Goal: Task Accomplishment & Management: Manage account settings

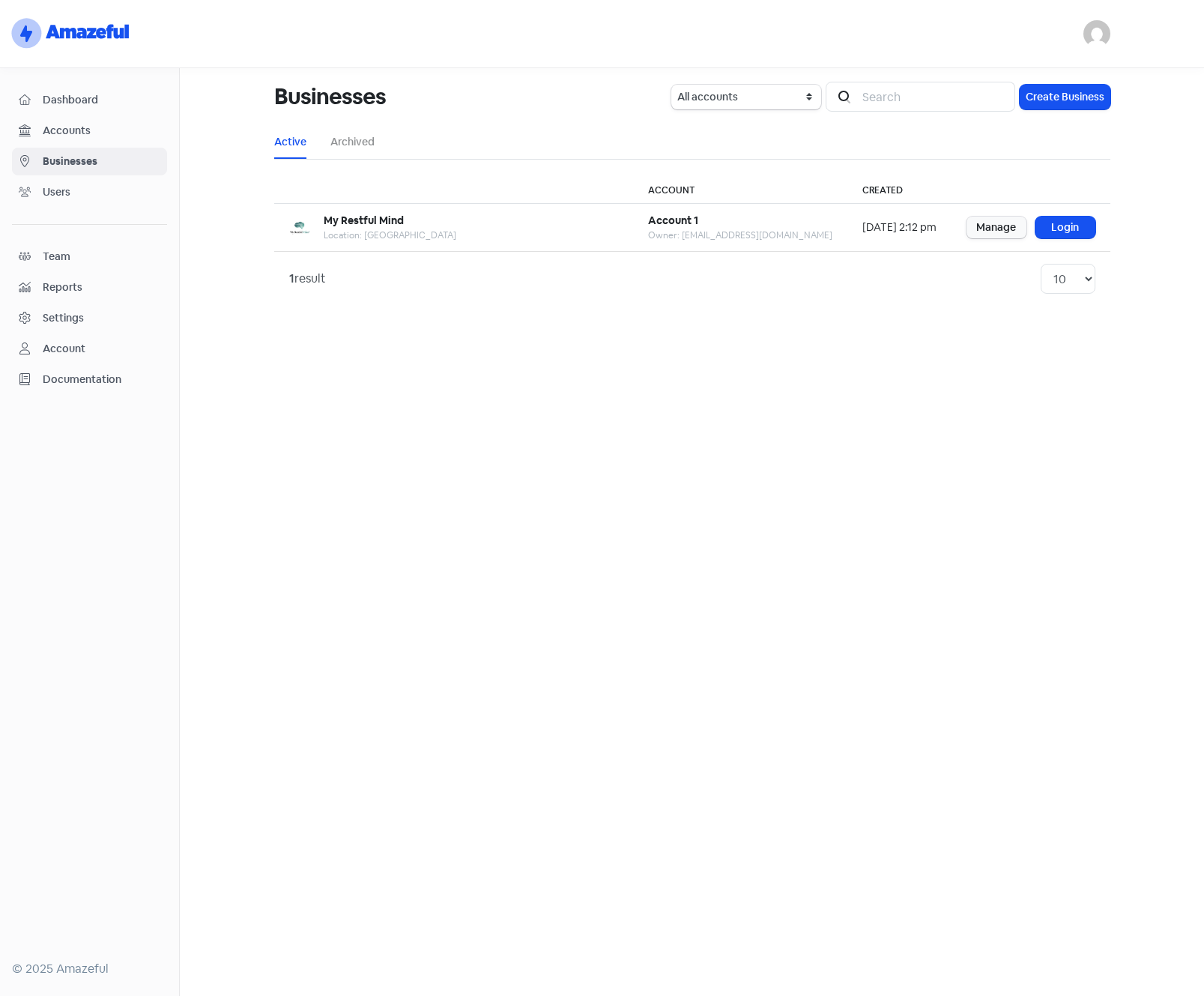
click at [80, 99] on span "Dashboard" at bounding box center [101, 100] width 117 height 16
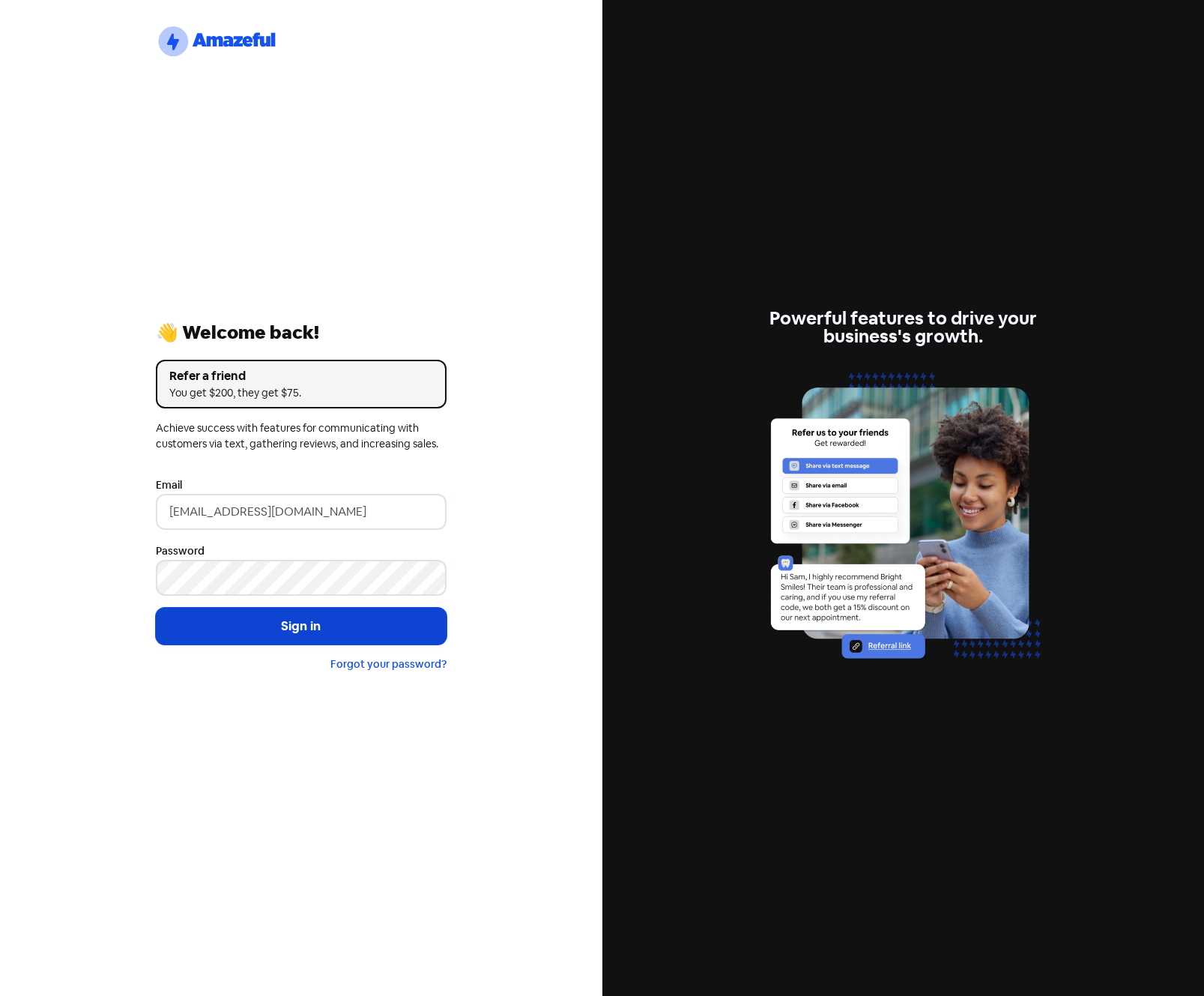
click at [277, 630] on button "Sign in" at bounding box center [301, 626] width 291 height 38
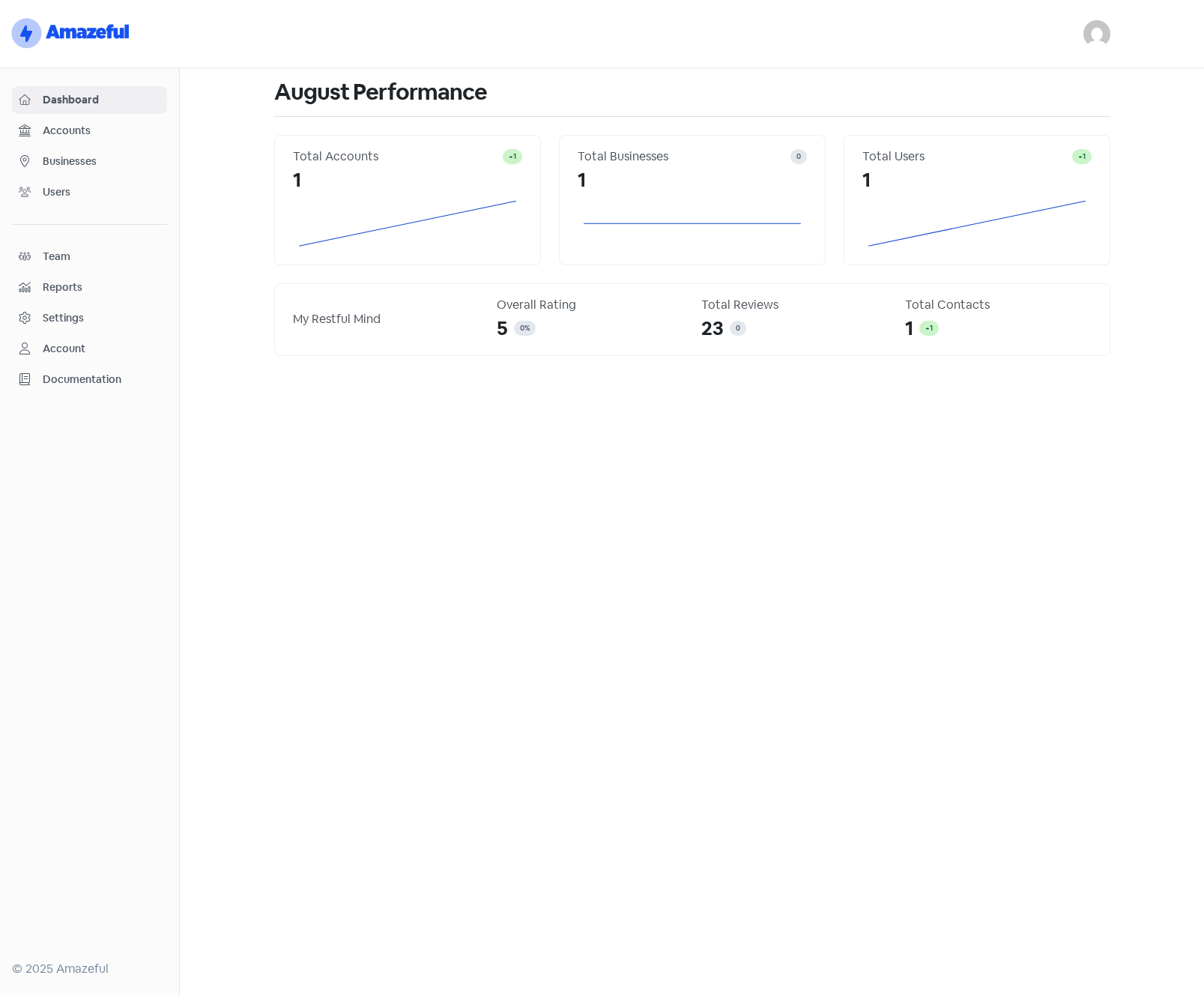
click at [72, 134] on span "Accounts" at bounding box center [101, 131] width 117 height 16
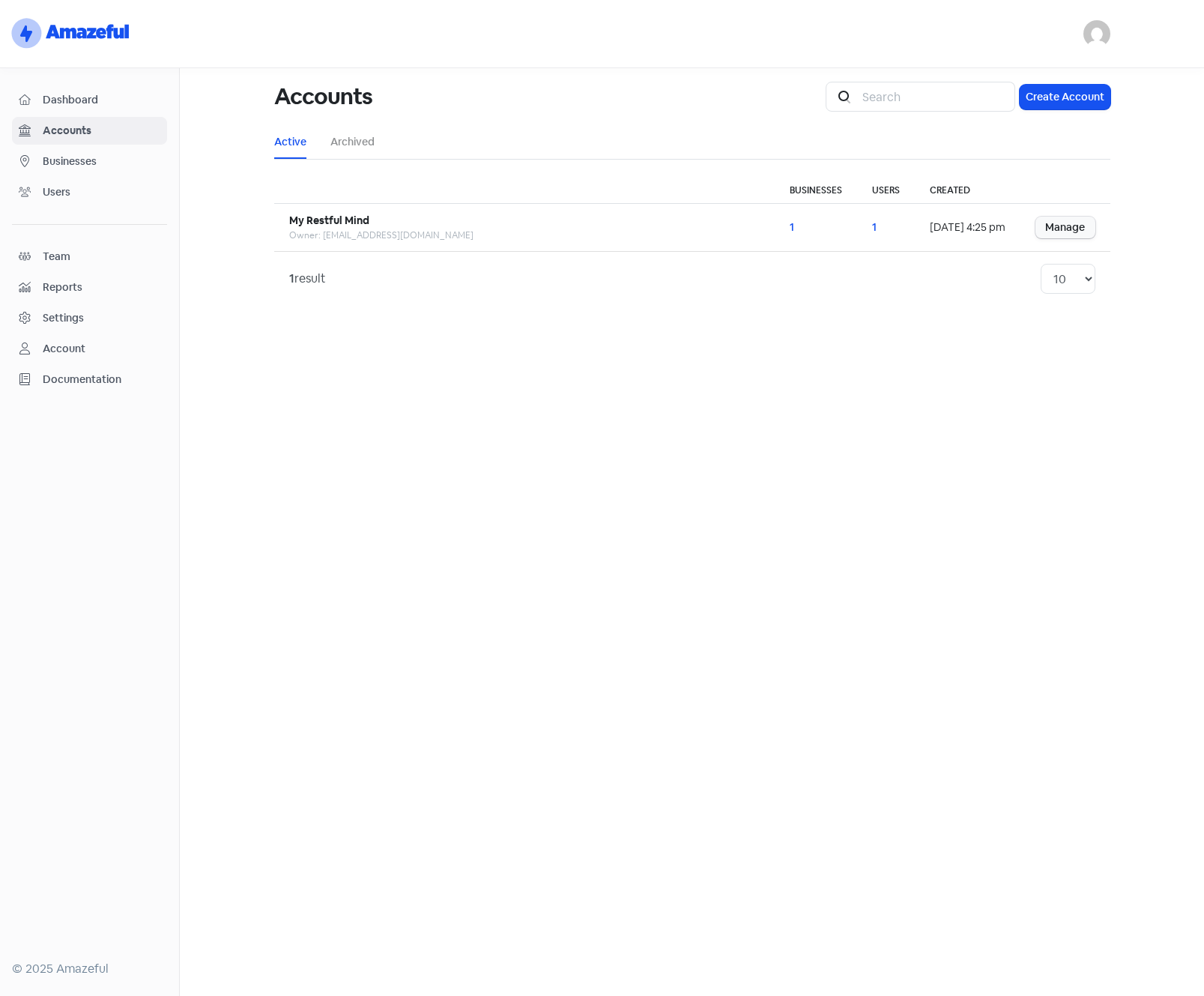
click at [69, 164] on span "Businesses" at bounding box center [101, 162] width 117 height 16
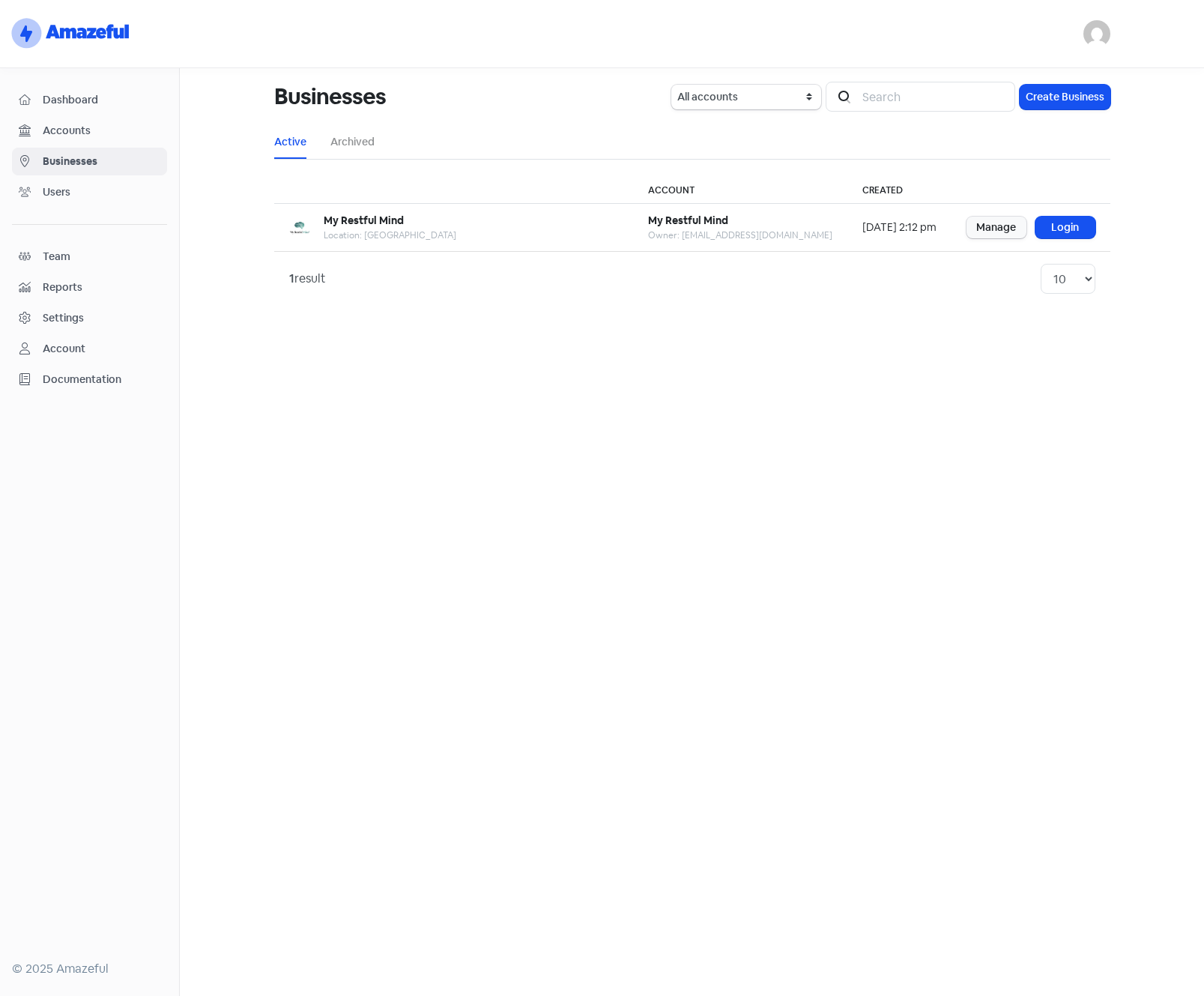
click at [68, 191] on span "Users" at bounding box center [101, 192] width 117 height 16
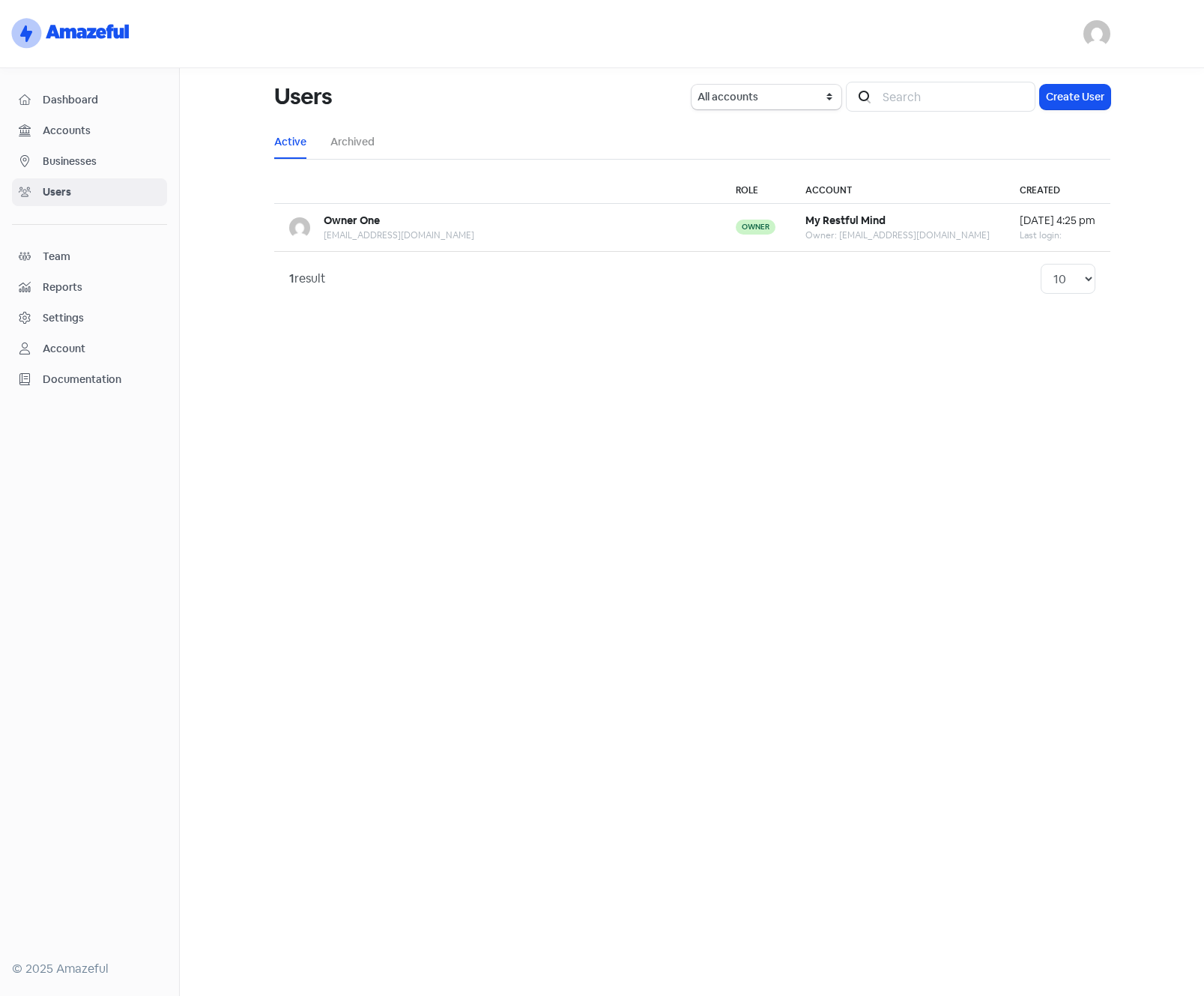
click at [58, 319] on div "Settings" at bounding box center [63, 318] width 41 height 16
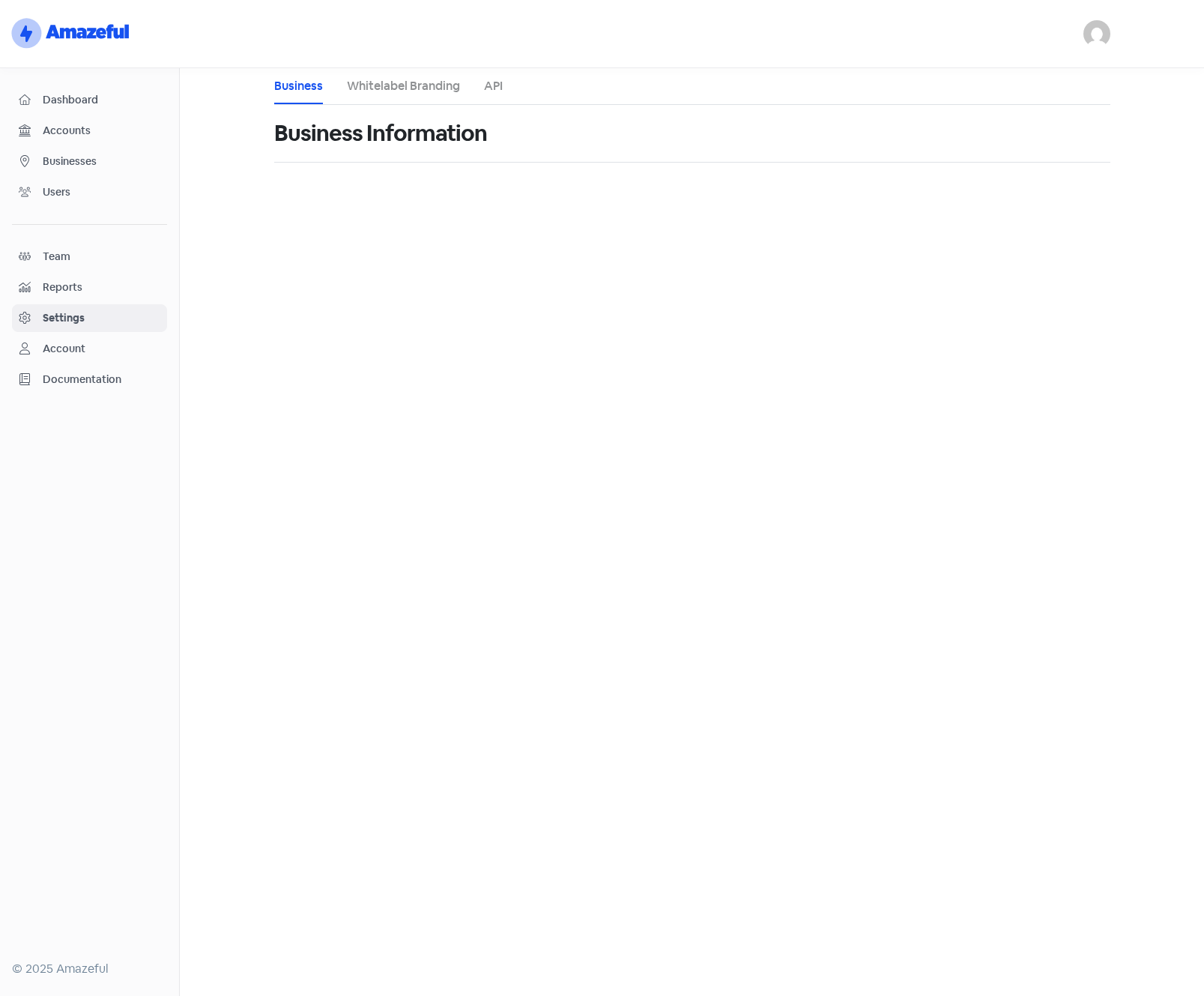
click at [379, 87] on link "Whitelabel Branding" at bounding box center [403, 86] width 113 height 18
click at [493, 84] on link "API" at bounding box center [493, 86] width 19 height 18
click at [302, 89] on link "Business" at bounding box center [299, 86] width 49 height 18
click at [429, 266] on main "Business Whitelabel Branding API Business Information" at bounding box center [692, 532] width 1024 height 927
click at [63, 129] on span "Accounts" at bounding box center [101, 131] width 117 height 16
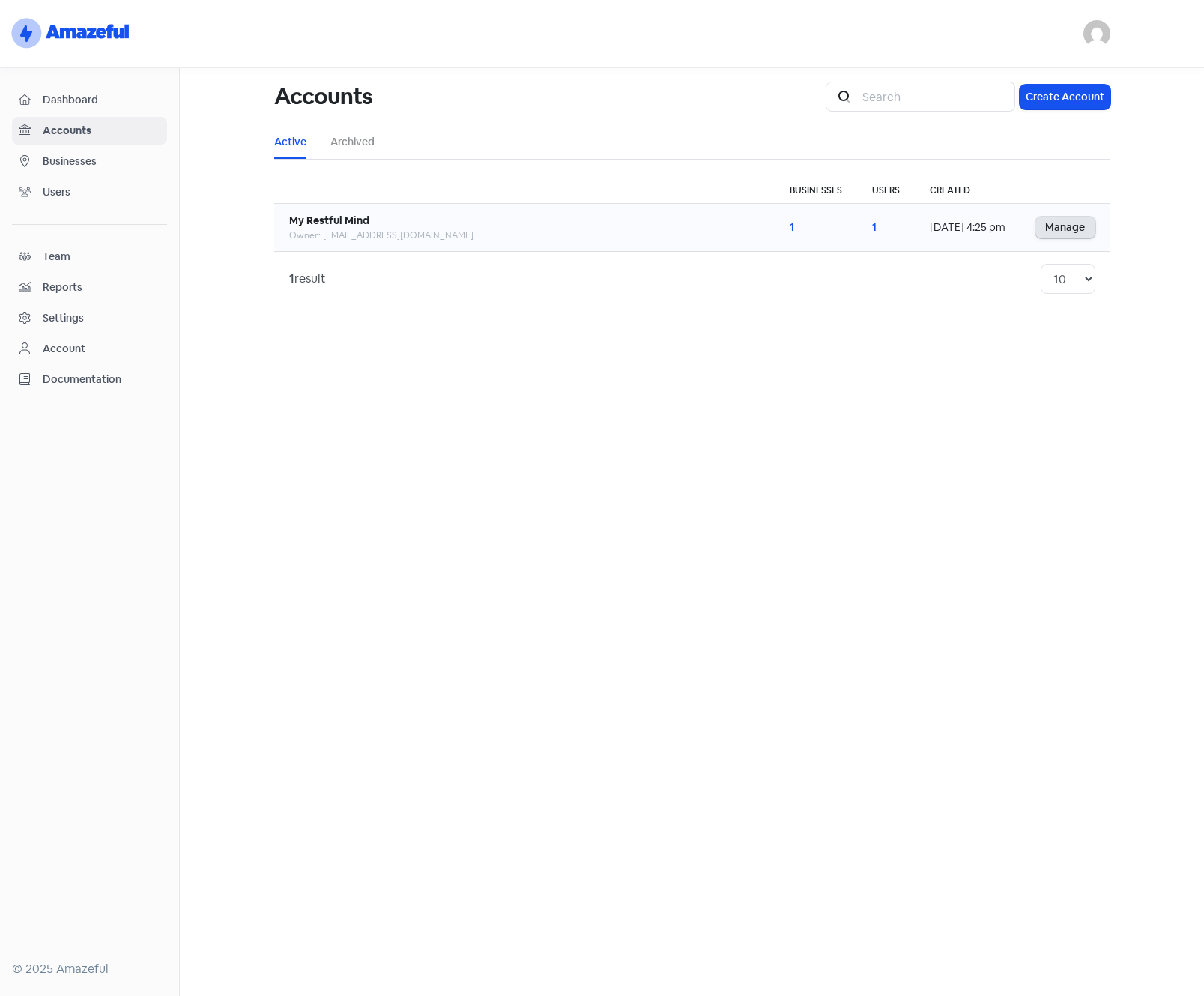
click at [1050, 223] on link "Manage" at bounding box center [1065, 228] width 60 height 22
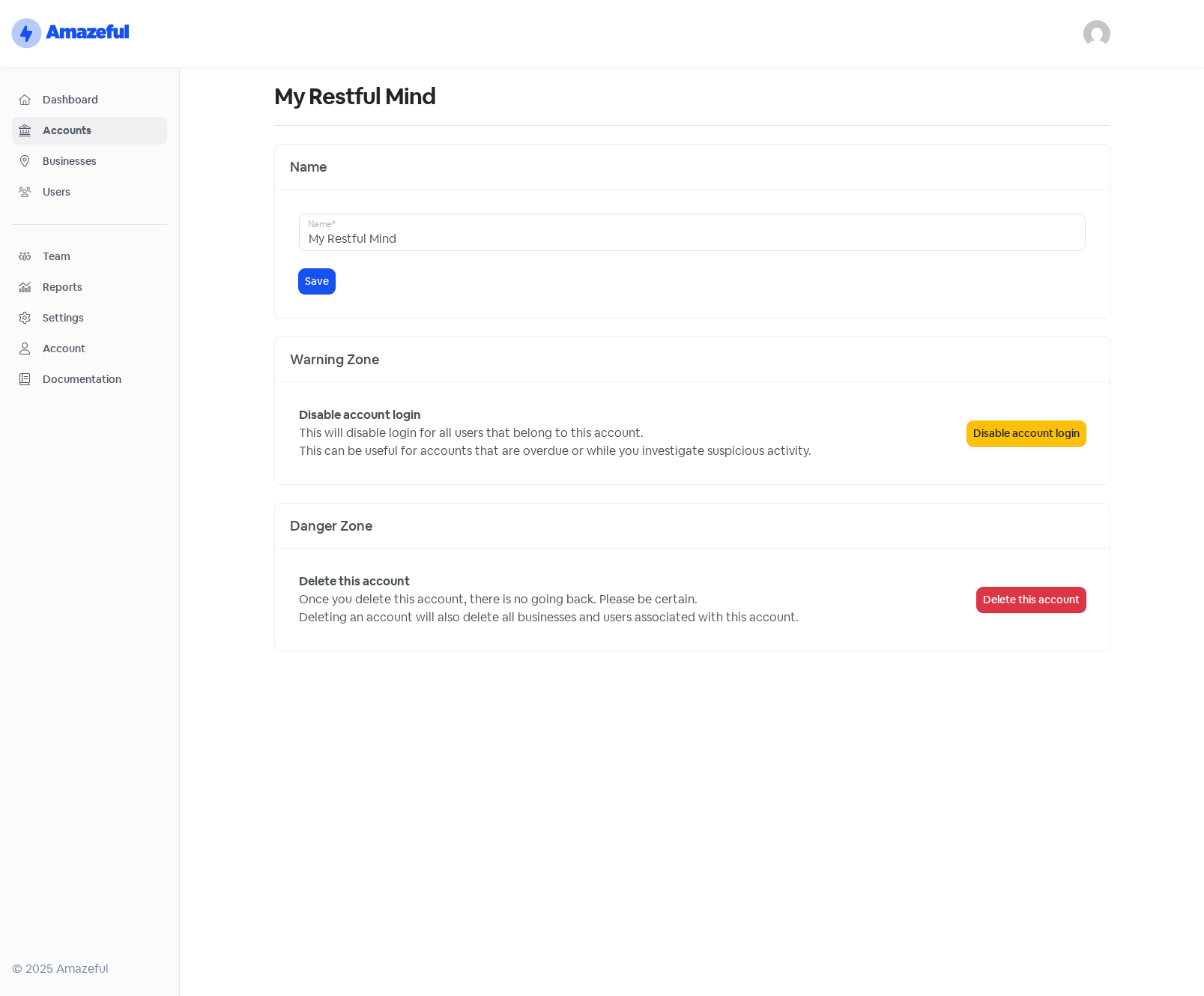
click at [58, 189] on span "Users" at bounding box center [101, 192] width 117 height 16
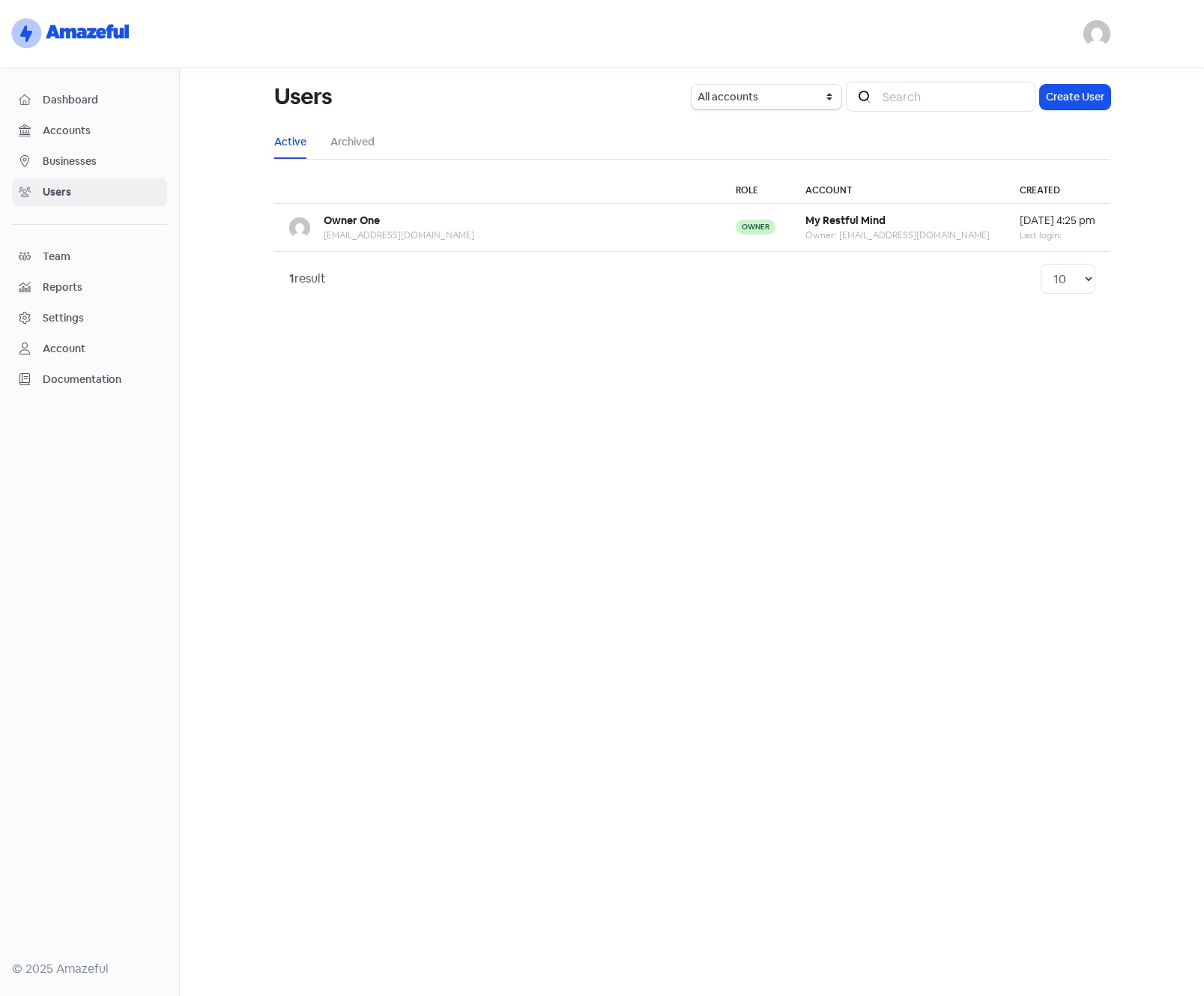
click at [80, 161] on span "Businesses" at bounding box center [101, 162] width 117 height 16
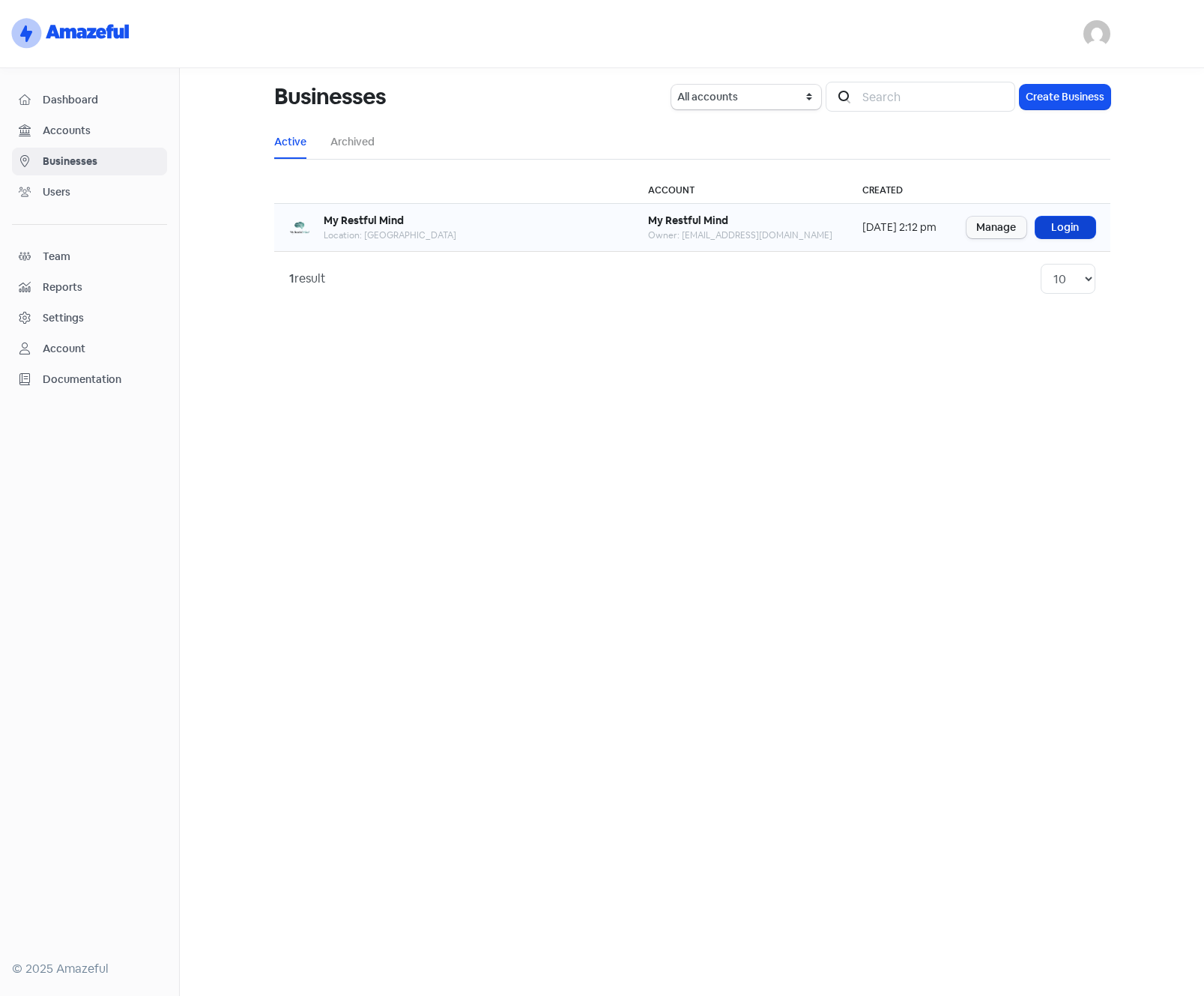
click at [1065, 227] on link "Login" at bounding box center [1065, 228] width 60 height 22
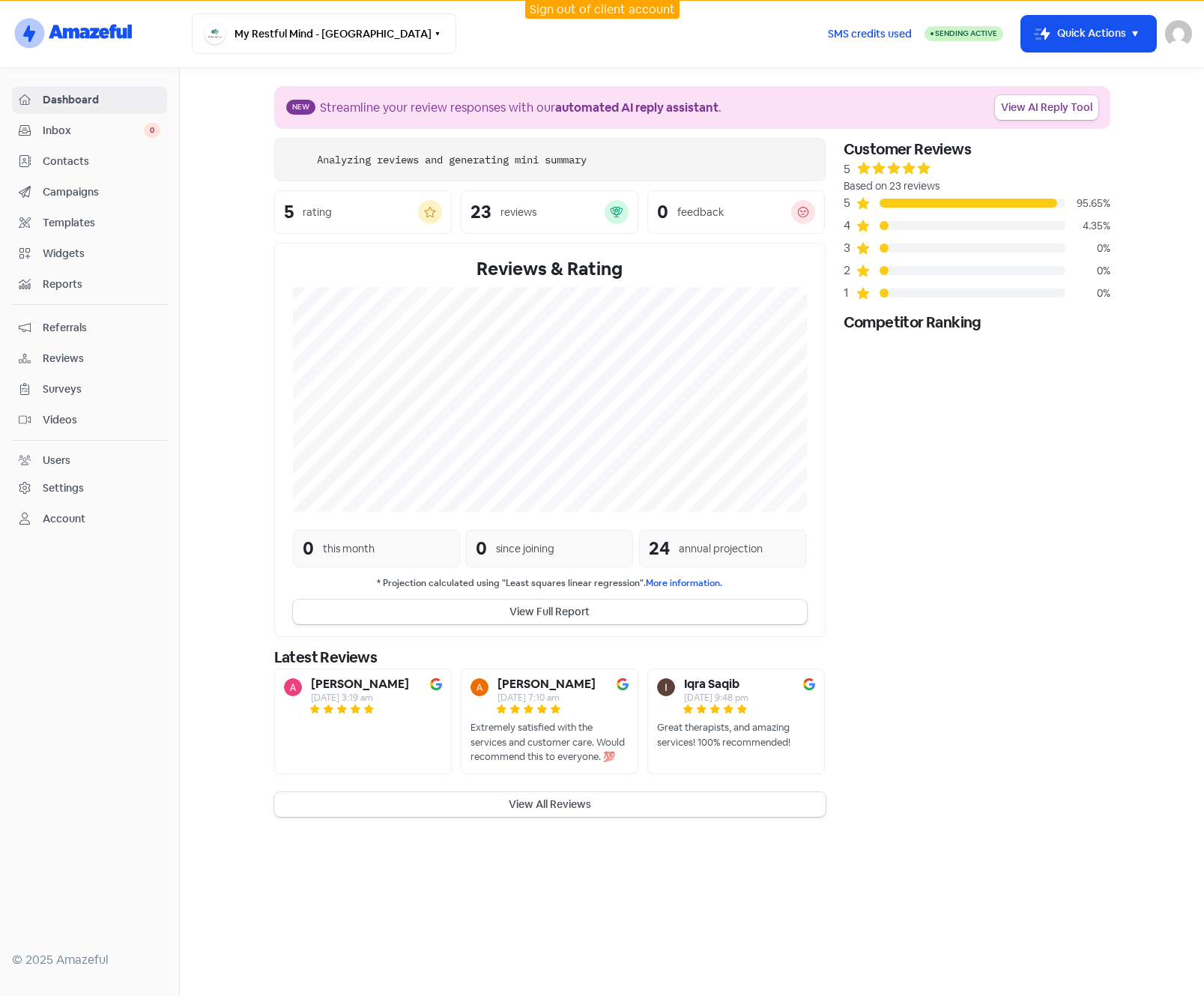
click at [54, 455] on div "Users" at bounding box center [56, 460] width 28 height 16
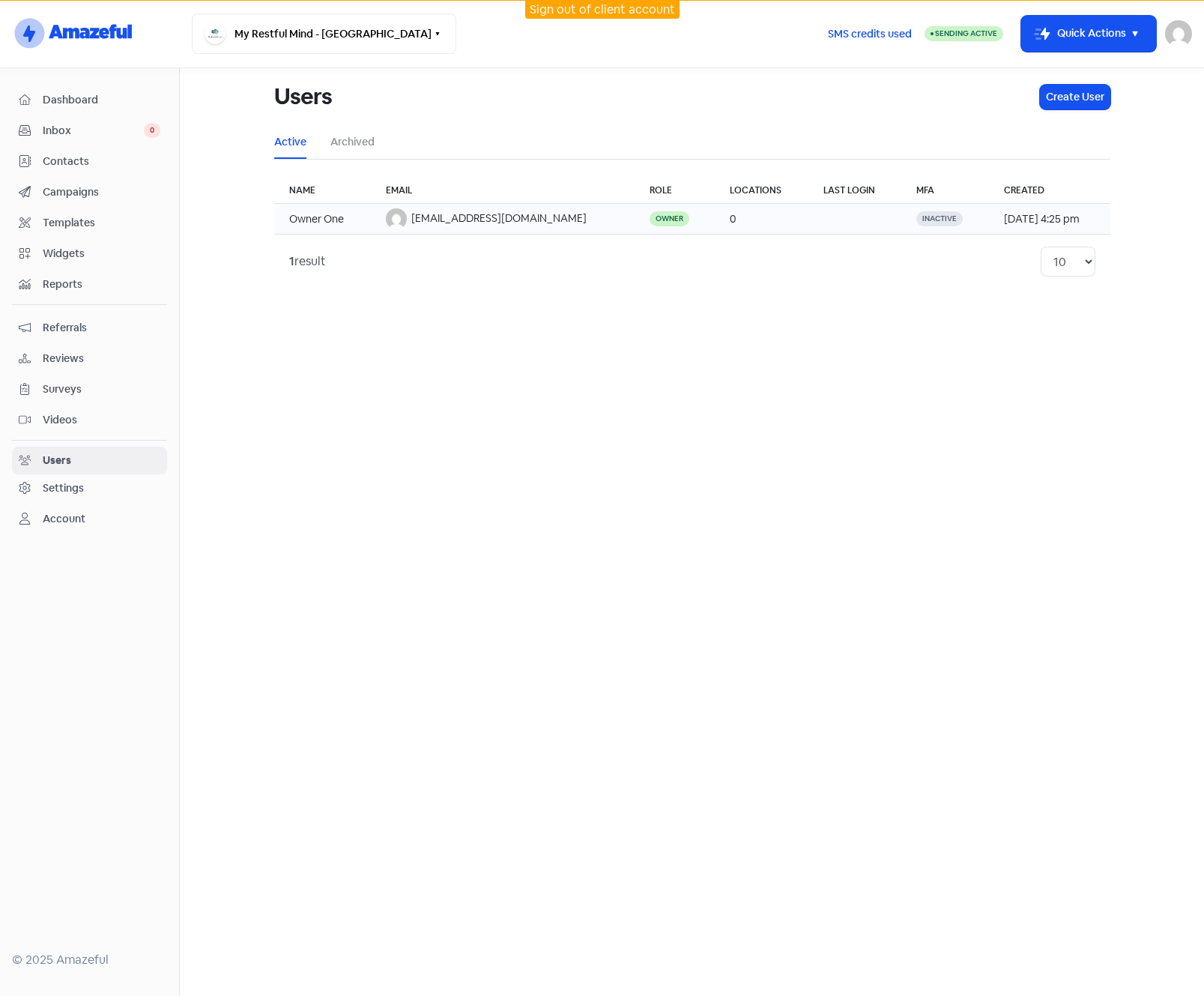
click at [478, 223] on span "owner@test.email.com" at bounding box center [499, 217] width 176 height 13
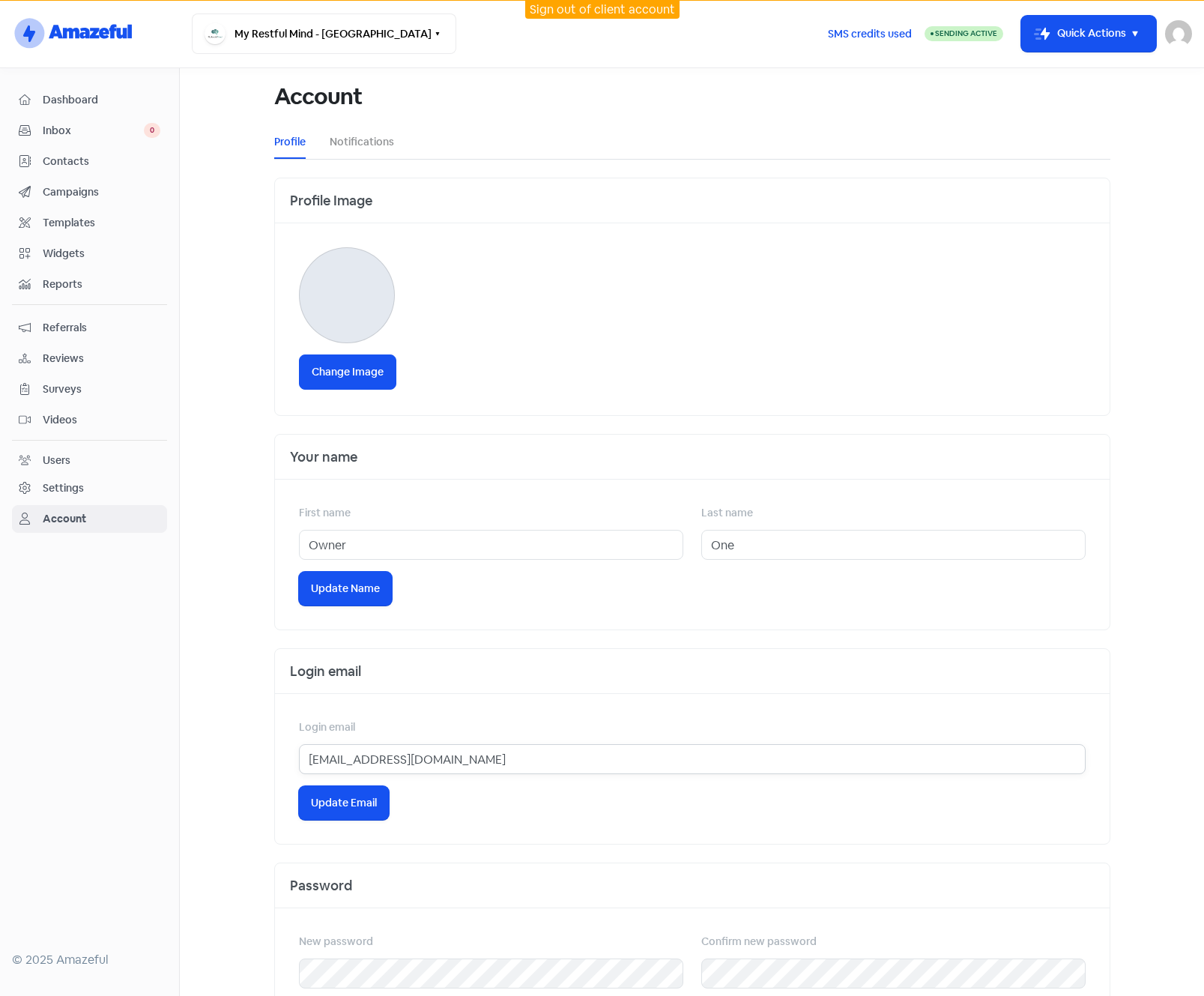
drag, startPoint x: 390, startPoint y: 756, endPoint x: 211, endPoint y: 746, distance: 179.3
click at [211, 746] on main "Account Profile Notifications Profile Image Change Image Your name First name O…" at bounding box center [692, 532] width 1024 height 927
click at [627, 13] on link "Sign out of client account" at bounding box center [602, 9] width 146 height 16
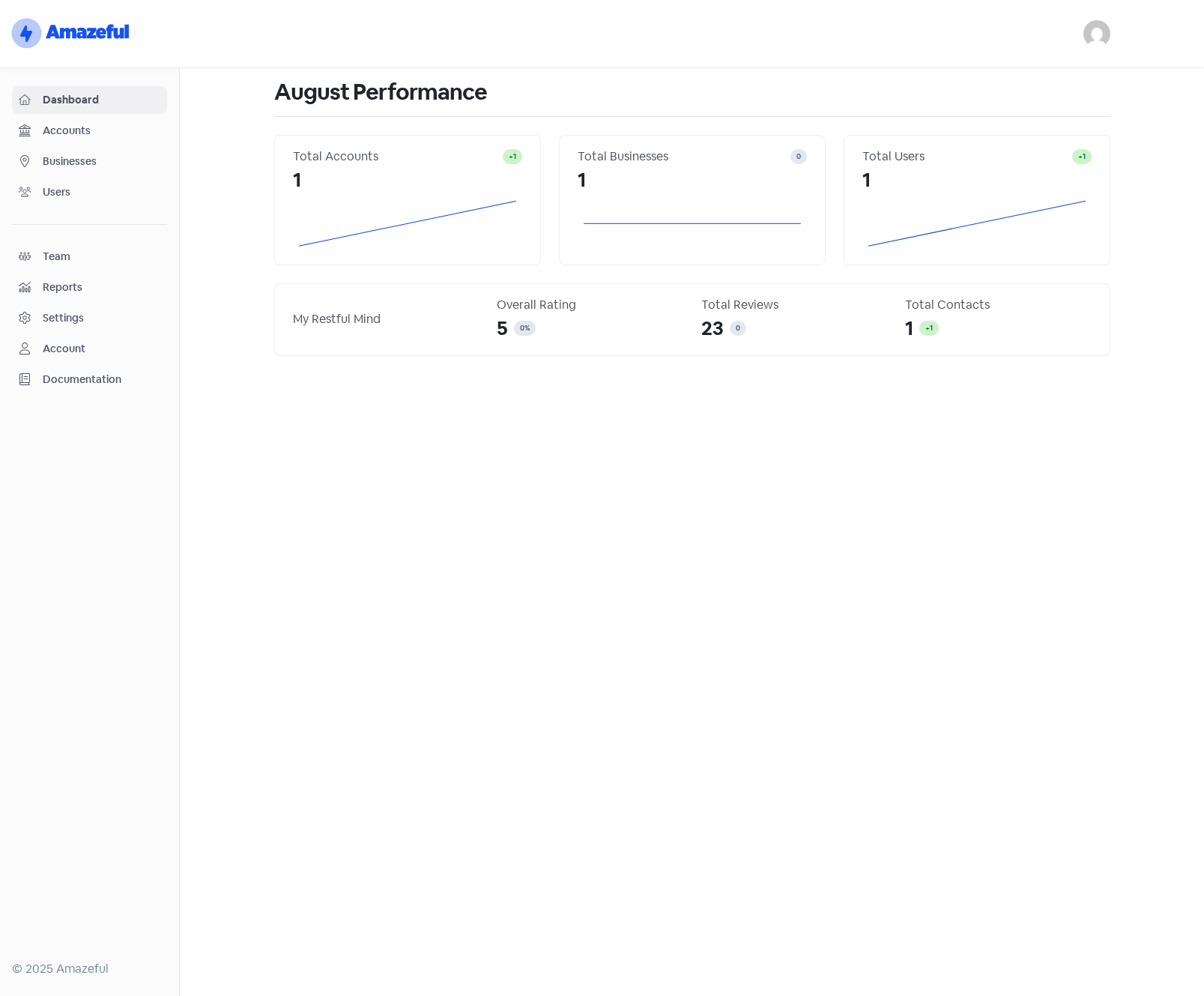
click at [90, 165] on span "Businesses" at bounding box center [101, 162] width 117 height 16
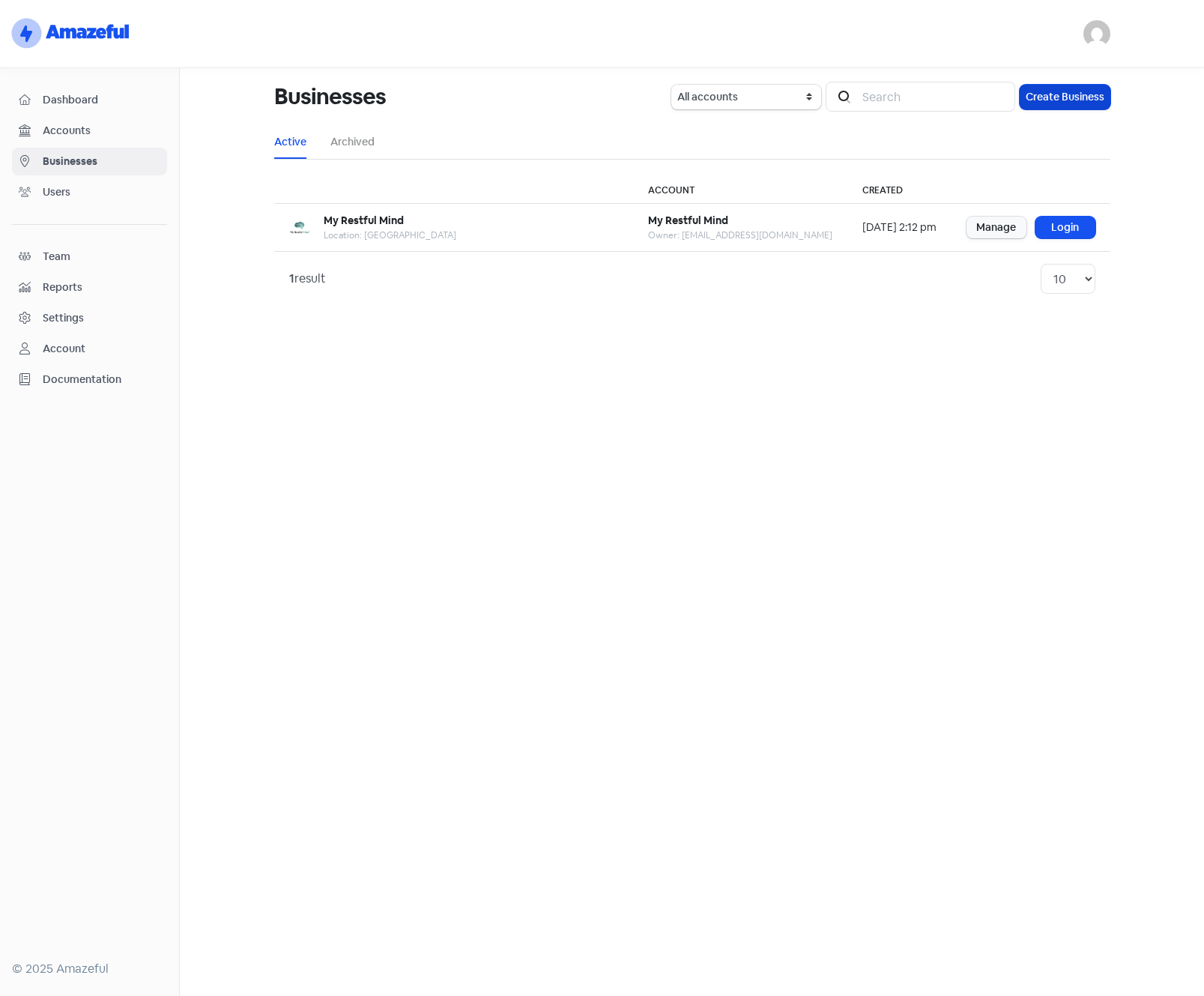
click at [1056, 99] on button "Create Business" at bounding box center [1065, 96] width 91 height 24
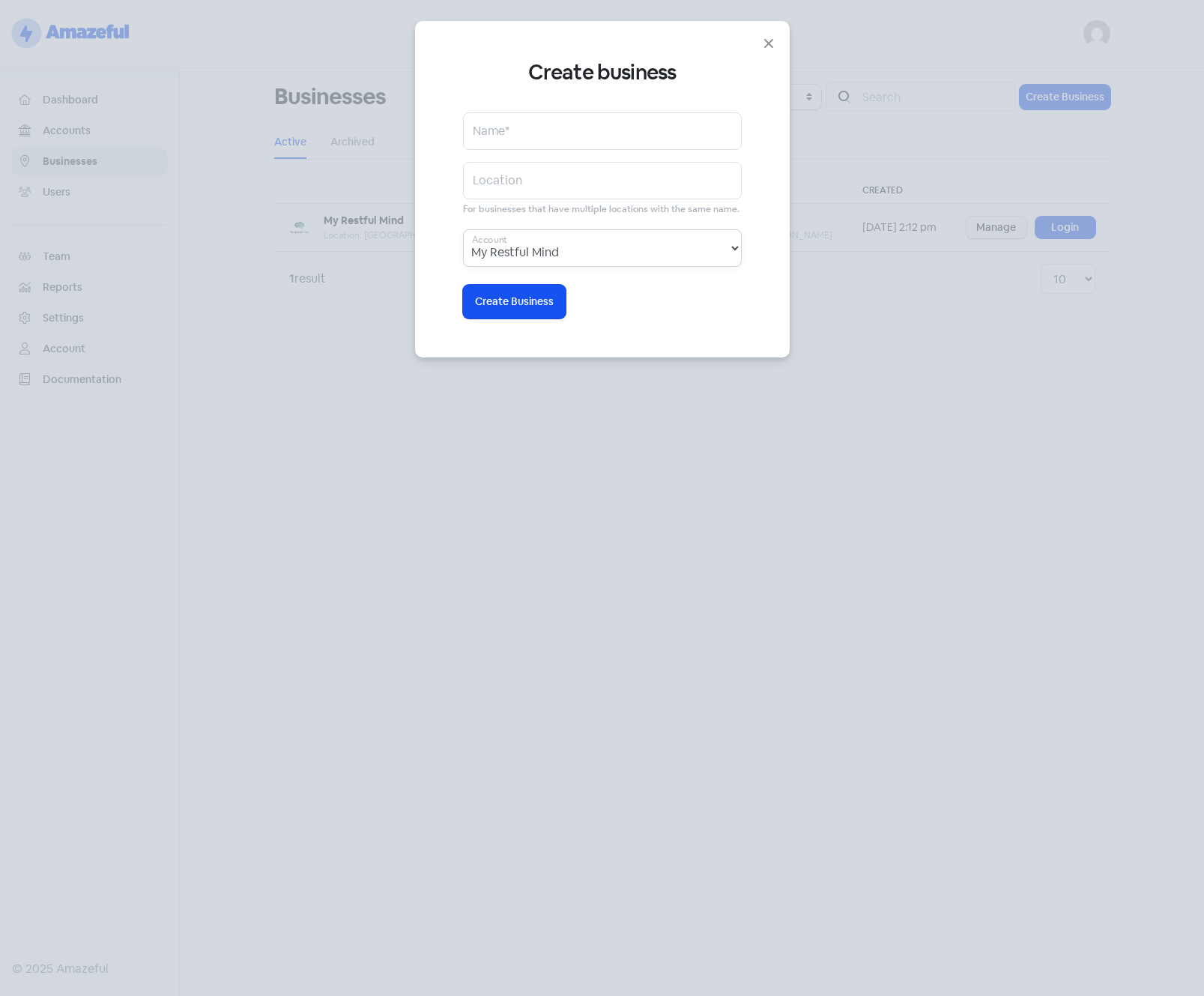
click at [708, 255] on select "My Restful Mind" at bounding box center [603, 248] width 279 height 38
click at [771, 41] on icon "button" at bounding box center [768, 43] width 9 height 9
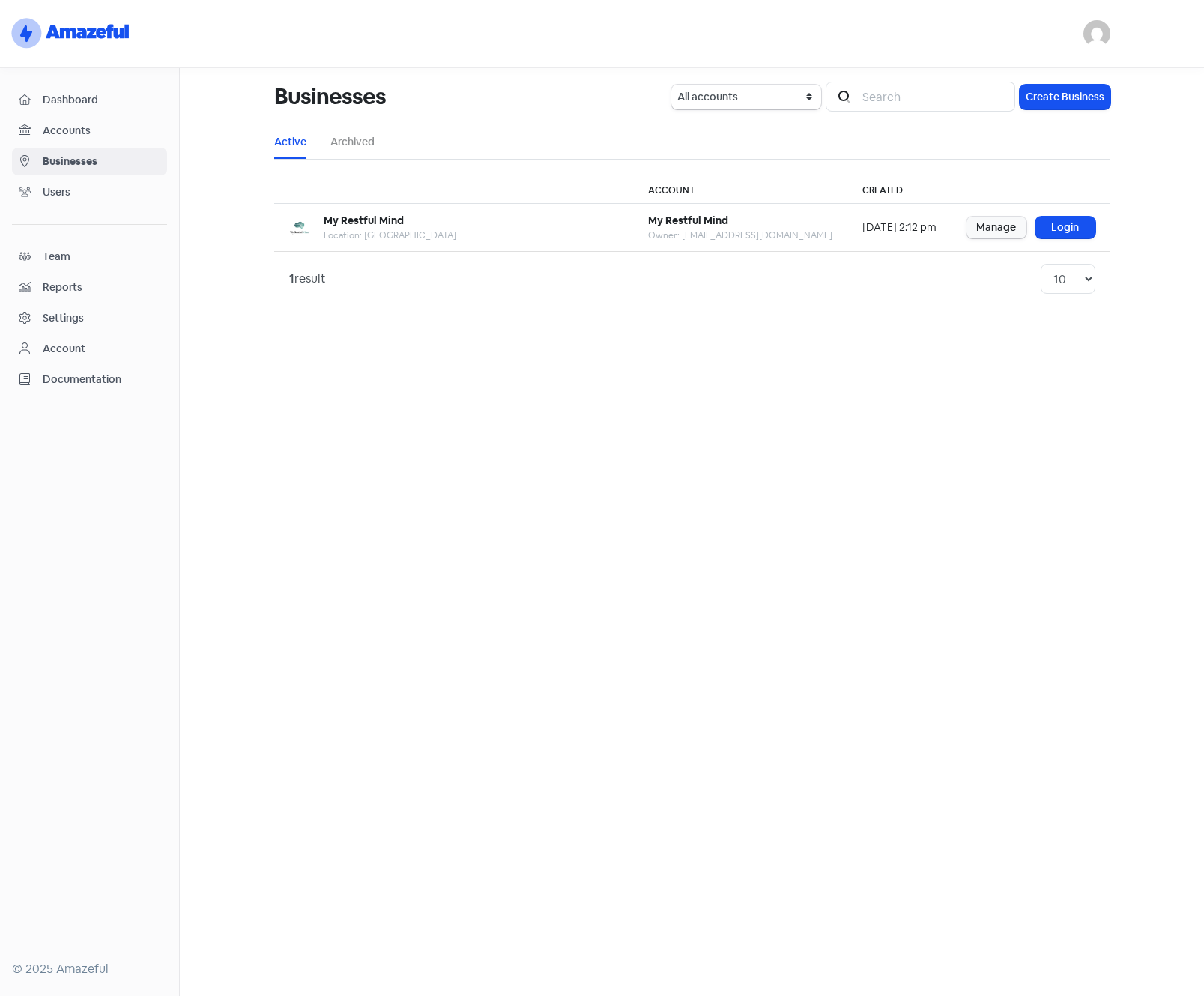
click at [84, 132] on span "Accounts" at bounding box center [101, 131] width 117 height 16
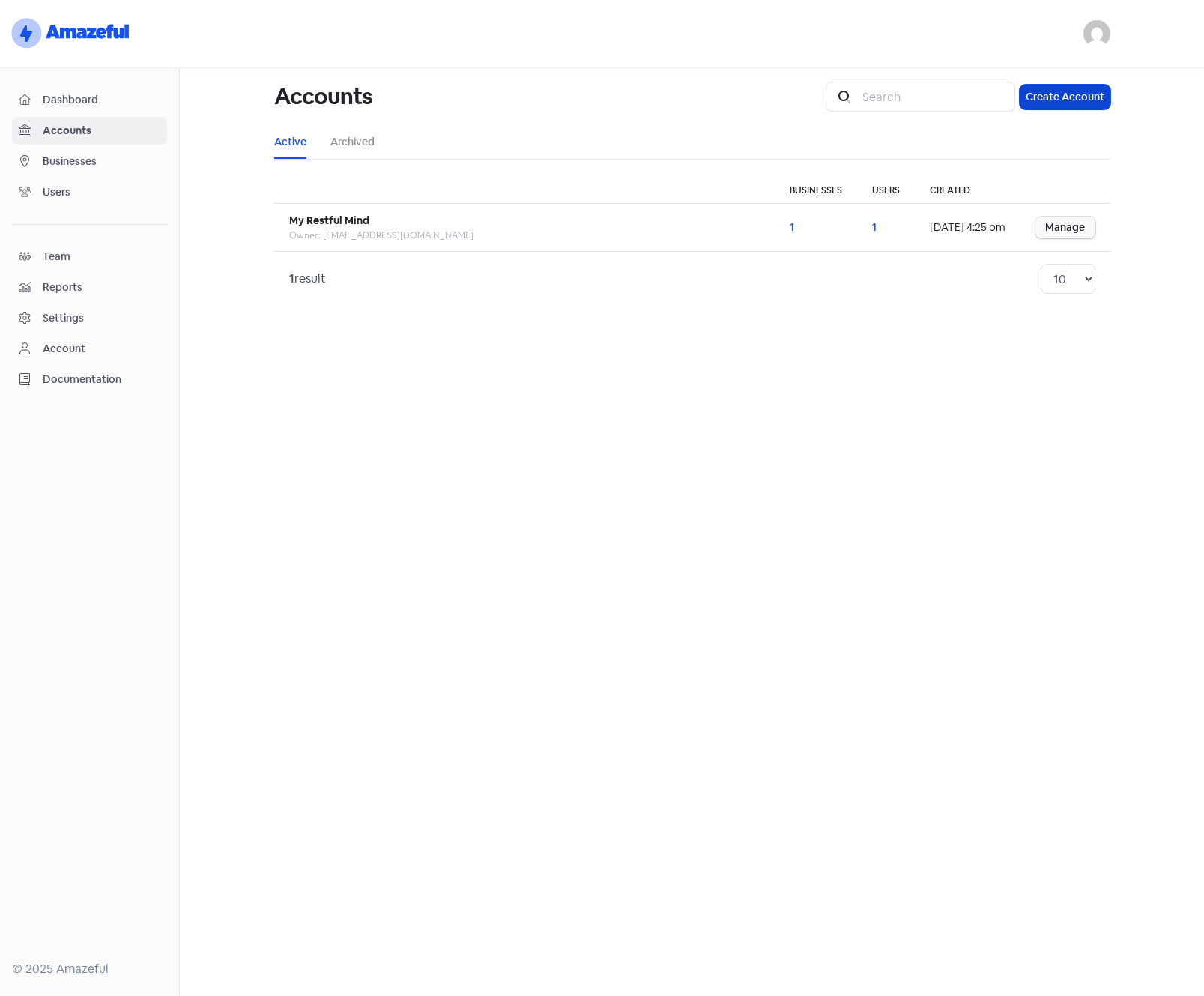
click at [1044, 100] on button "Create Account" at bounding box center [1065, 96] width 91 height 24
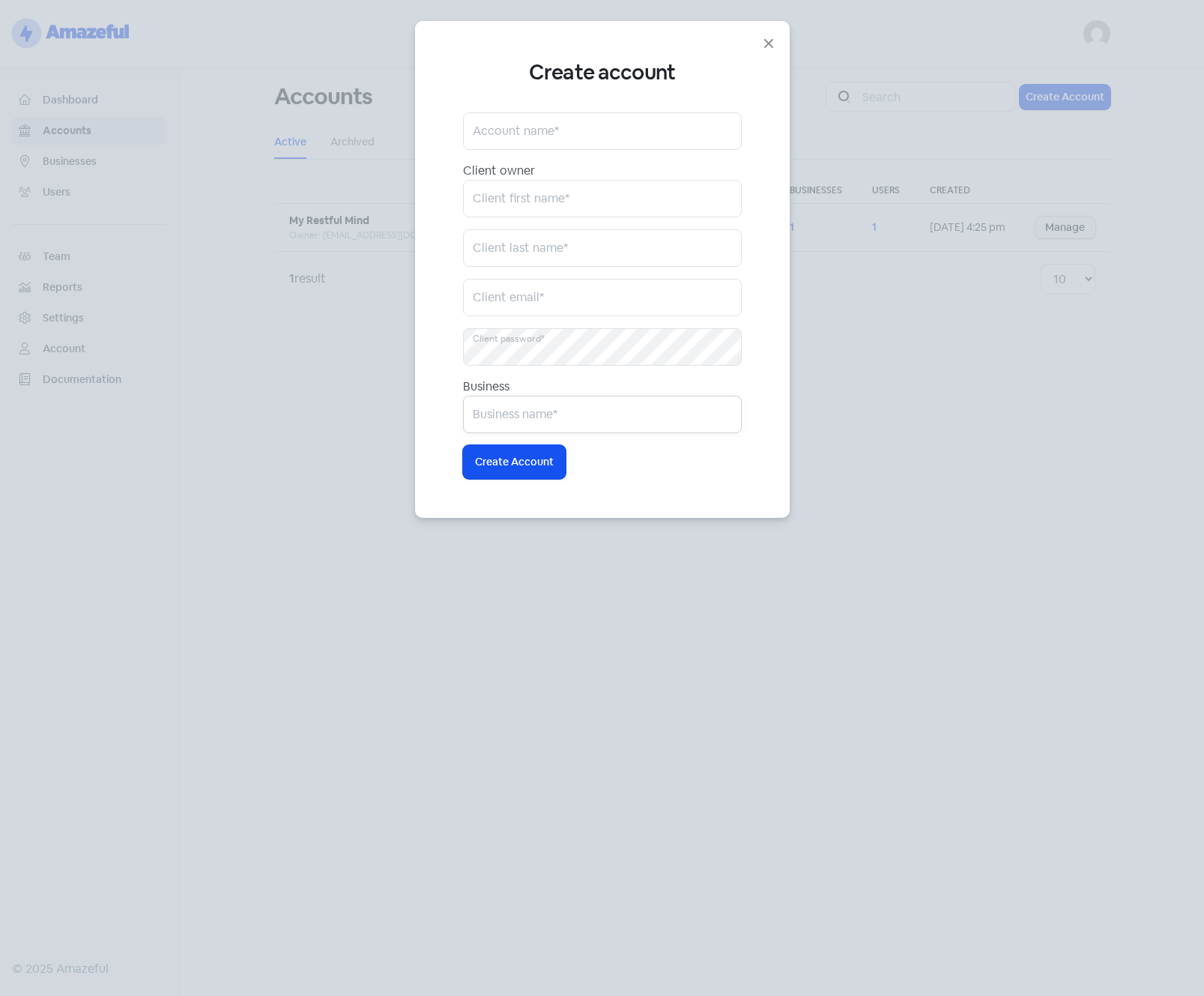
click at [601, 416] on input "text" at bounding box center [603, 414] width 279 height 38
click at [574, 129] on input "text" at bounding box center [603, 132] width 279 height 38
click at [526, 415] on input "text" at bounding box center [603, 414] width 279 height 38
click at [767, 45] on icon "button" at bounding box center [768, 43] width 9 height 9
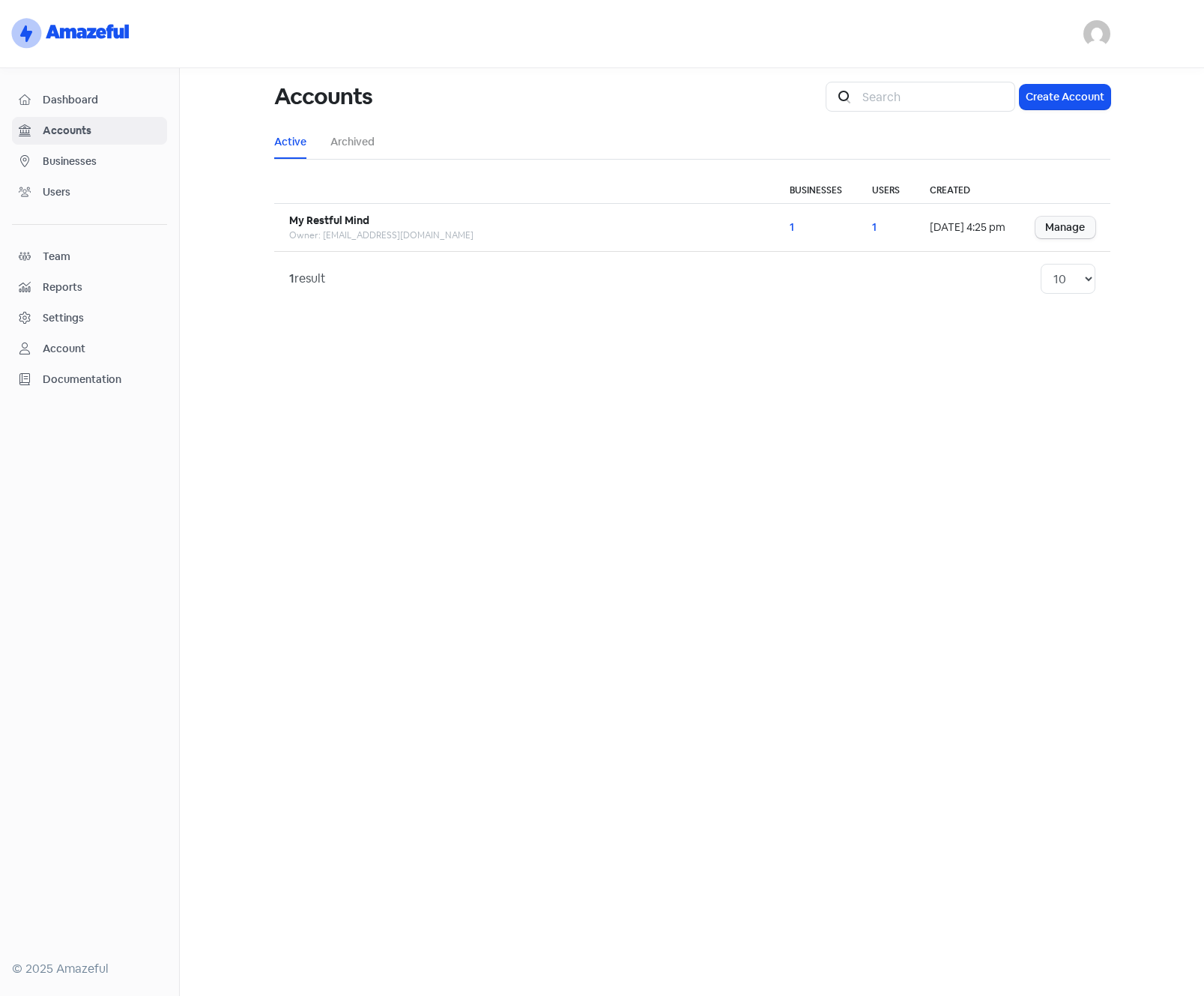
click at [49, 158] on span "Businesses" at bounding box center [101, 162] width 117 height 16
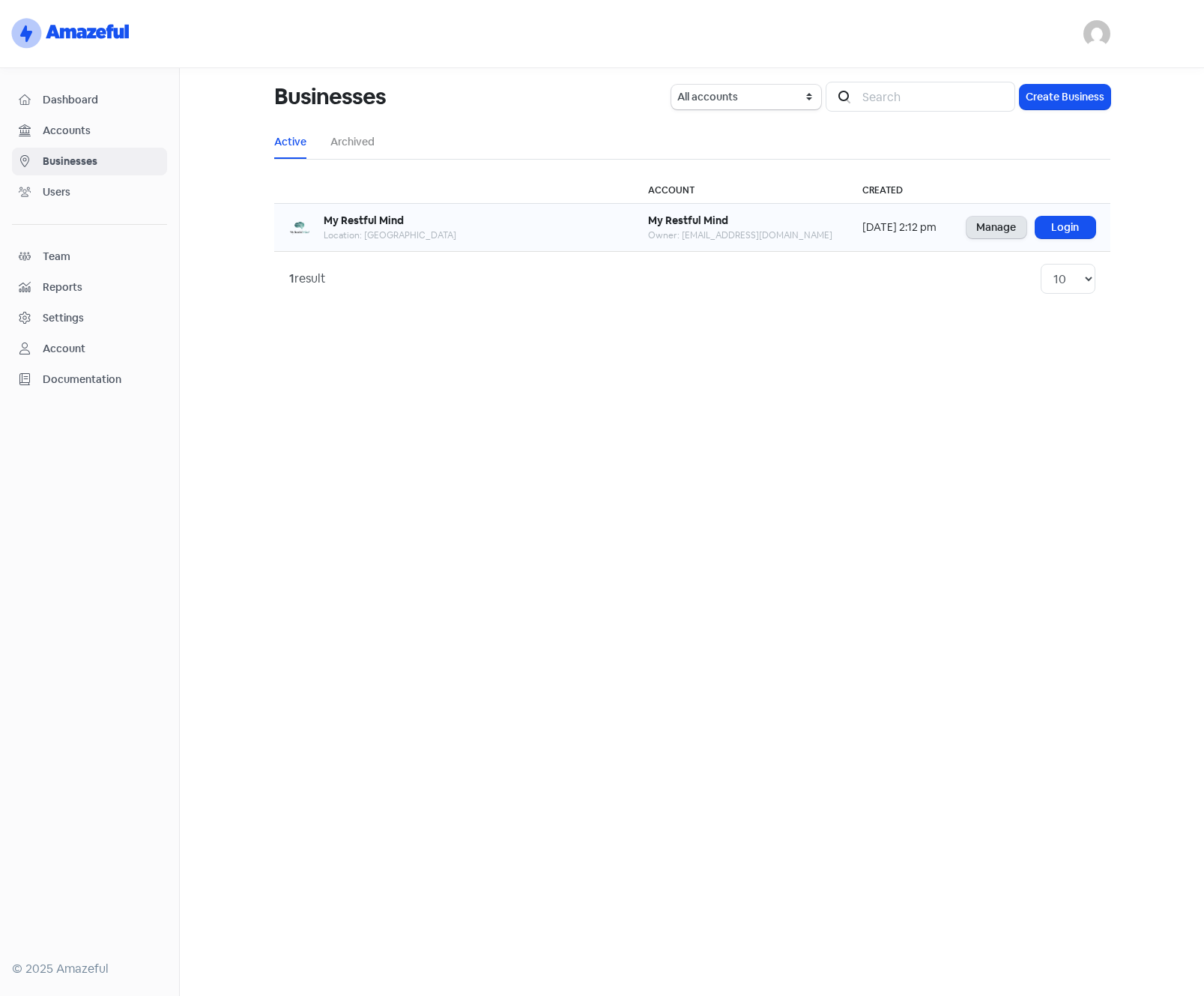
click at [982, 232] on link "Manage" at bounding box center [997, 228] width 60 height 22
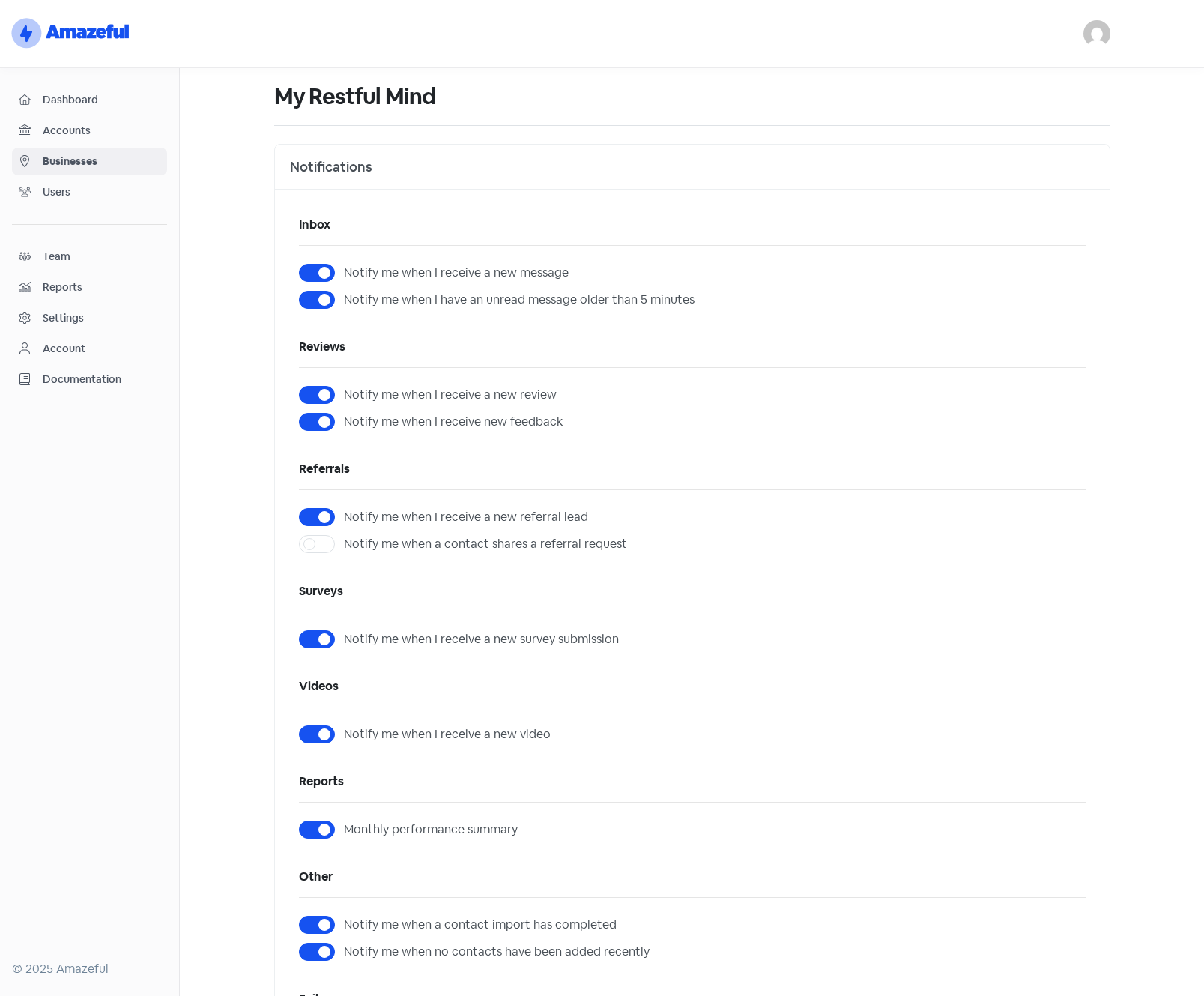
click at [61, 319] on div "Settings" at bounding box center [63, 318] width 41 height 16
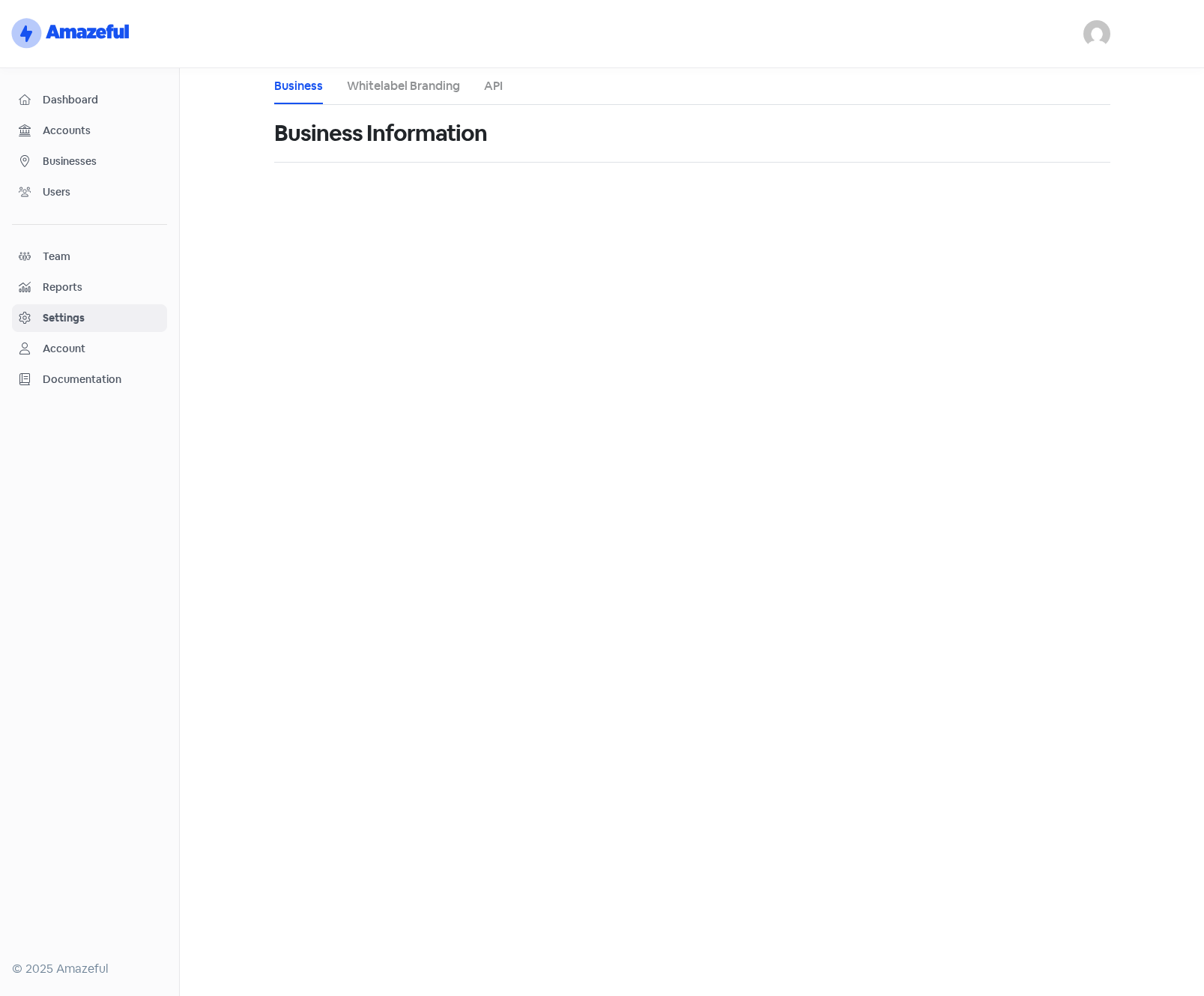
click at [65, 350] on div "Account" at bounding box center [64, 349] width 43 height 16
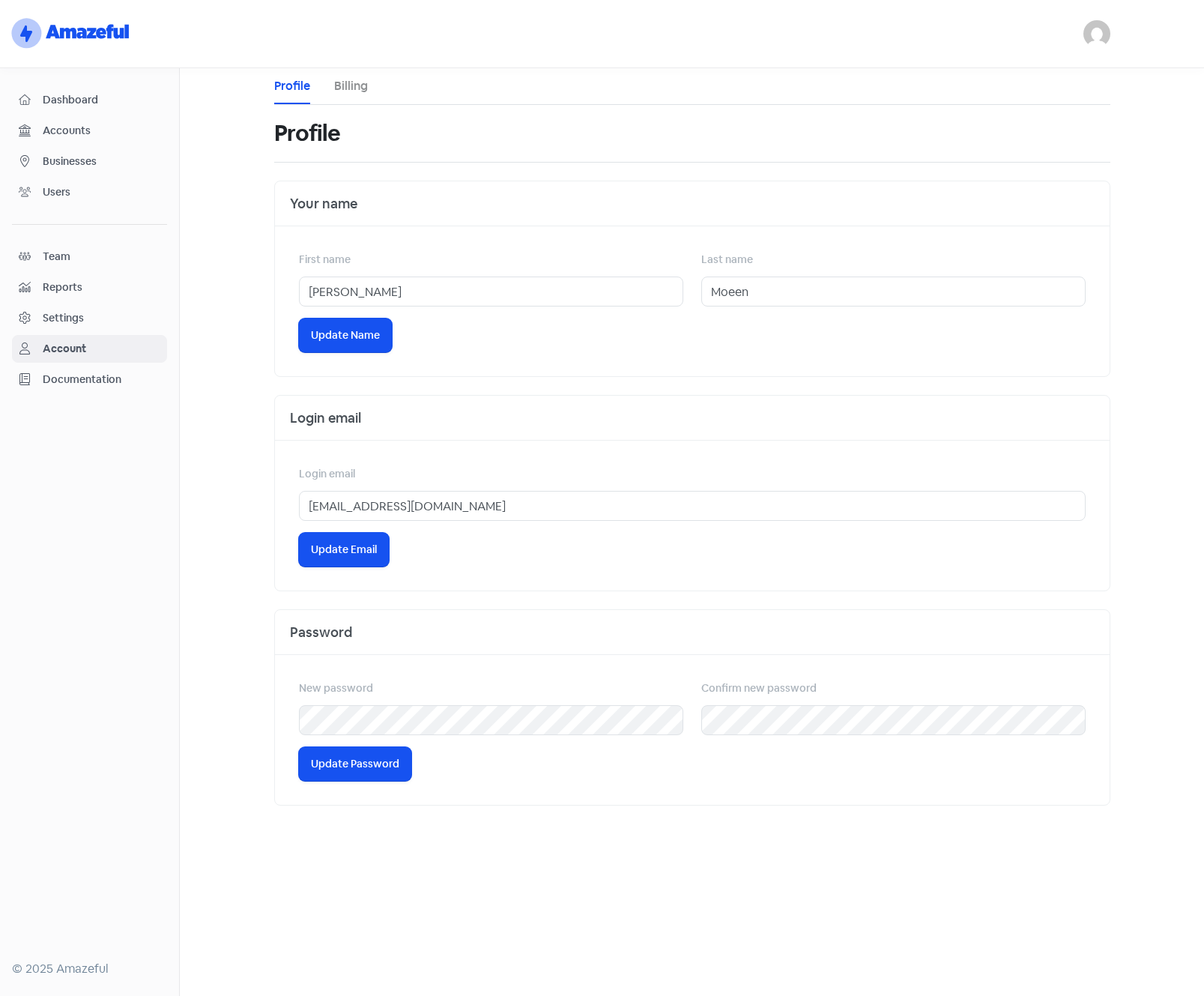
click at [62, 163] on span "Businesses" at bounding box center [101, 162] width 117 height 16
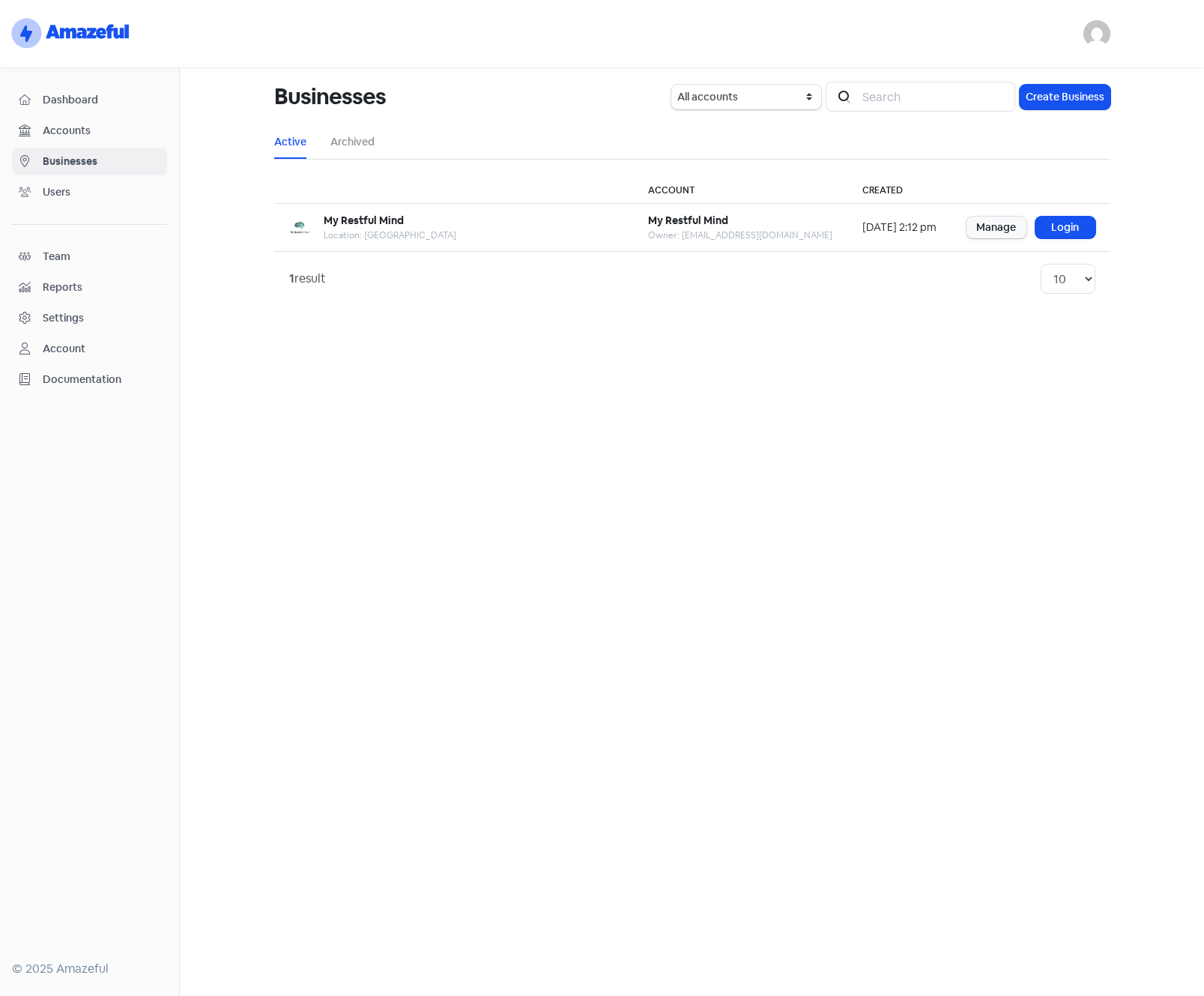
click at [74, 310] on div "Settings" at bounding box center [90, 318] width 142 height 17
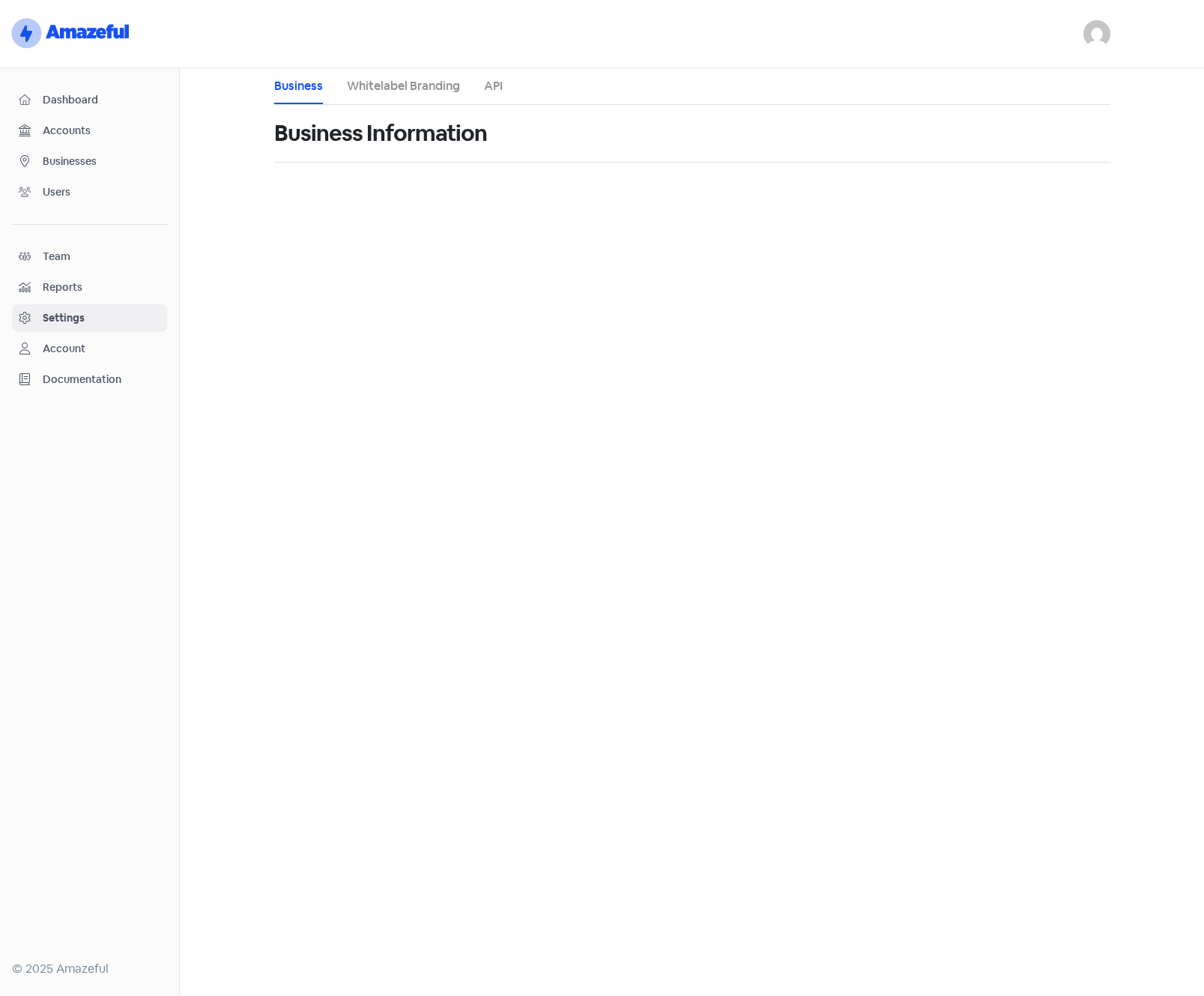
click at [412, 84] on link "Whitelabel Branding" at bounding box center [403, 86] width 113 height 18
click at [492, 84] on link "API" at bounding box center [493, 86] width 19 height 18
click at [294, 89] on link "Business" at bounding box center [299, 86] width 49 height 18
click at [61, 156] on span "Businesses" at bounding box center [101, 162] width 117 height 16
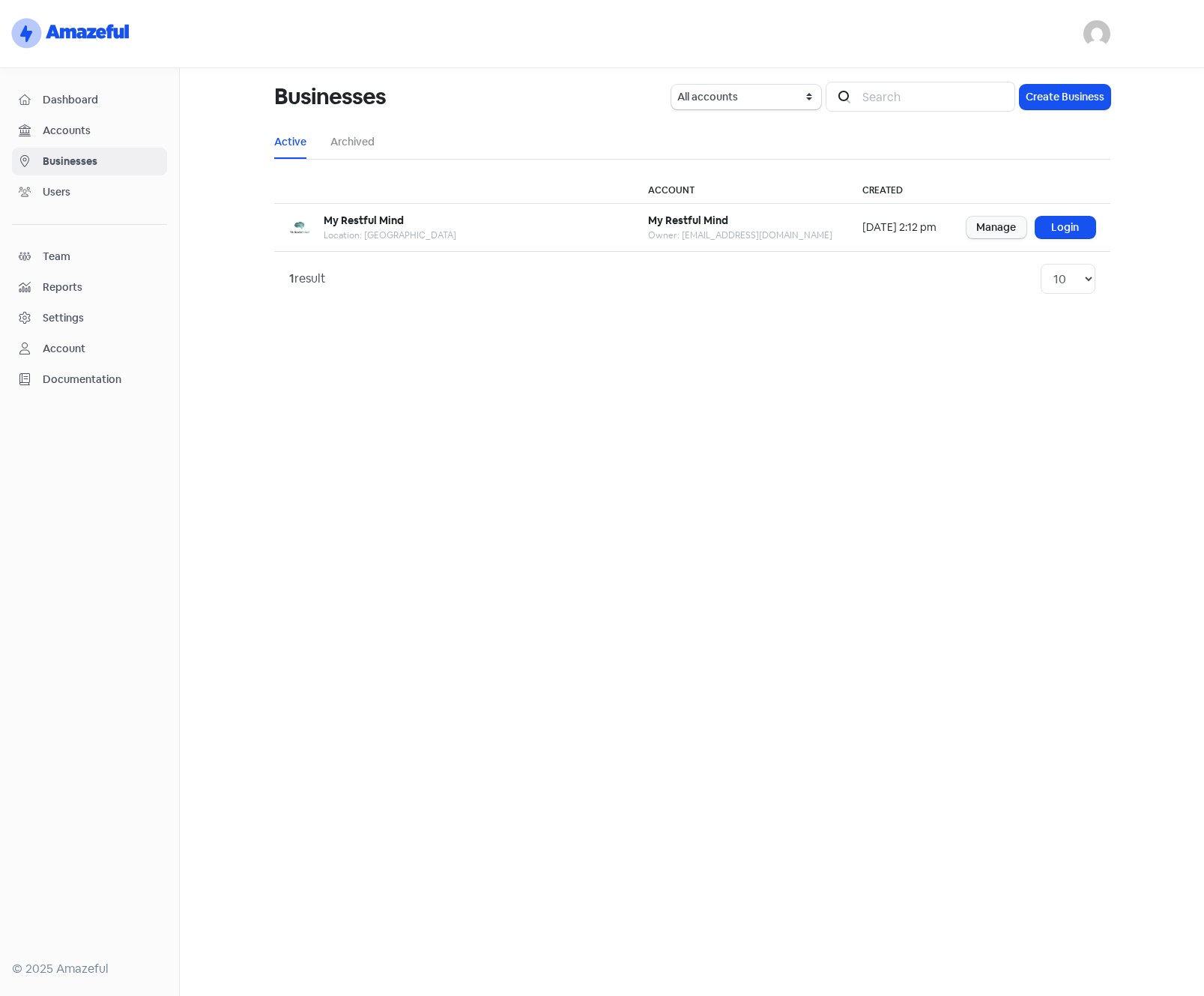
click at [54, 285] on span "Reports" at bounding box center [101, 288] width 117 height 16
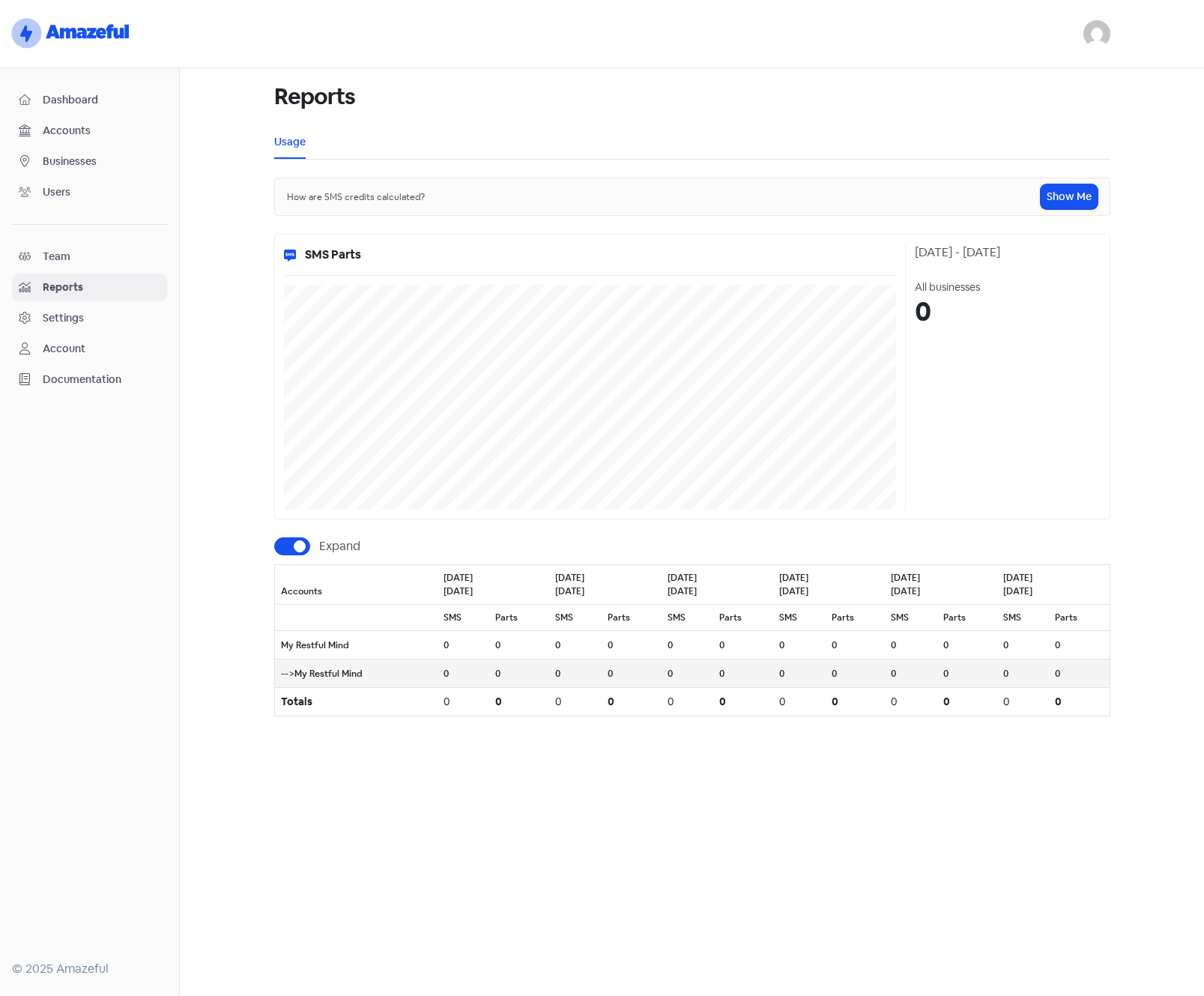
click at [57, 195] on span "Users" at bounding box center [101, 192] width 117 height 16
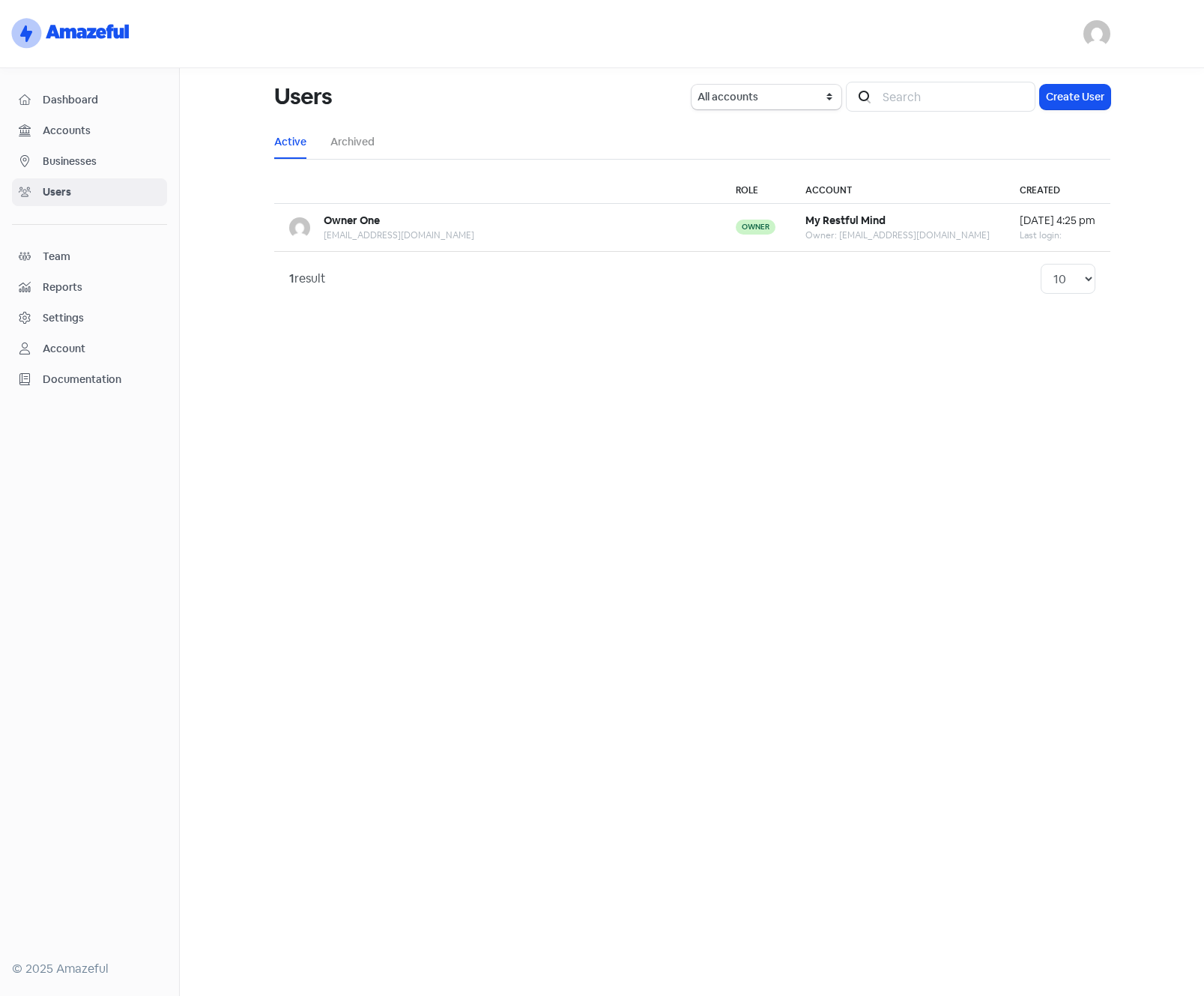
click at [68, 319] on div "Settings" at bounding box center [63, 318] width 41 height 16
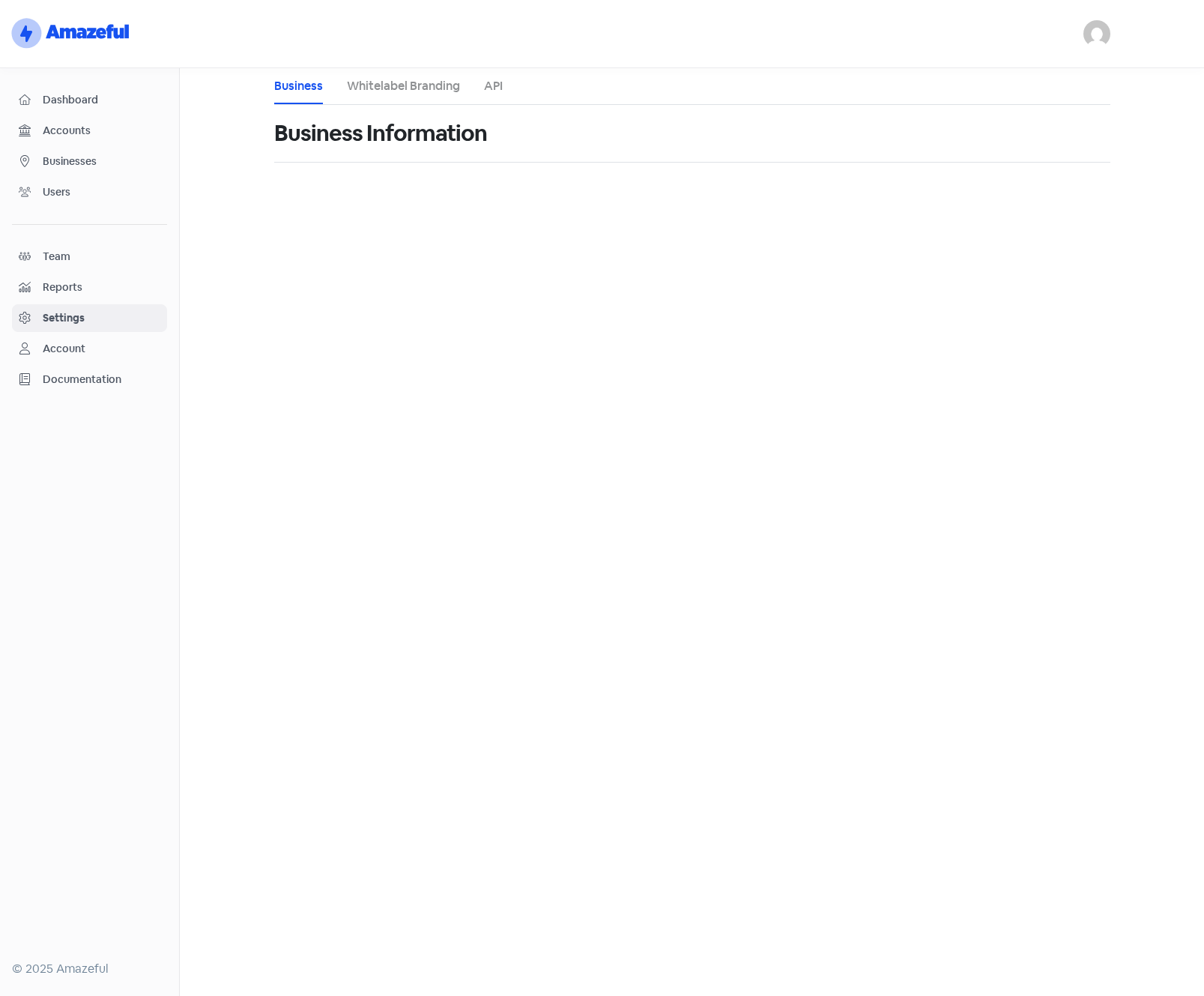
click at [491, 86] on link "API" at bounding box center [493, 86] width 19 height 18
click at [62, 160] on span "Businesses" at bounding box center [101, 162] width 117 height 16
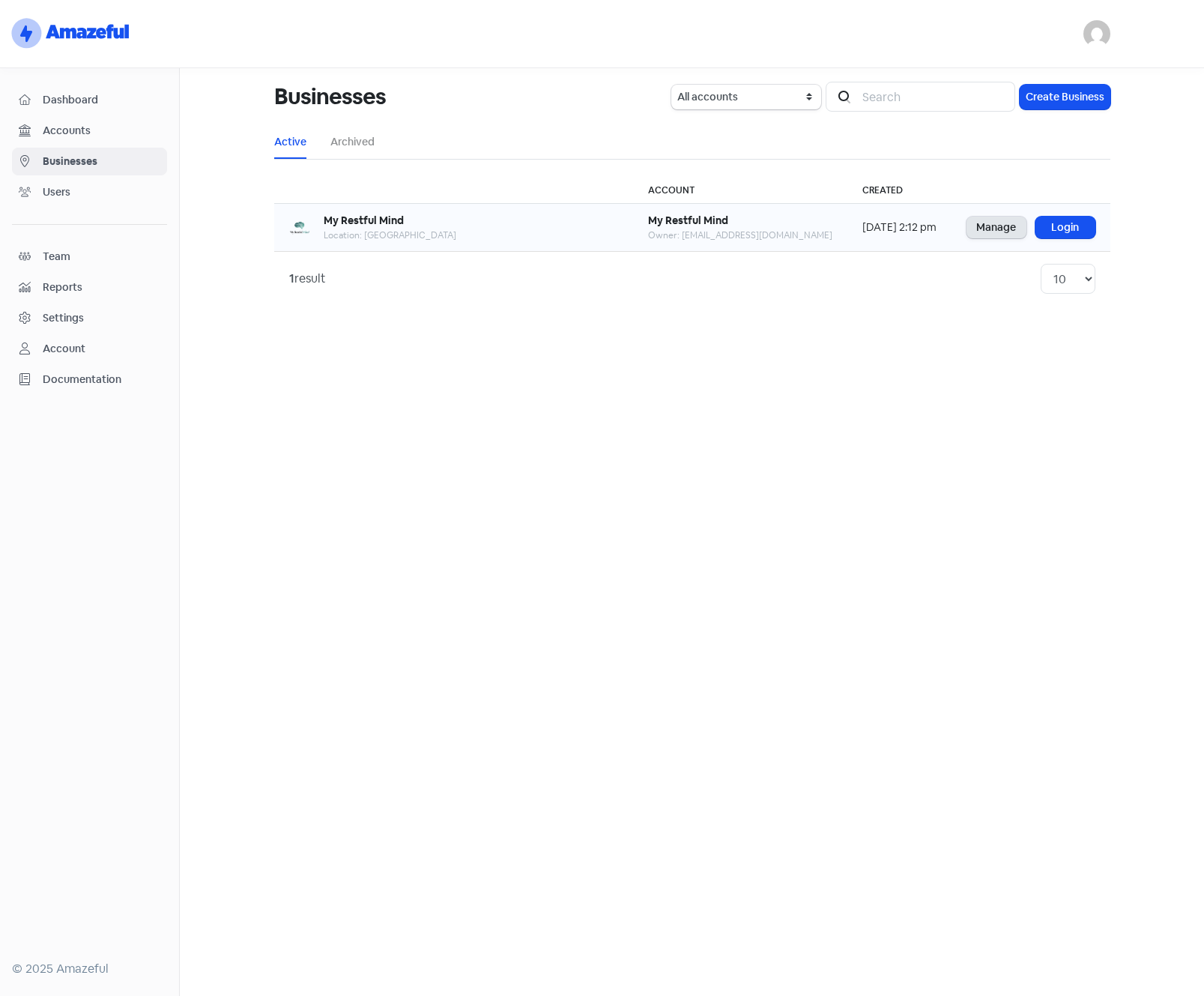
click at [981, 229] on link "Manage" at bounding box center [997, 228] width 60 height 22
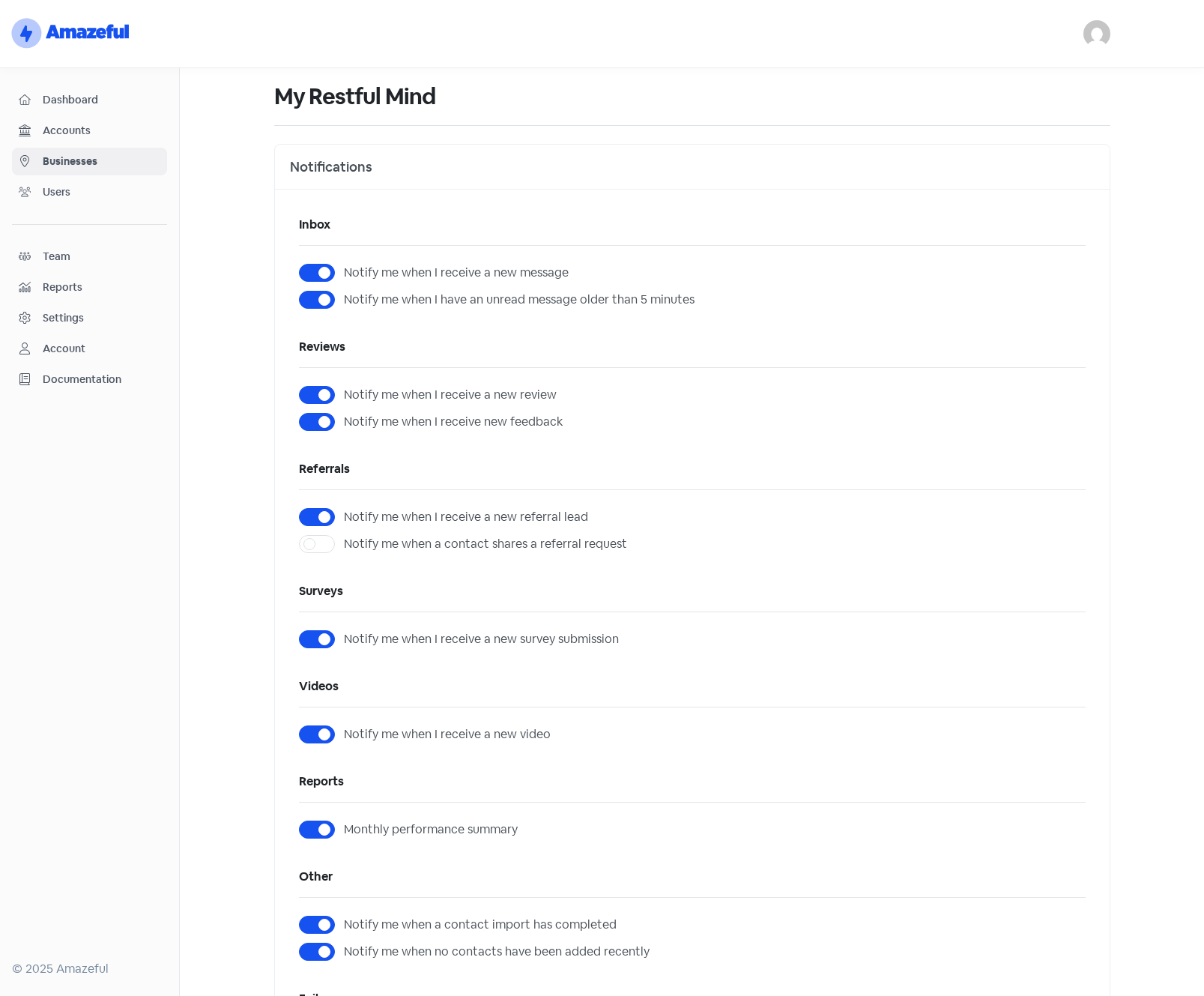
scroll to position [718, 0]
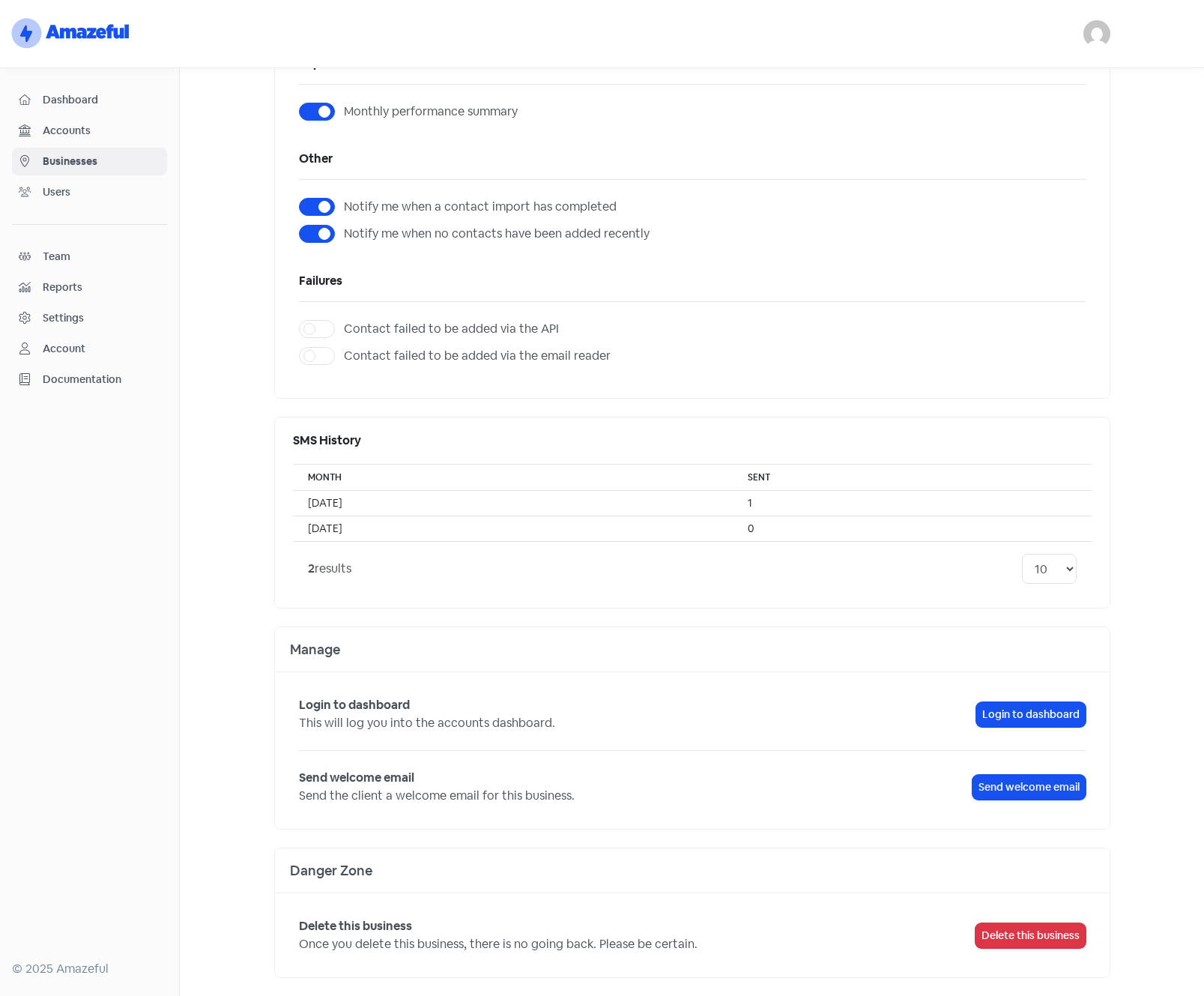
click at [841, 685] on div "Login to dashboard This will log you into the accounts dashboard. Login to dash…" at bounding box center [693, 750] width 835 height 157
click at [83, 151] on link "Businesses" at bounding box center [89, 161] width 155 height 28
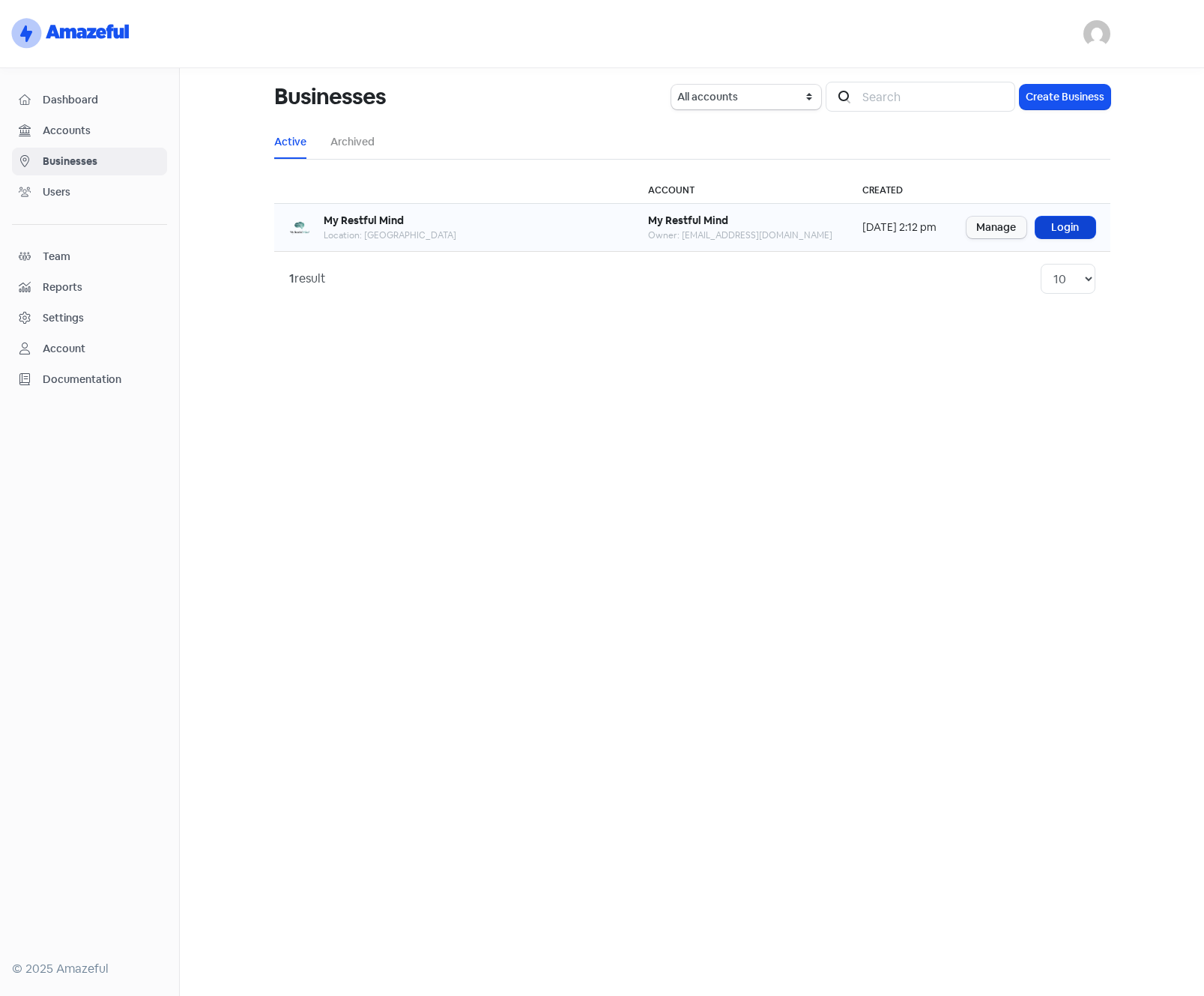
click at [1061, 229] on link "Login" at bounding box center [1065, 228] width 60 height 22
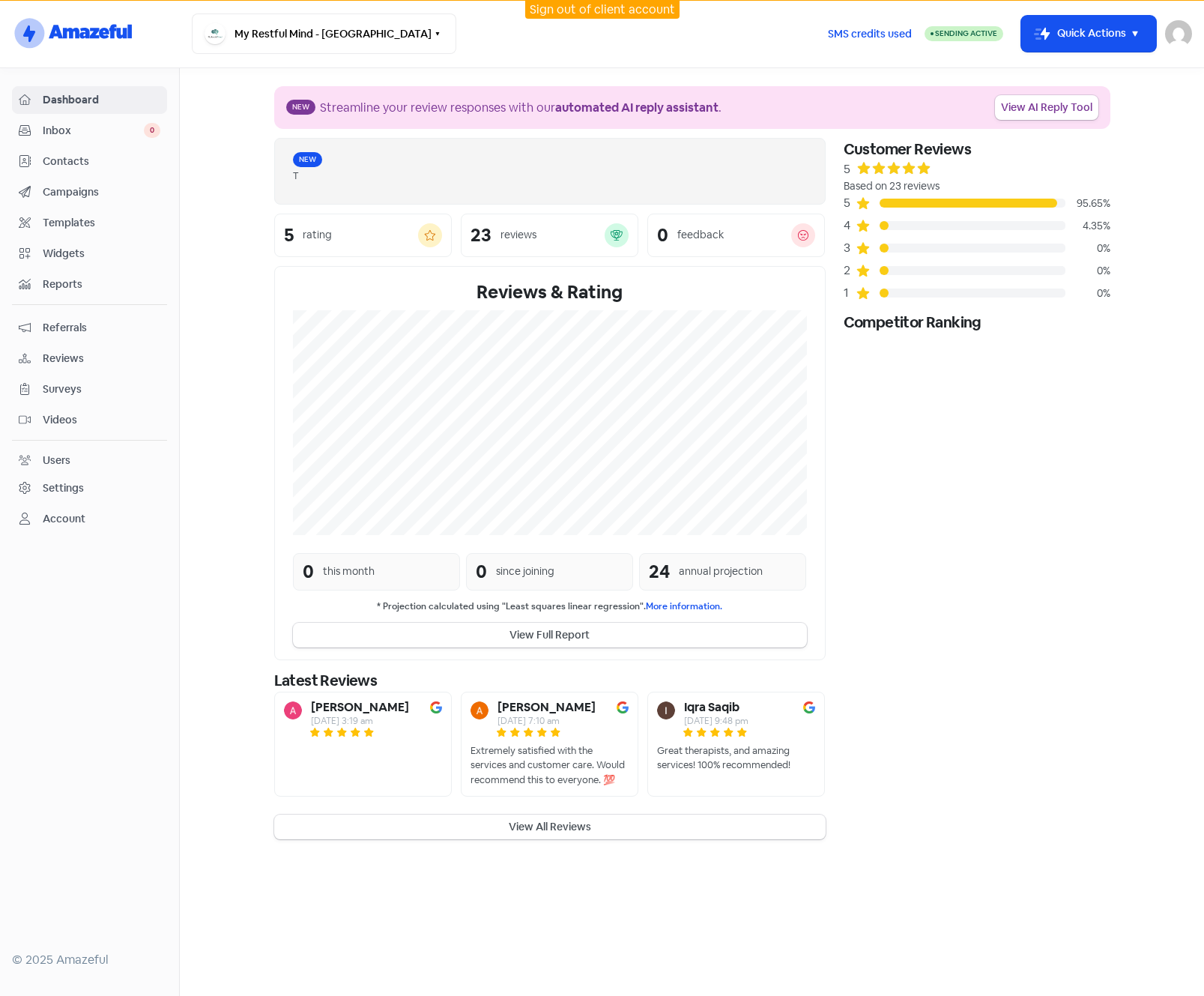
click at [61, 489] on div "Settings" at bounding box center [63, 489] width 41 height 16
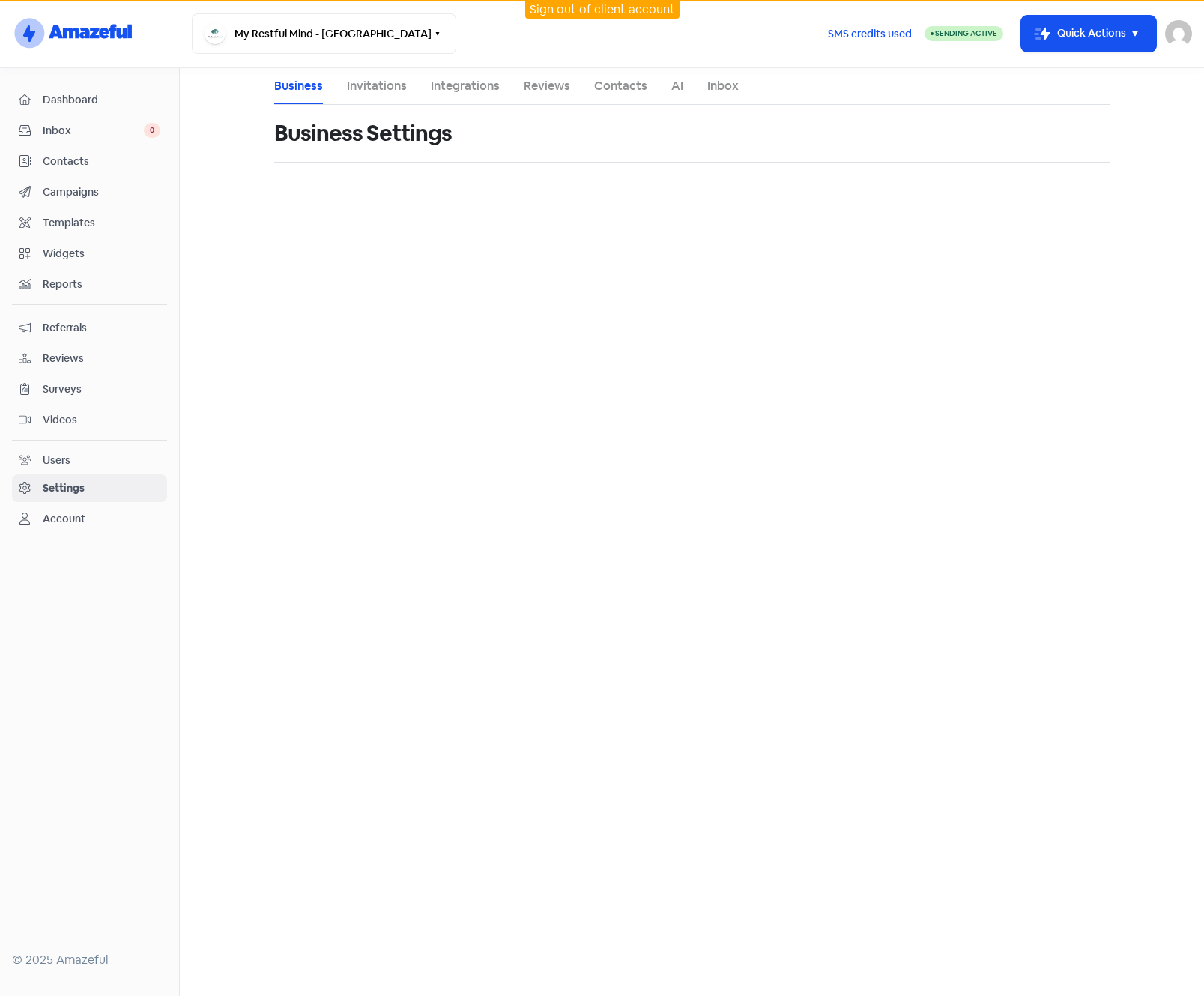
click at [464, 85] on link "Integrations" at bounding box center [465, 86] width 69 height 18
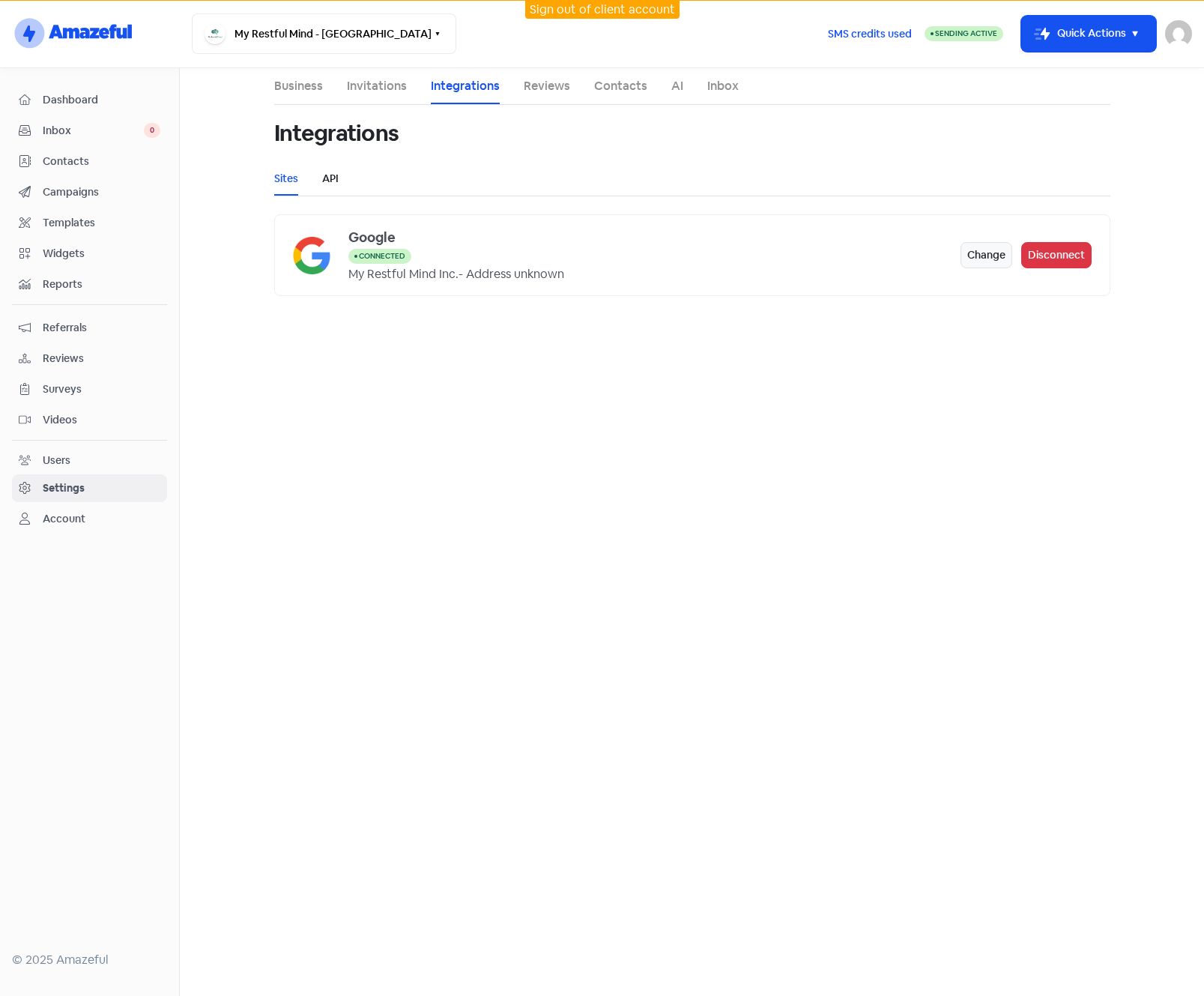
click at [333, 181] on link "API" at bounding box center [330, 179] width 17 height 16
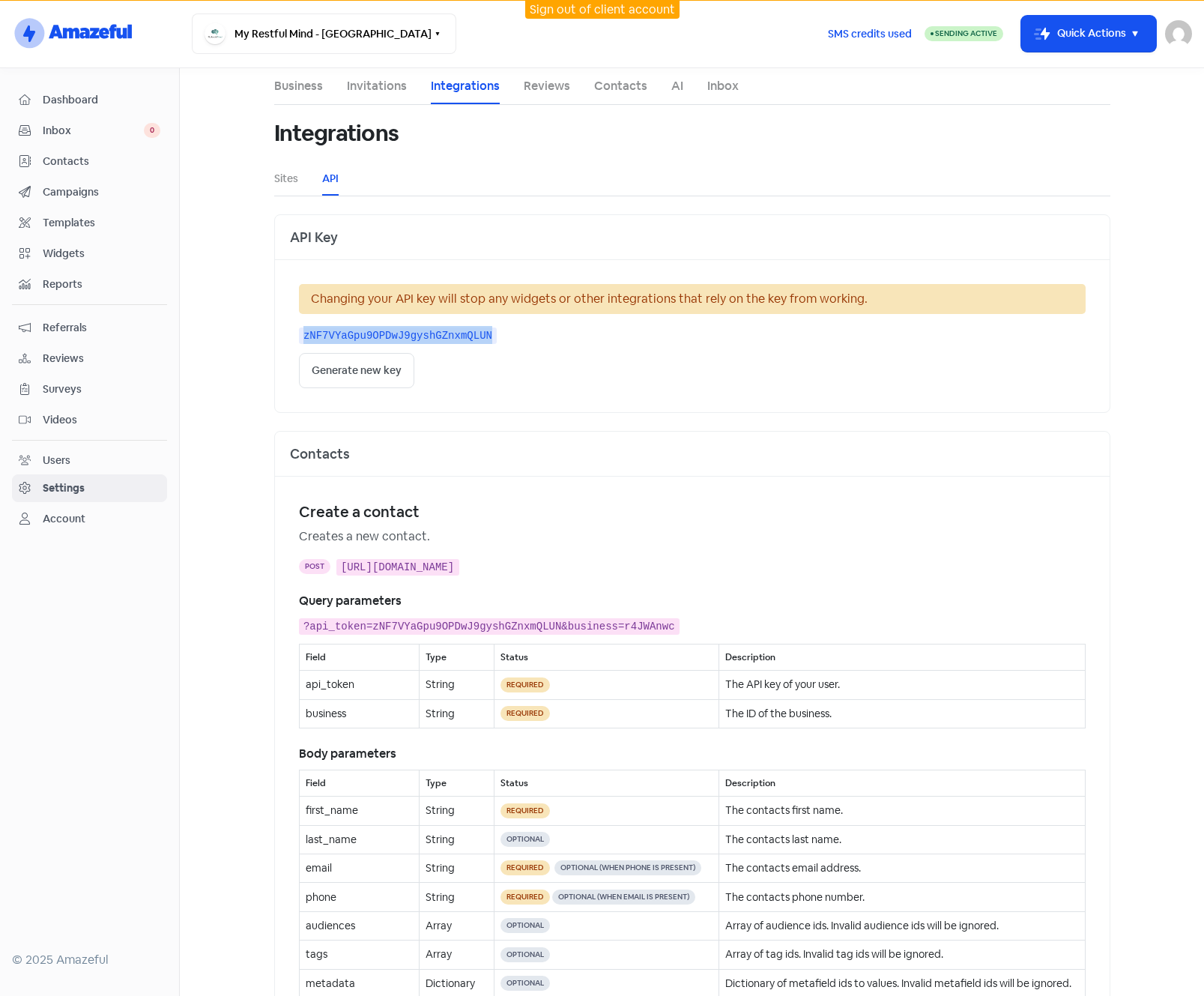
drag, startPoint x: 453, startPoint y: 335, endPoint x: 293, endPoint y: 336, distance: 160.0
click at [299, 336] on kbd "zNF7VYaGpu9OPDwJ9gyshGZnxmQLUN" at bounding box center [398, 336] width 199 height 17
drag, startPoint x: 293, startPoint y: 336, endPoint x: 302, endPoint y: 334, distance: 9.2
click at [223, 141] on main "Business Invitations Integrations Reviews Contacts AI Inbox Integrations Sites …" at bounding box center [692, 532] width 1024 height 927
click at [1173, 31] on img at bounding box center [1179, 34] width 27 height 27
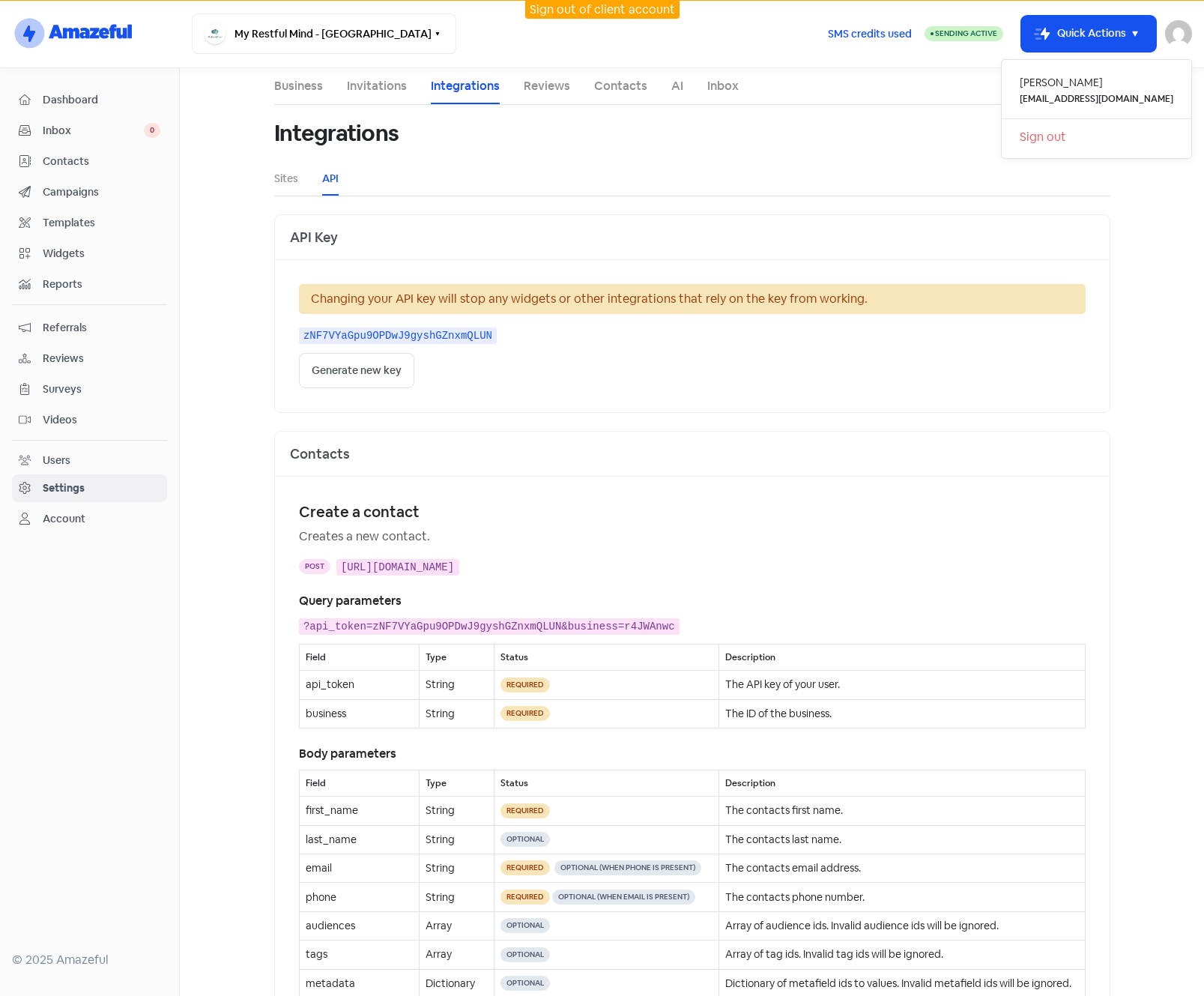
click at [1073, 131] on link "Sign out" at bounding box center [1097, 137] width 190 height 24
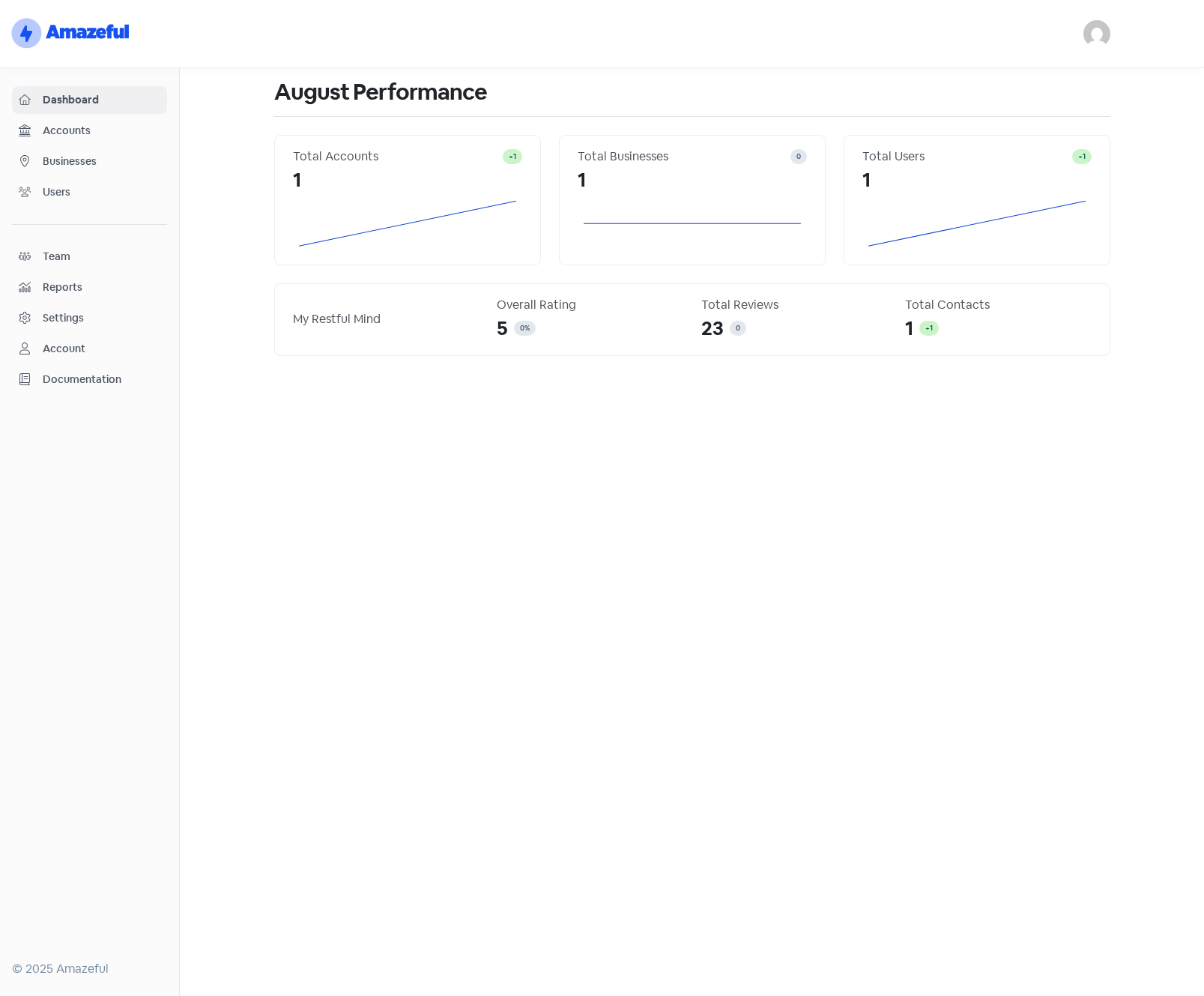
click at [1092, 40] on img at bounding box center [1097, 34] width 27 height 27
click at [1007, 117] on link "Sign out" at bounding box center [1015, 121] width 190 height 24
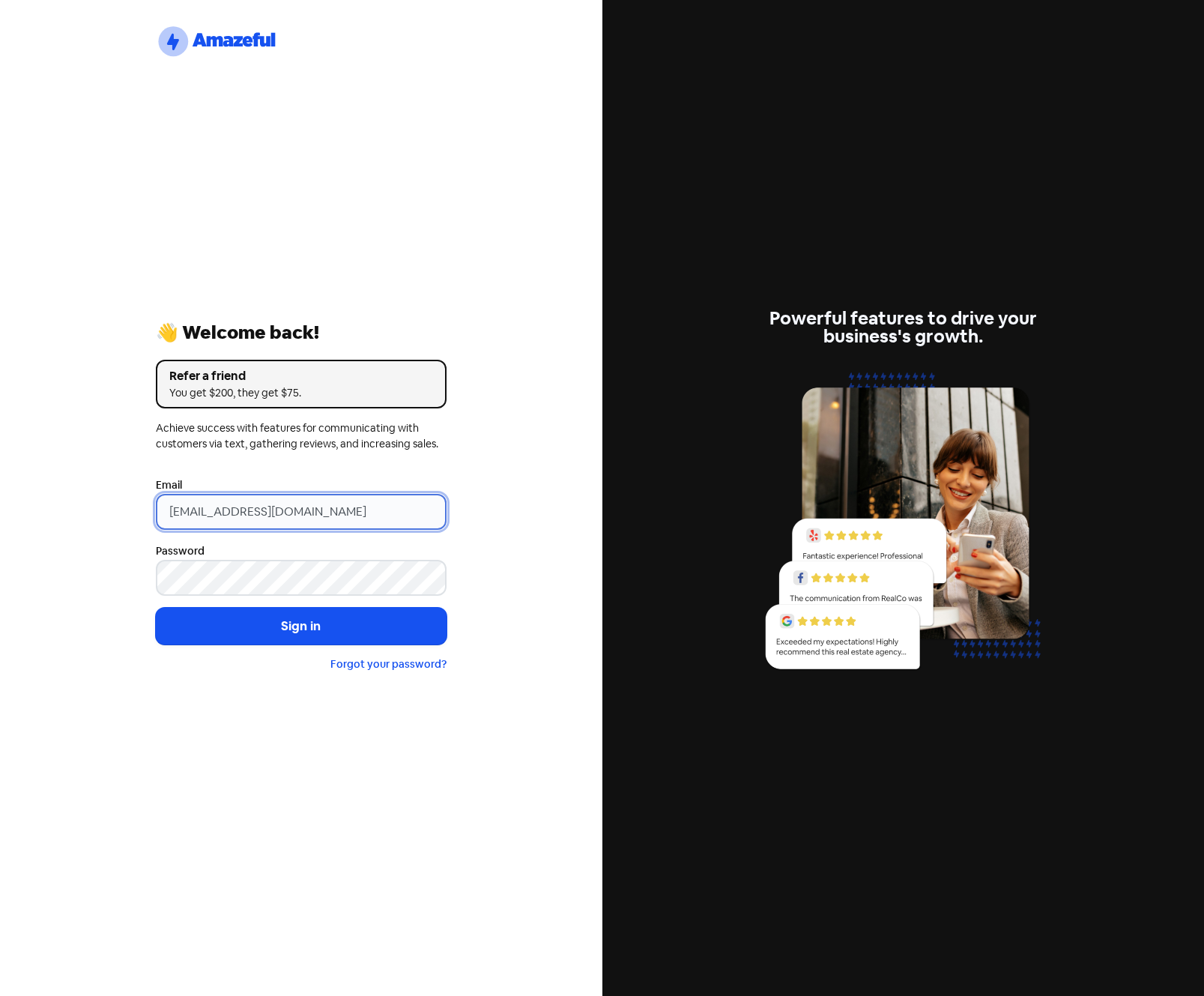
drag, startPoint x: 388, startPoint y: 504, endPoint x: 5, endPoint y: 495, distance: 383.1
click at [25, 496] on div "logo-amazeful_Logo 👋 Welcome back! Refer a friend You get $200, they get $75. A…" at bounding box center [301, 498] width 603 height 996
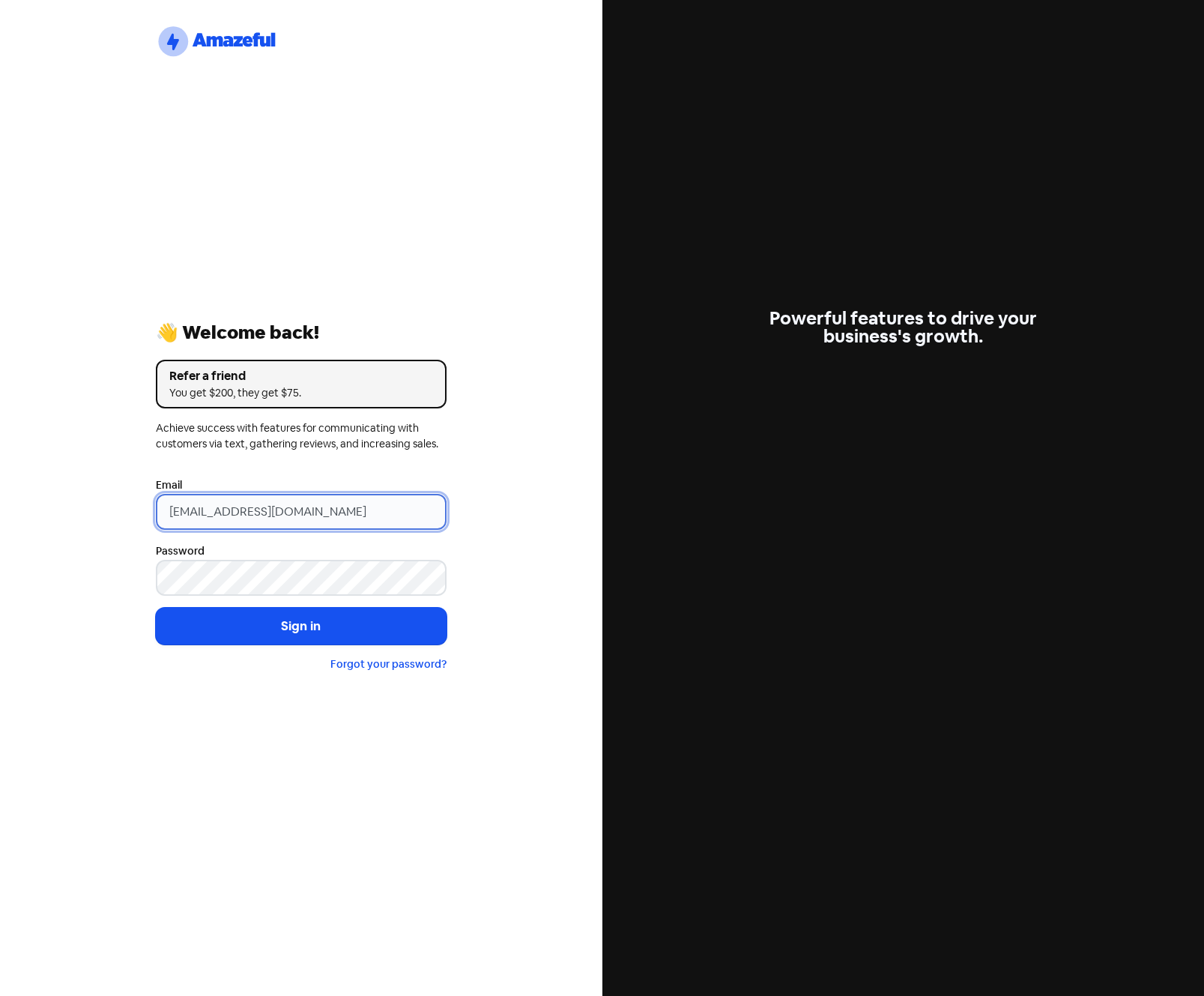
type input "[EMAIL_ADDRESS][DOMAIN_NAME]"
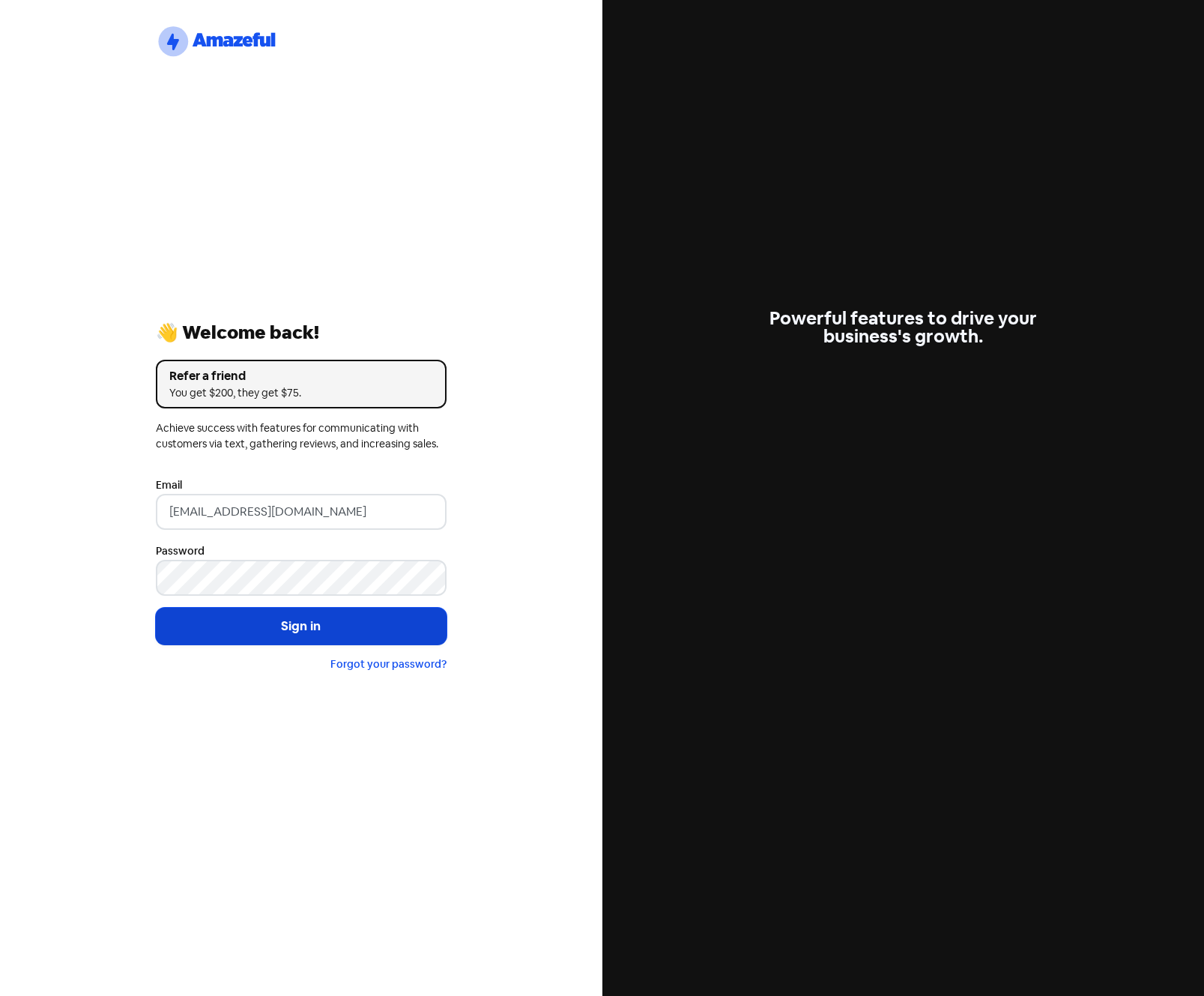
click at [277, 619] on button "Sign in" at bounding box center [301, 626] width 291 height 38
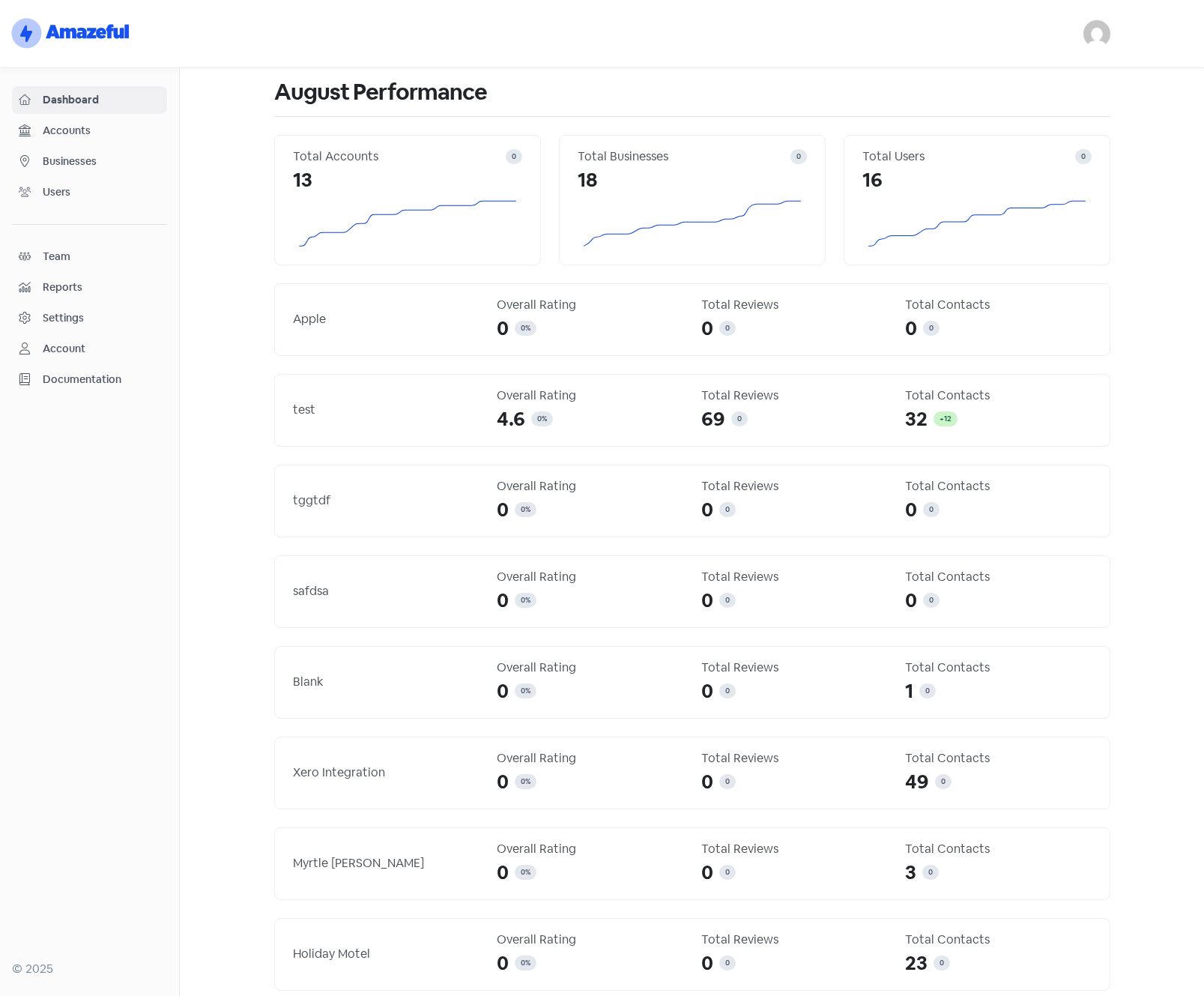
click at [76, 157] on span "Businesses" at bounding box center [101, 162] width 117 height 16
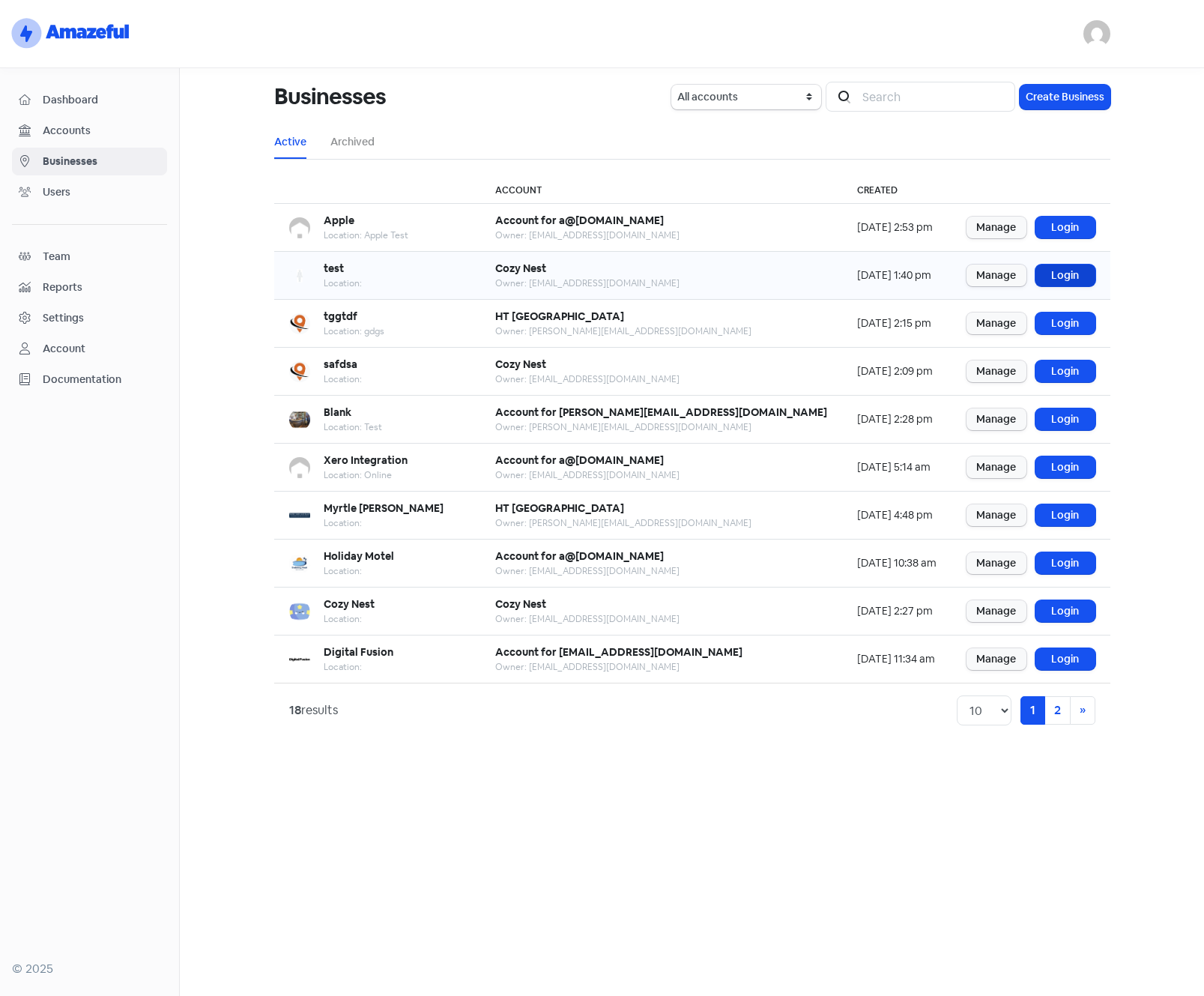
click at [1053, 266] on link "Login" at bounding box center [1065, 276] width 60 height 22
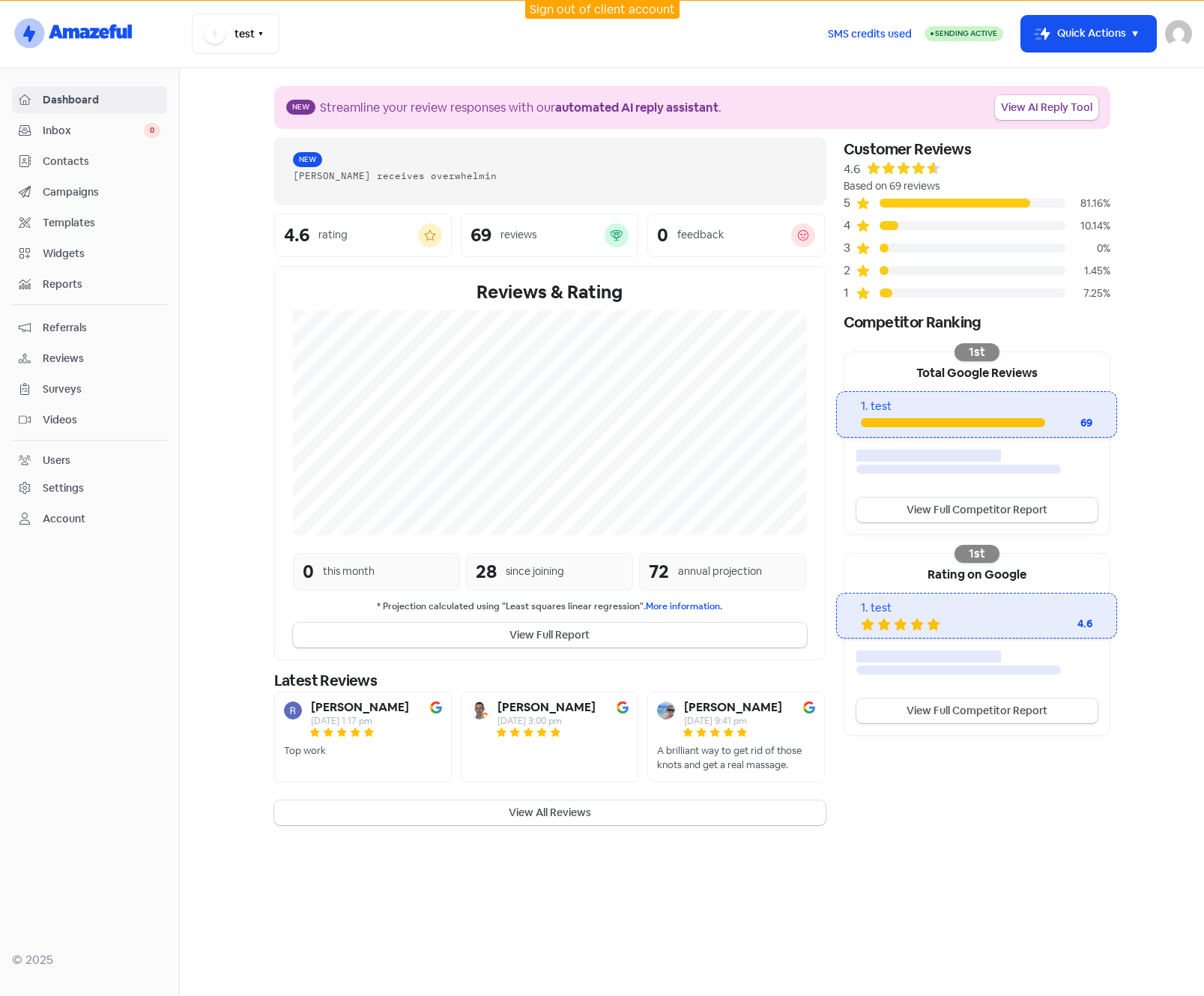
click at [69, 482] on div "Settings" at bounding box center [63, 489] width 41 height 16
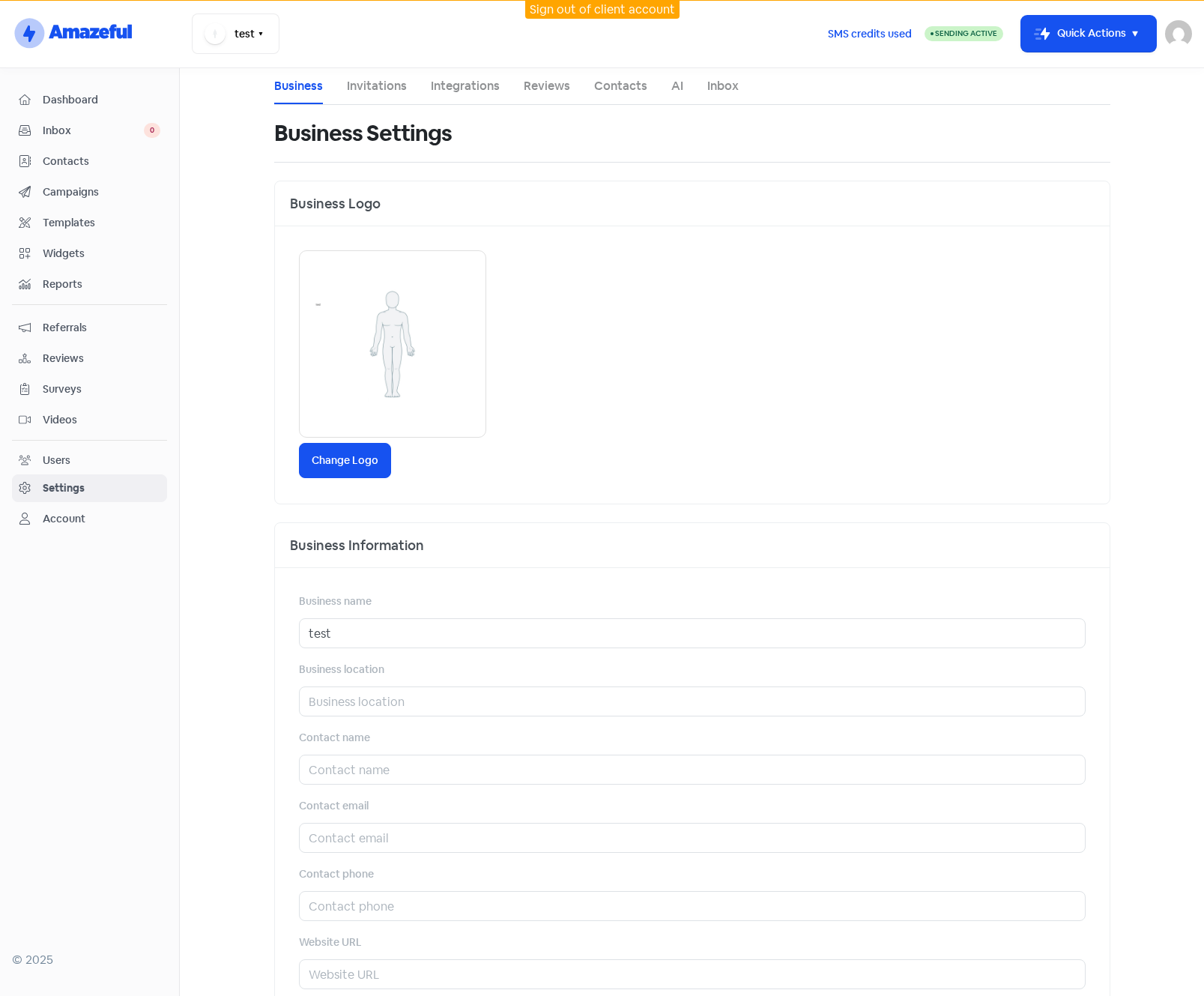
click at [484, 84] on link "Integrations" at bounding box center [465, 86] width 69 height 18
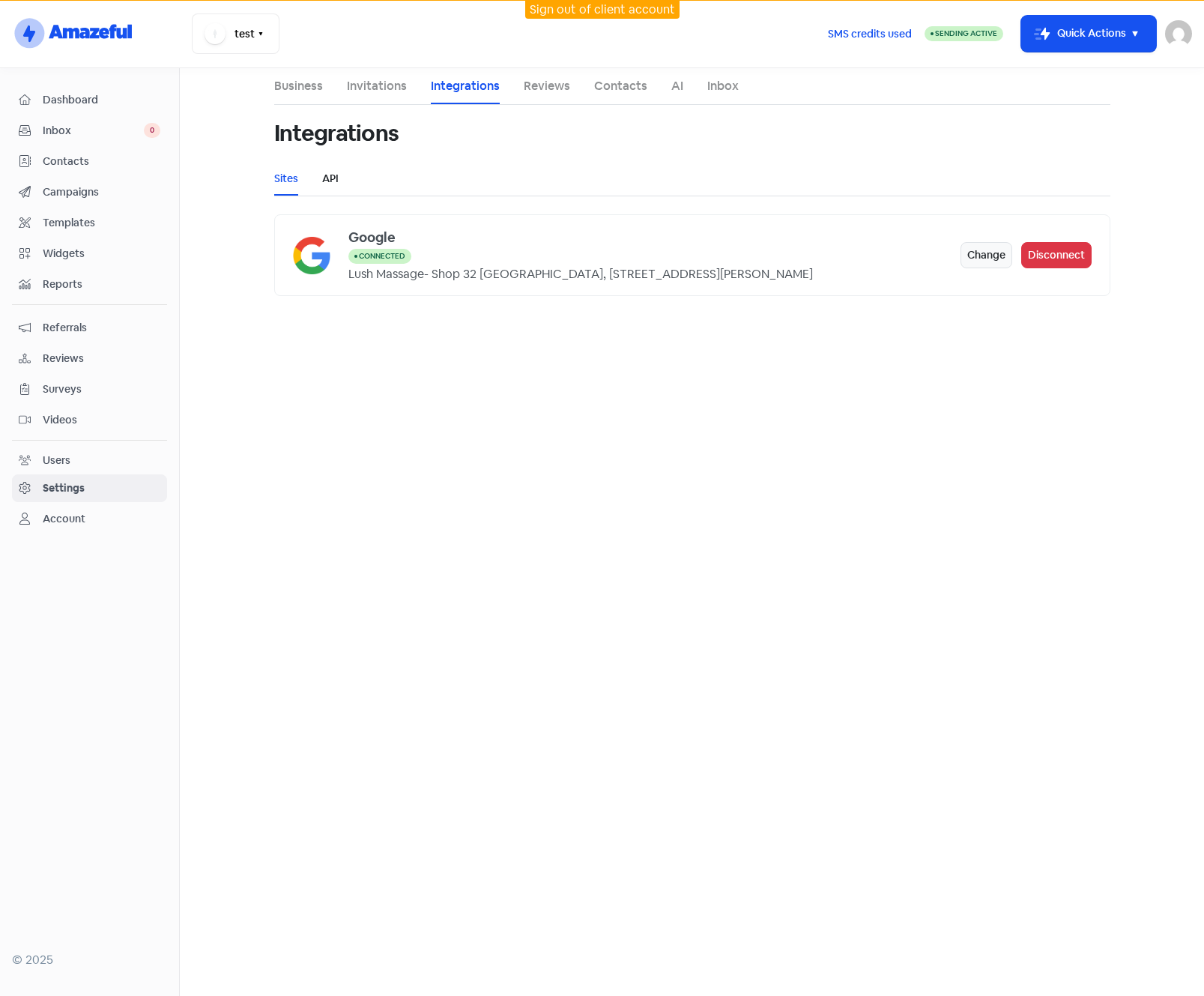
click at [329, 177] on link "API" at bounding box center [330, 179] width 17 height 16
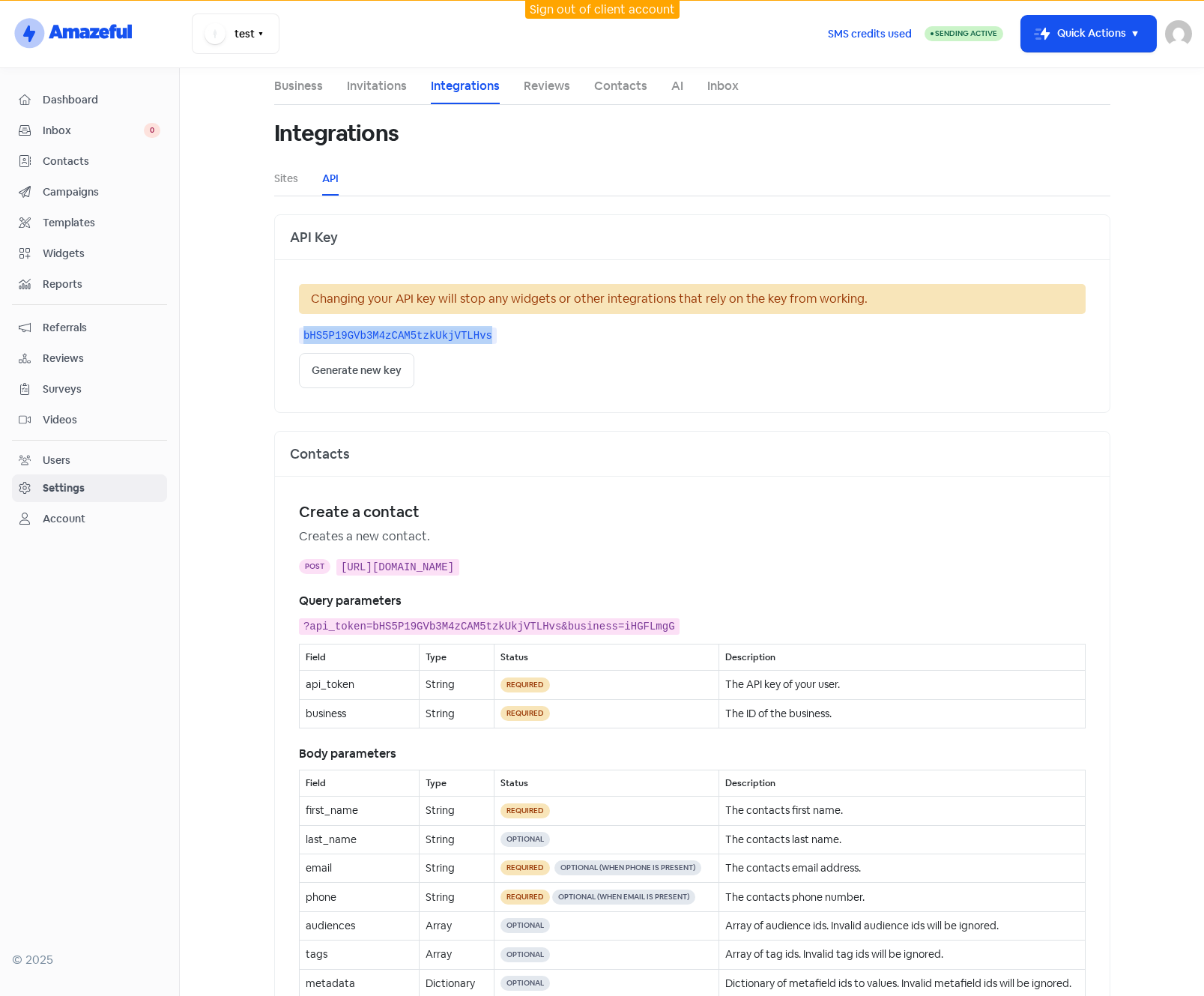
drag, startPoint x: 297, startPoint y: 333, endPoint x: 478, endPoint y: 335, distance: 181.0
click at [478, 335] on div "bHS5P19GVb3M4zCAM5tzkUkjVTLHvs" at bounding box center [692, 335] width 787 height 18
drag, startPoint x: 478, startPoint y: 335, endPoint x: 447, endPoint y: 335, distance: 31.0
copy kbd "bHS5P19GVb3M4zCAM5tzkUkjVTLHvs"
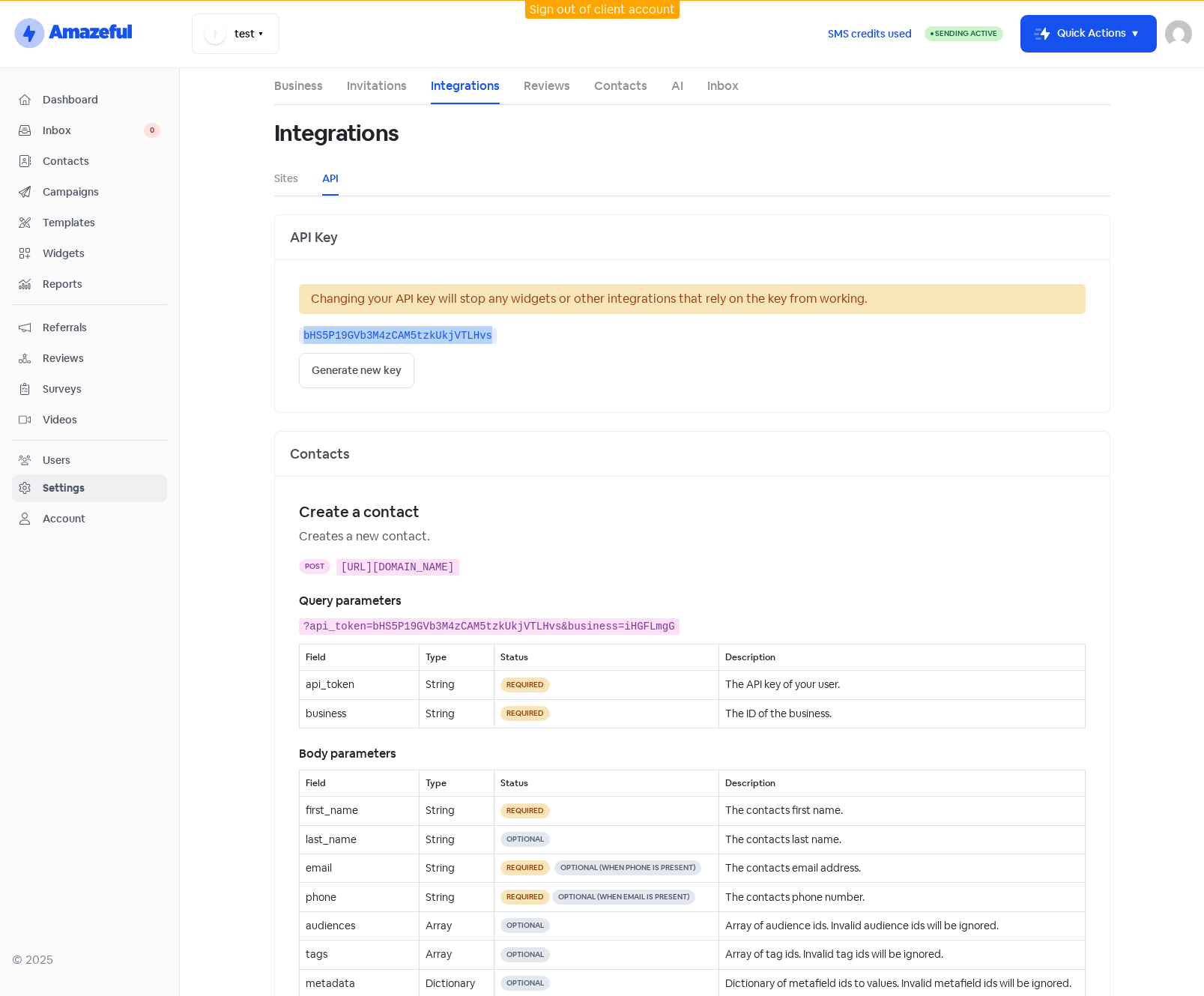
drag, startPoint x: 787, startPoint y: 567, endPoint x: 618, endPoint y: 573, distance: 169.1
click at [459, 573] on kbd "https://api.xmarket.com.au/v1/contacts?api_token=bHS5P19GVb3M4zCAM5tzkUkjVTLHvs…" at bounding box center [398, 567] width 123 height 17
copy kbd "bHS5P19GVb3M4zCAM5tzkUkjVTLHvs"
click at [243, 121] on main "Business Invitations Integrations Reviews Contacts AI Inbox Integrations Sites …" at bounding box center [692, 532] width 1024 height 927
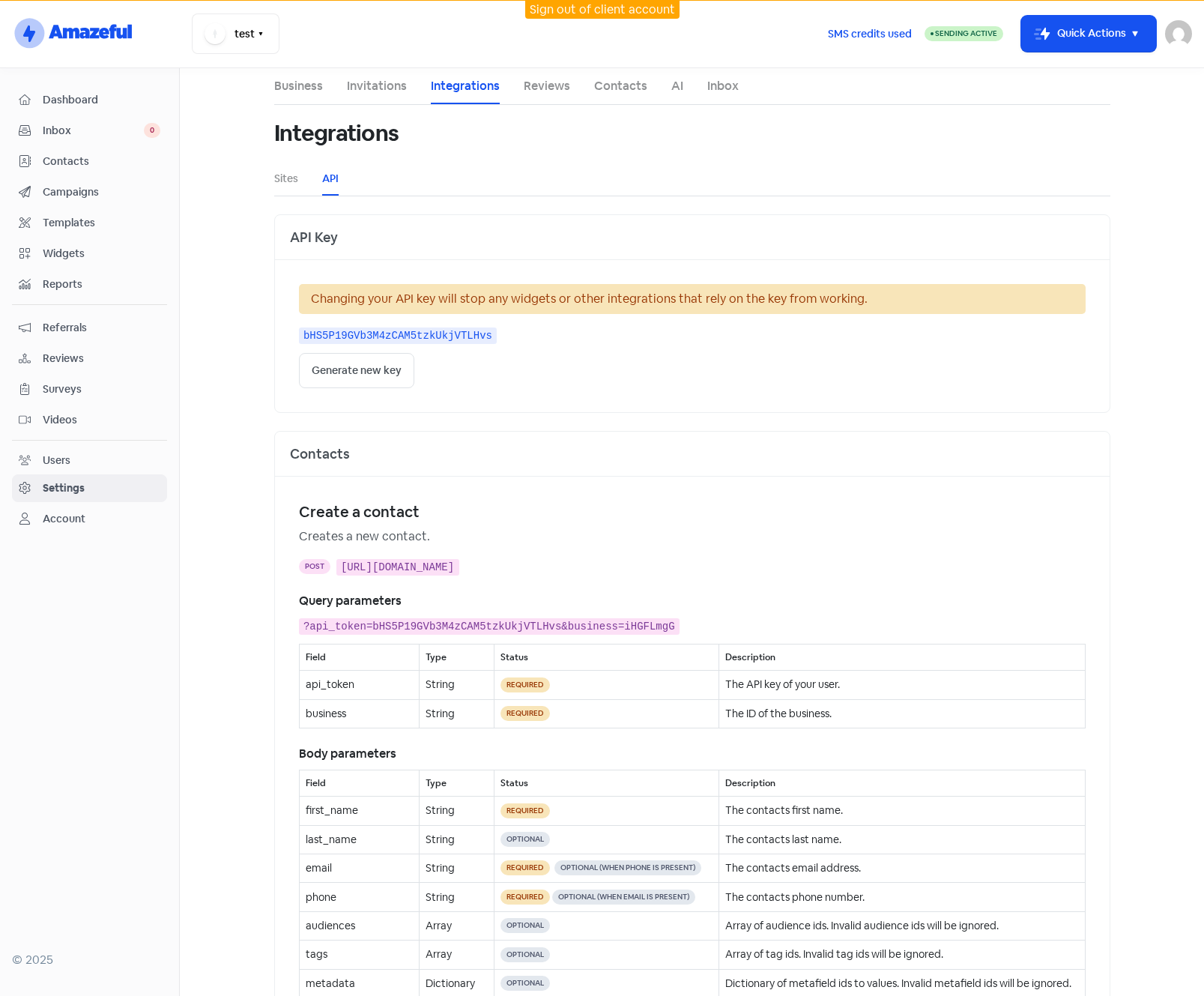
click at [1187, 35] on img at bounding box center [1179, 34] width 27 height 27
click at [1129, 134] on link "Sign out" at bounding box center [1097, 137] width 190 height 24
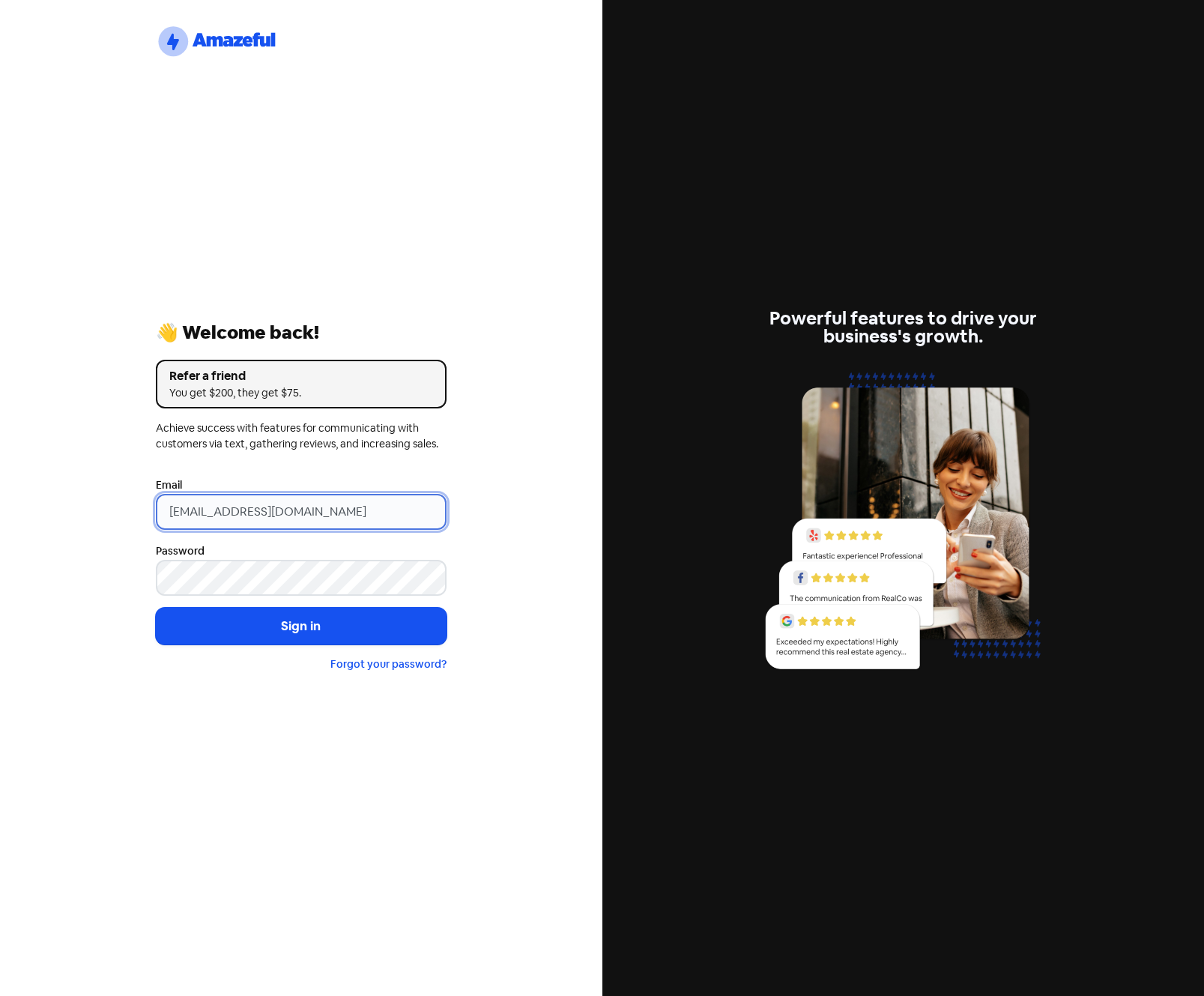
click at [361, 504] on input "[EMAIL_ADDRESS][DOMAIN_NAME]" at bounding box center [301, 512] width 291 height 36
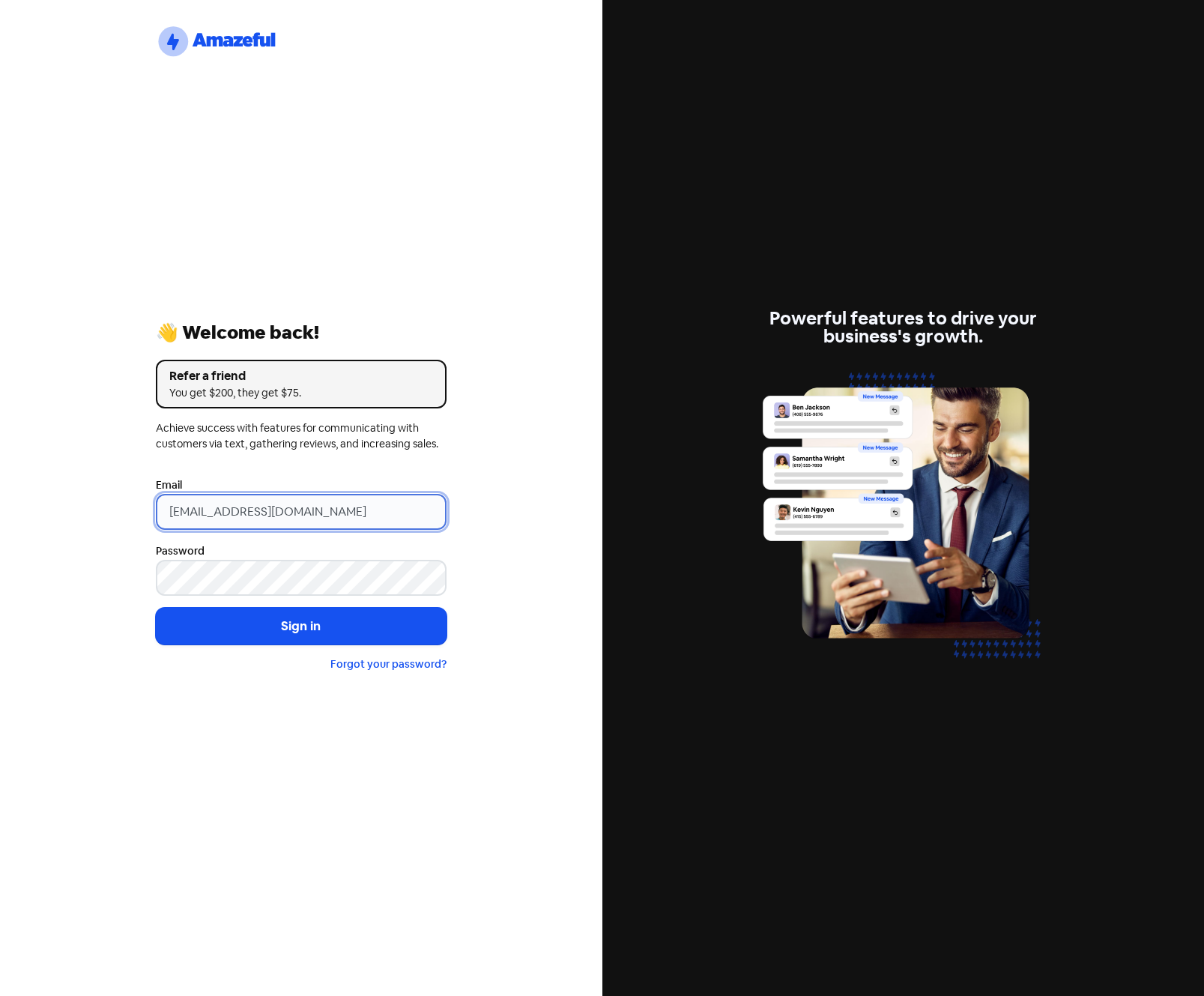
drag, startPoint x: 377, startPoint y: 515, endPoint x: 116, endPoint y: 497, distance: 261.6
click at [173, 507] on input "[EMAIL_ADDRESS][DOMAIN_NAME]" at bounding box center [301, 512] width 291 height 36
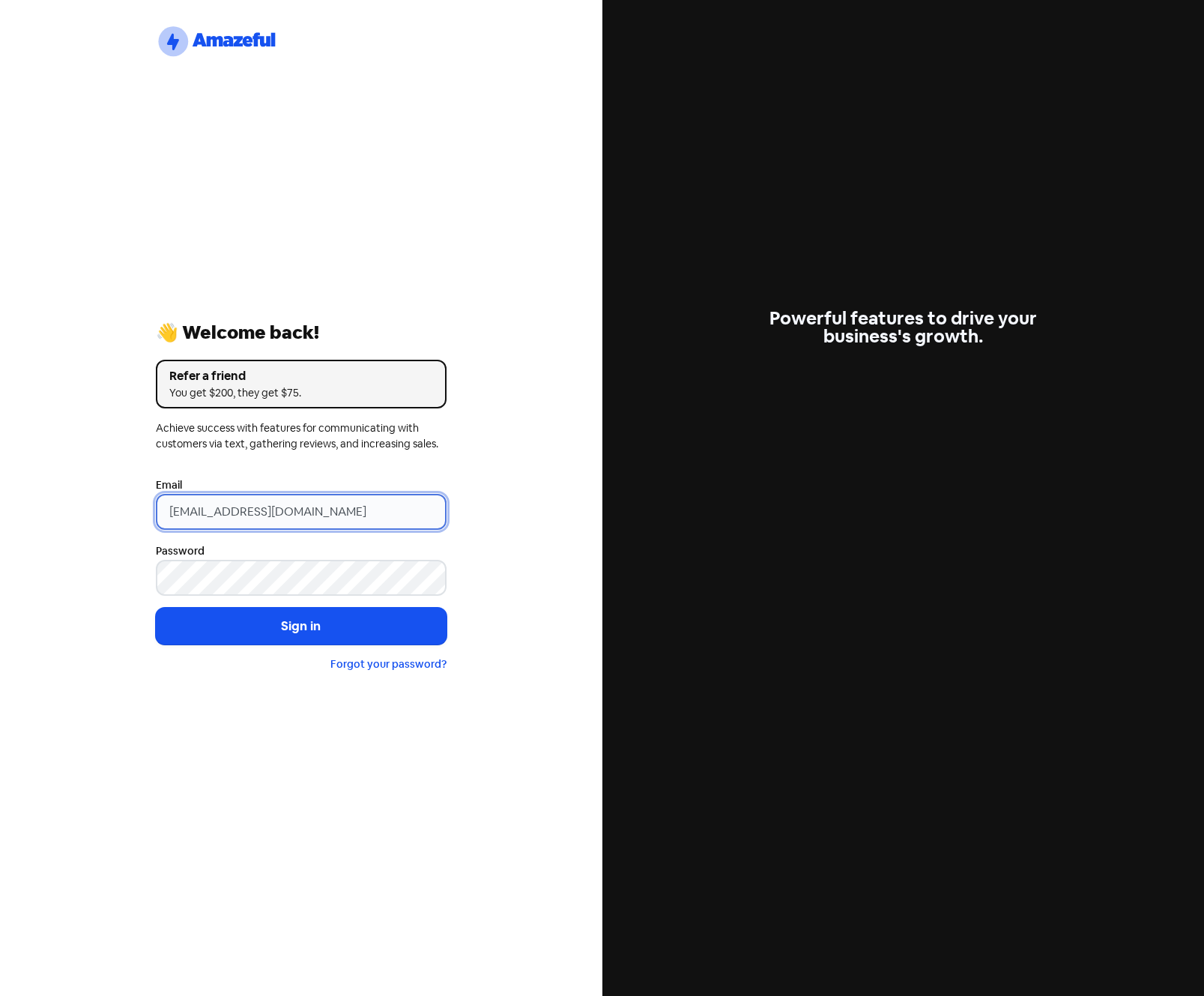
click at [330, 515] on input "[EMAIL_ADDRESS][DOMAIN_NAME]" at bounding box center [301, 512] width 291 height 36
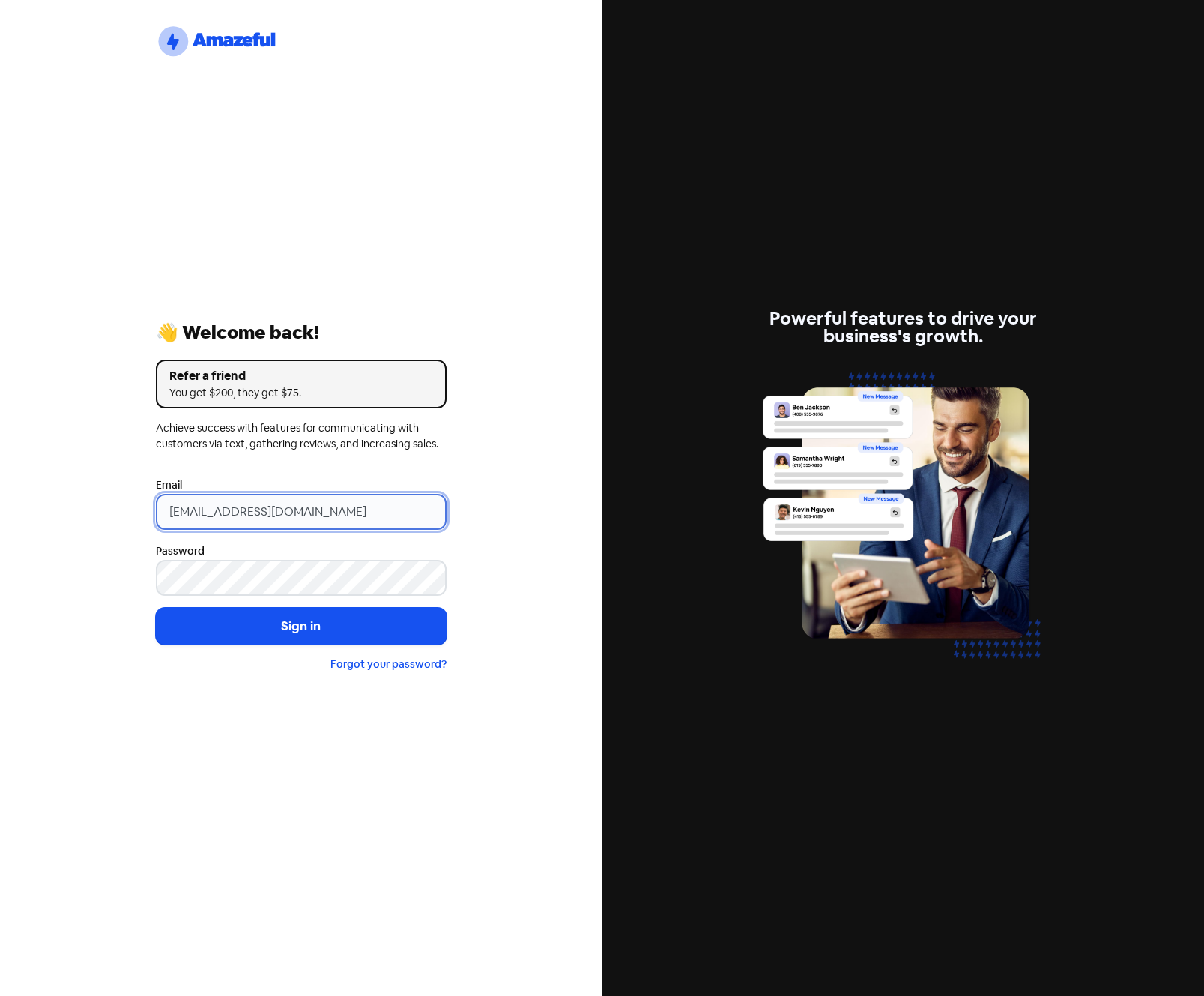
drag, startPoint x: 336, startPoint y: 515, endPoint x: -13, endPoint y: 509, distance: 349.1
click at [0, 509] on html "logo-amazeful_Logo 👋 Welcome back! Refer a friend You get $200, they get $75. A…" at bounding box center [602, 498] width 1204 height 996
paste input "[EMAIL_ADDRESS][DOMAIN_NAME]"
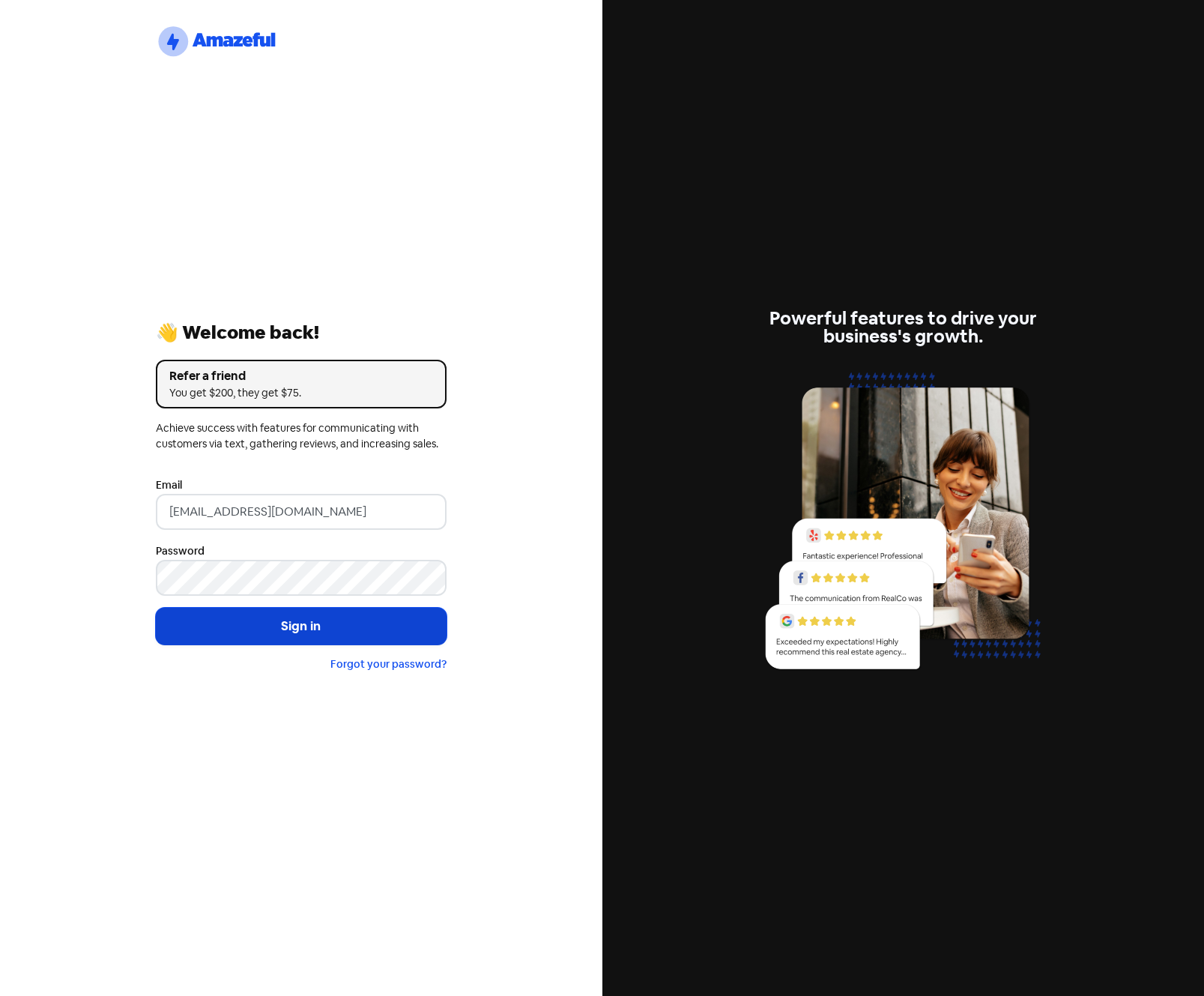
type input "[EMAIL_ADDRESS][DOMAIN_NAME]"
click at [280, 626] on button "Sign in" at bounding box center [301, 626] width 291 height 38
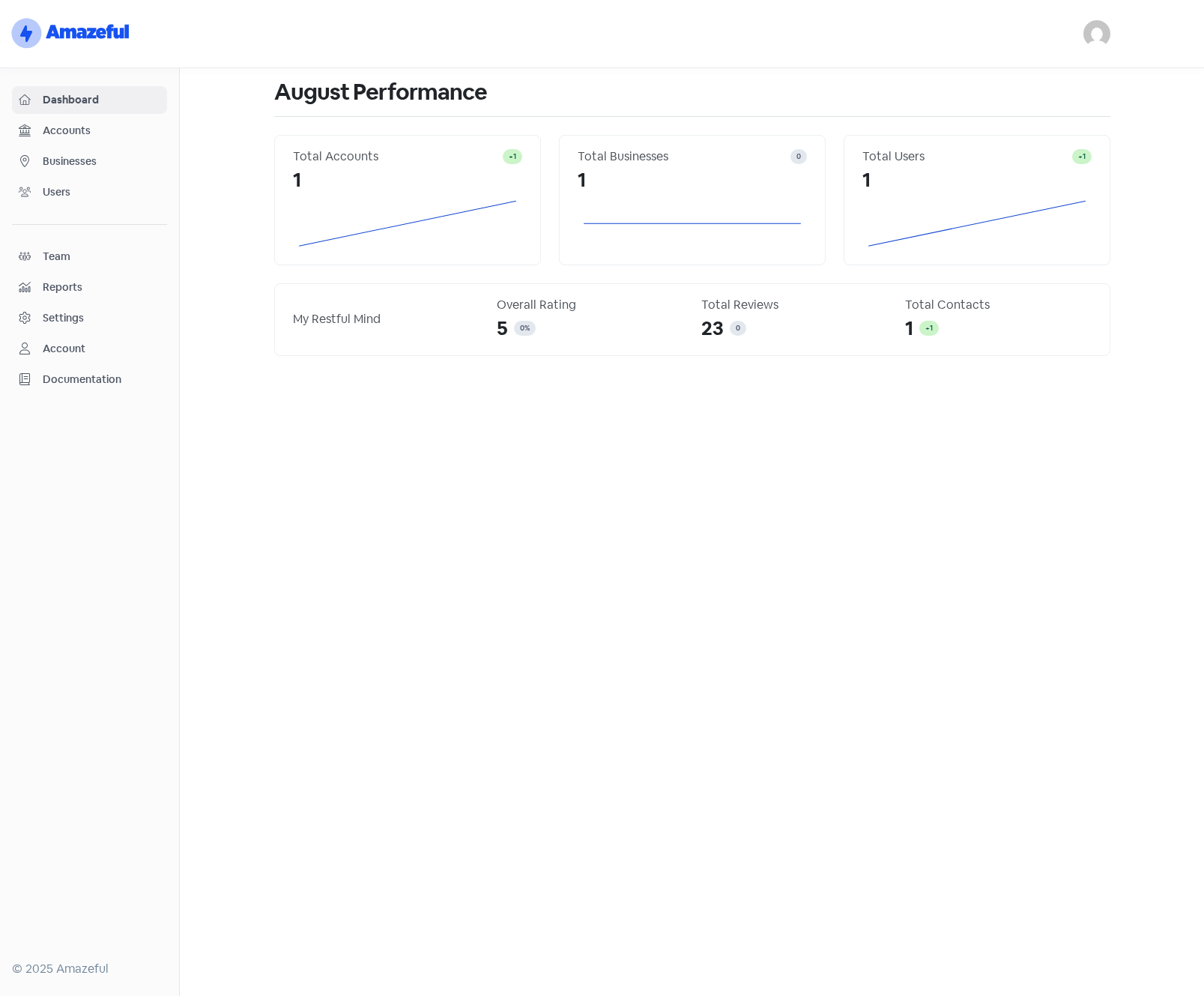
click at [55, 161] on span "Businesses" at bounding box center [101, 162] width 117 height 16
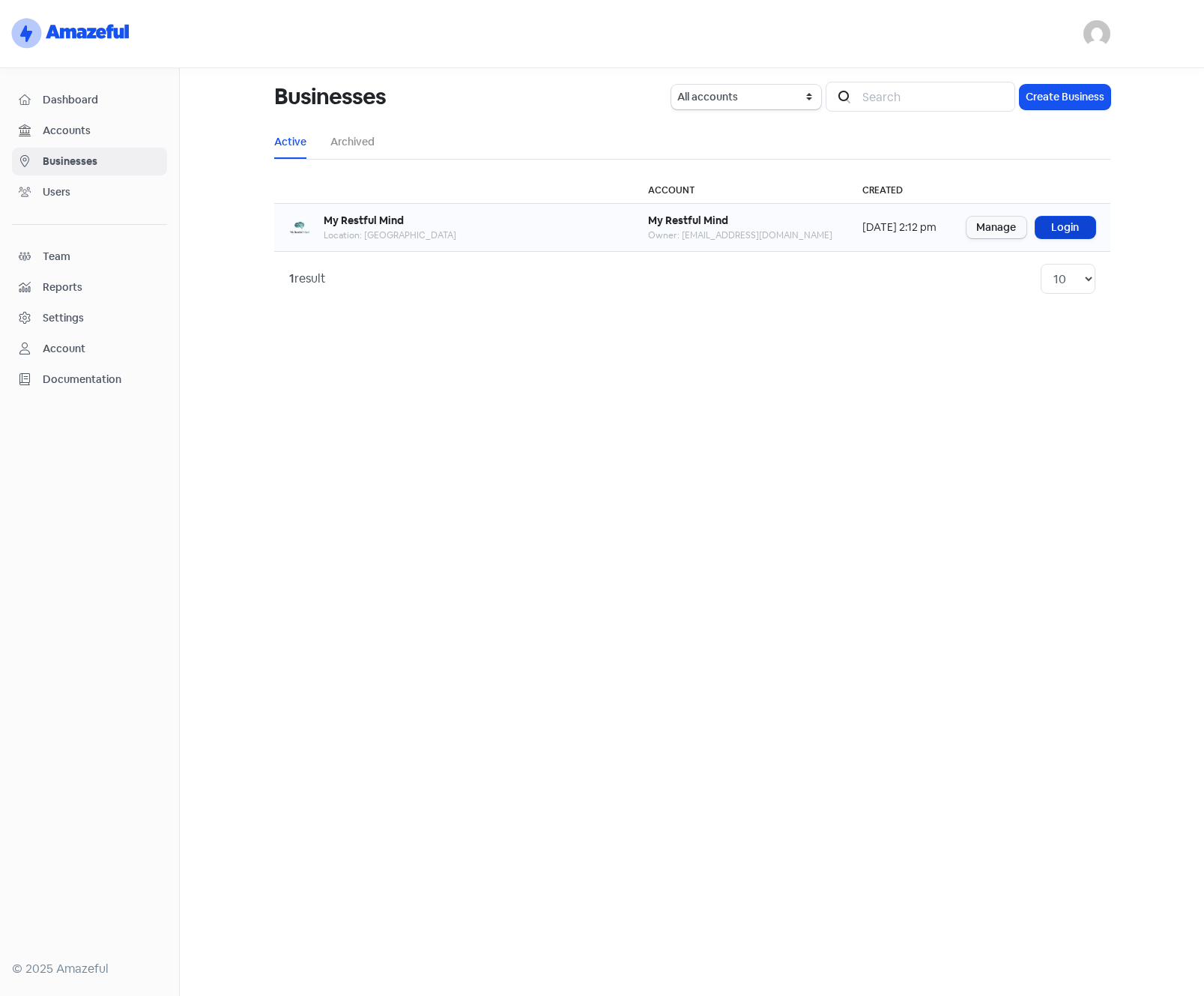
click at [1056, 229] on link "Login" at bounding box center [1065, 228] width 60 height 22
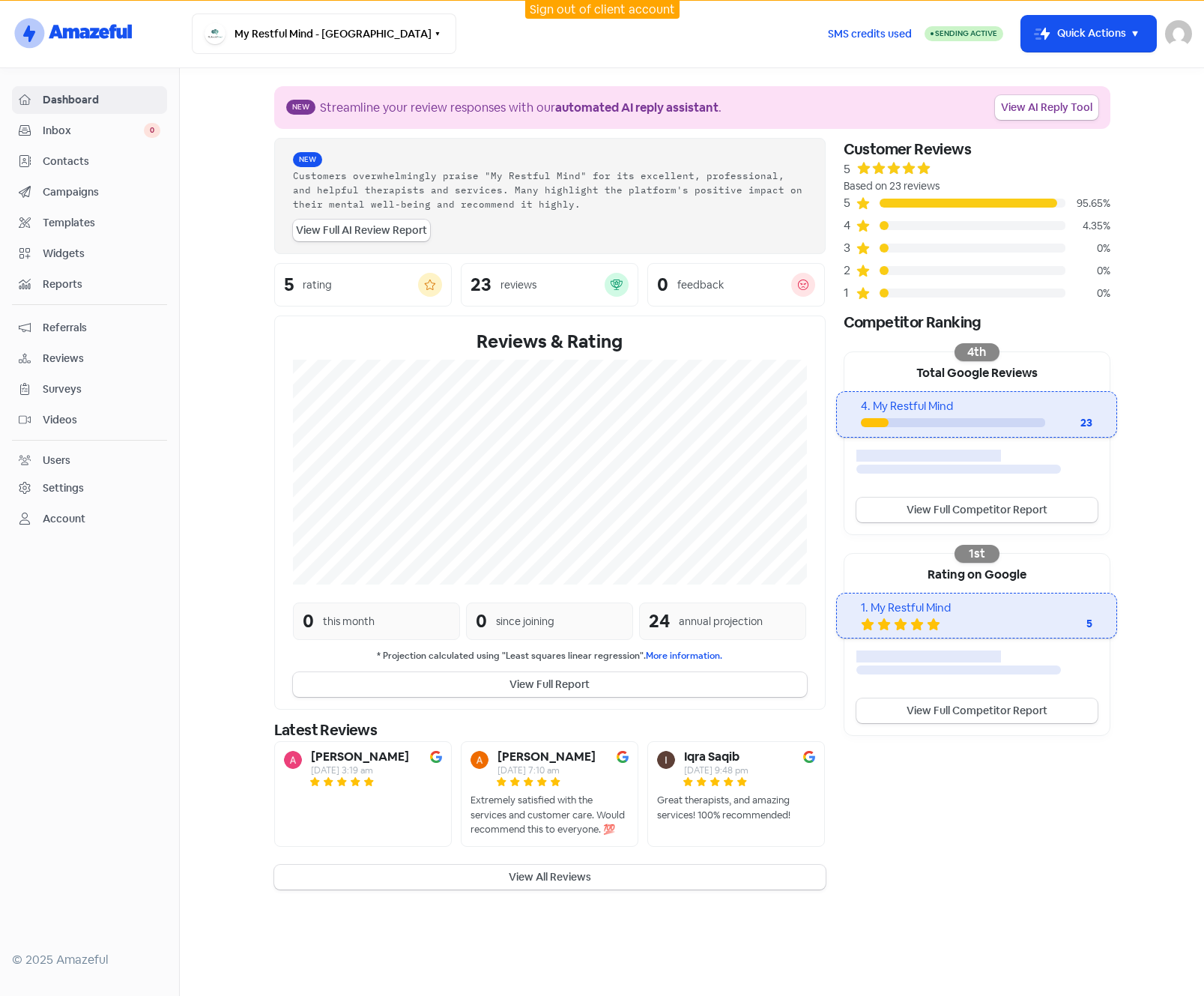
click at [64, 491] on div "Settings" at bounding box center [63, 489] width 41 height 16
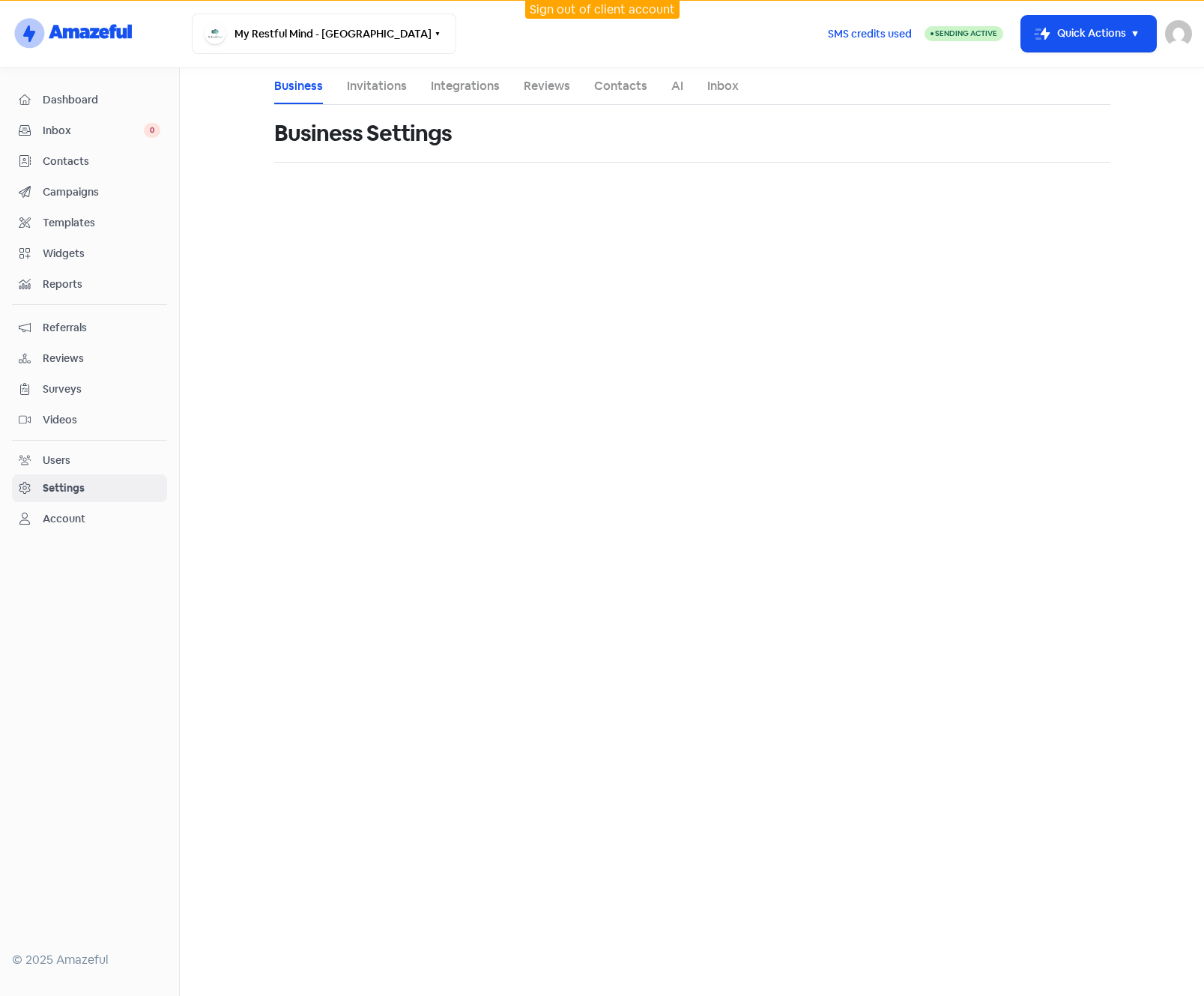
click at [475, 81] on link "Integrations" at bounding box center [465, 86] width 69 height 18
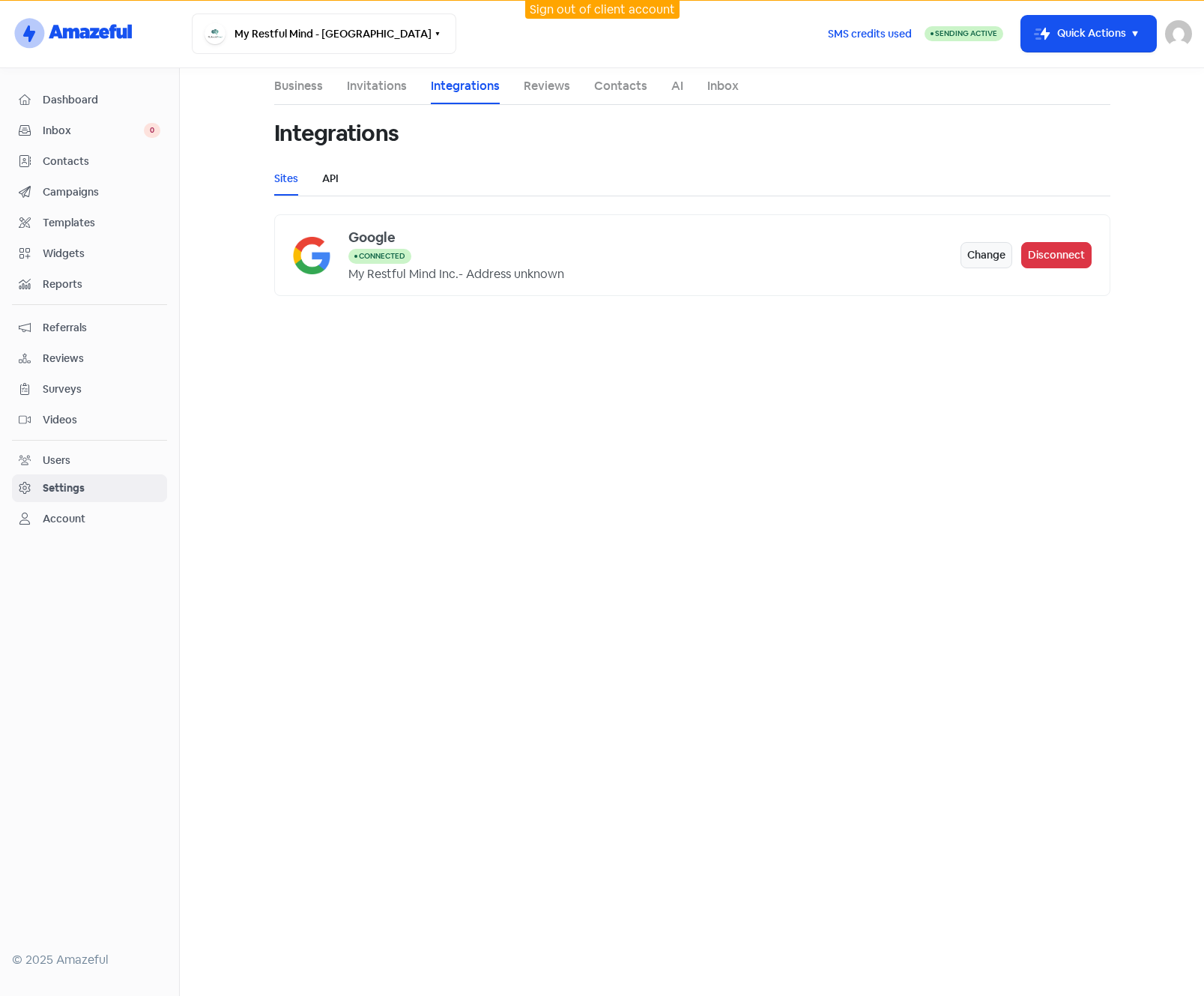
click at [329, 177] on link "API" at bounding box center [330, 179] width 17 height 16
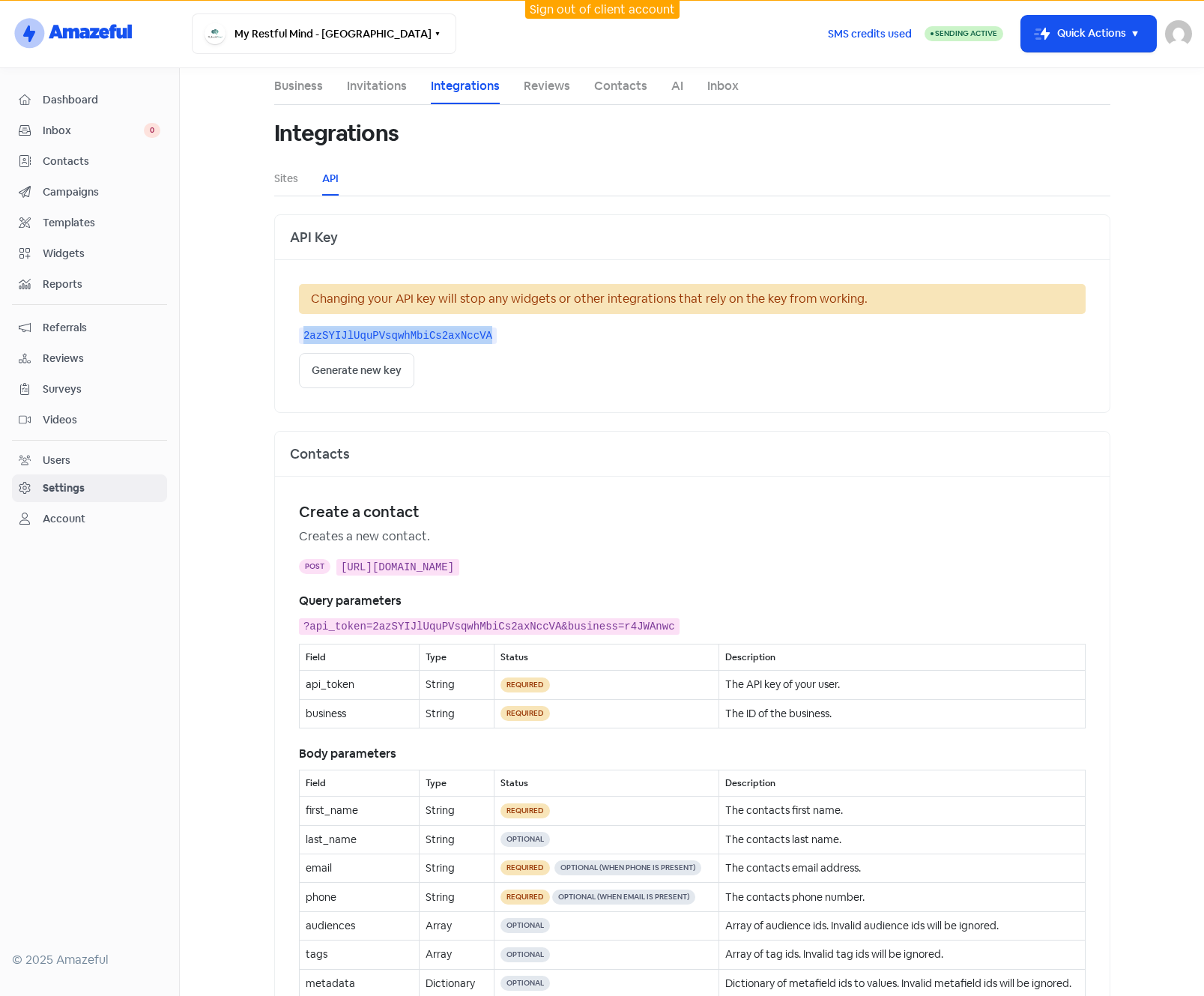
drag, startPoint x: 470, startPoint y: 334, endPoint x: 297, endPoint y: 339, distance: 173.1
click at [299, 339] on kbd "2azSYIJlUquPVsqwhMbiCs2axNccVA" at bounding box center [398, 336] width 199 height 17
drag, startPoint x: 297, startPoint y: 339, endPoint x: 307, endPoint y: 336, distance: 10.4
copy kbd "2azSYIJlUquPVsqwhMbiCs2axNccVA"
click at [65, 158] on span "Contacts" at bounding box center [101, 162] width 117 height 16
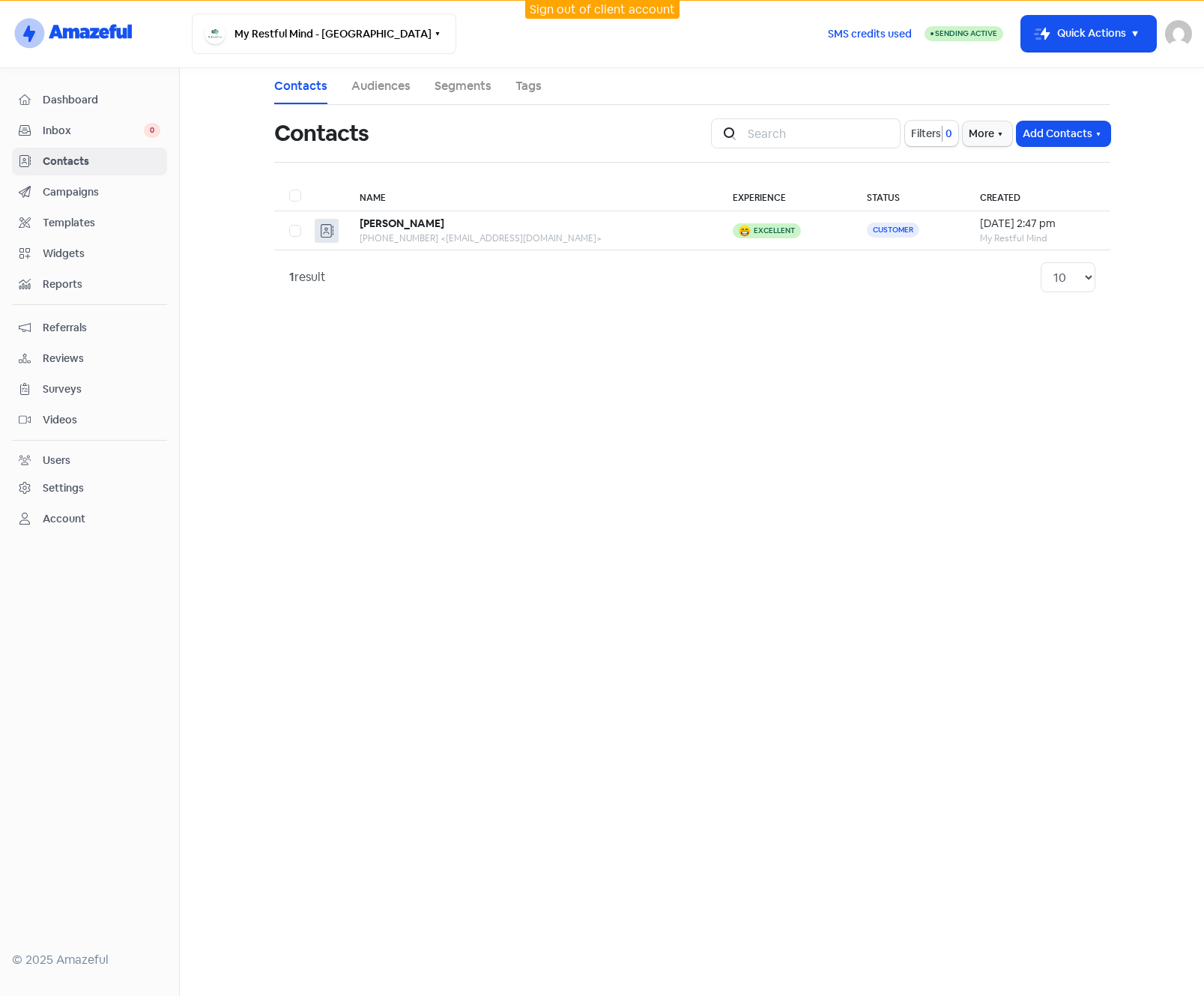
click at [65, 461] on div "Users" at bounding box center [56, 460] width 28 height 16
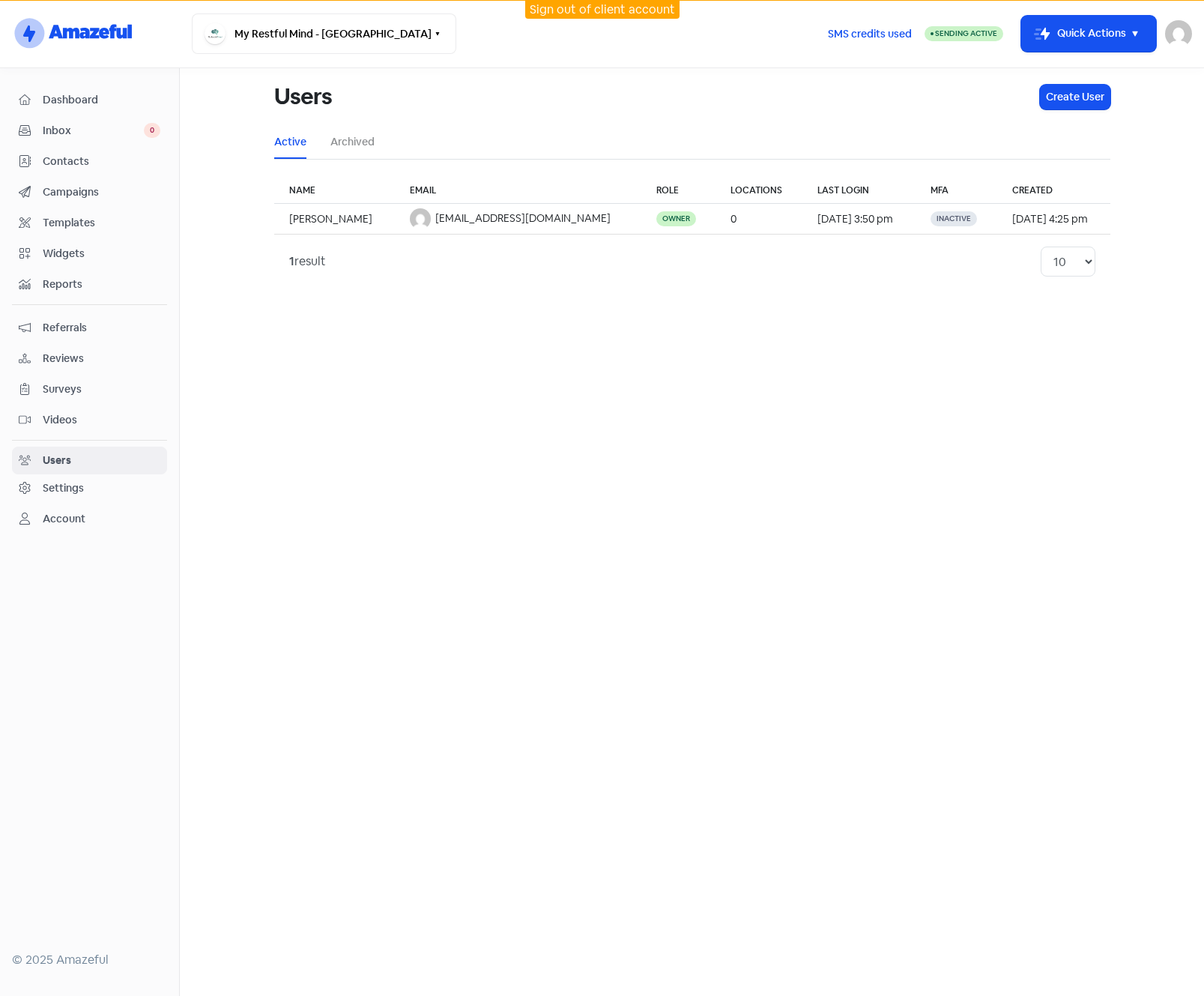
click at [83, 482] on div "Settings" at bounding box center [63, 489] width 41 height 16
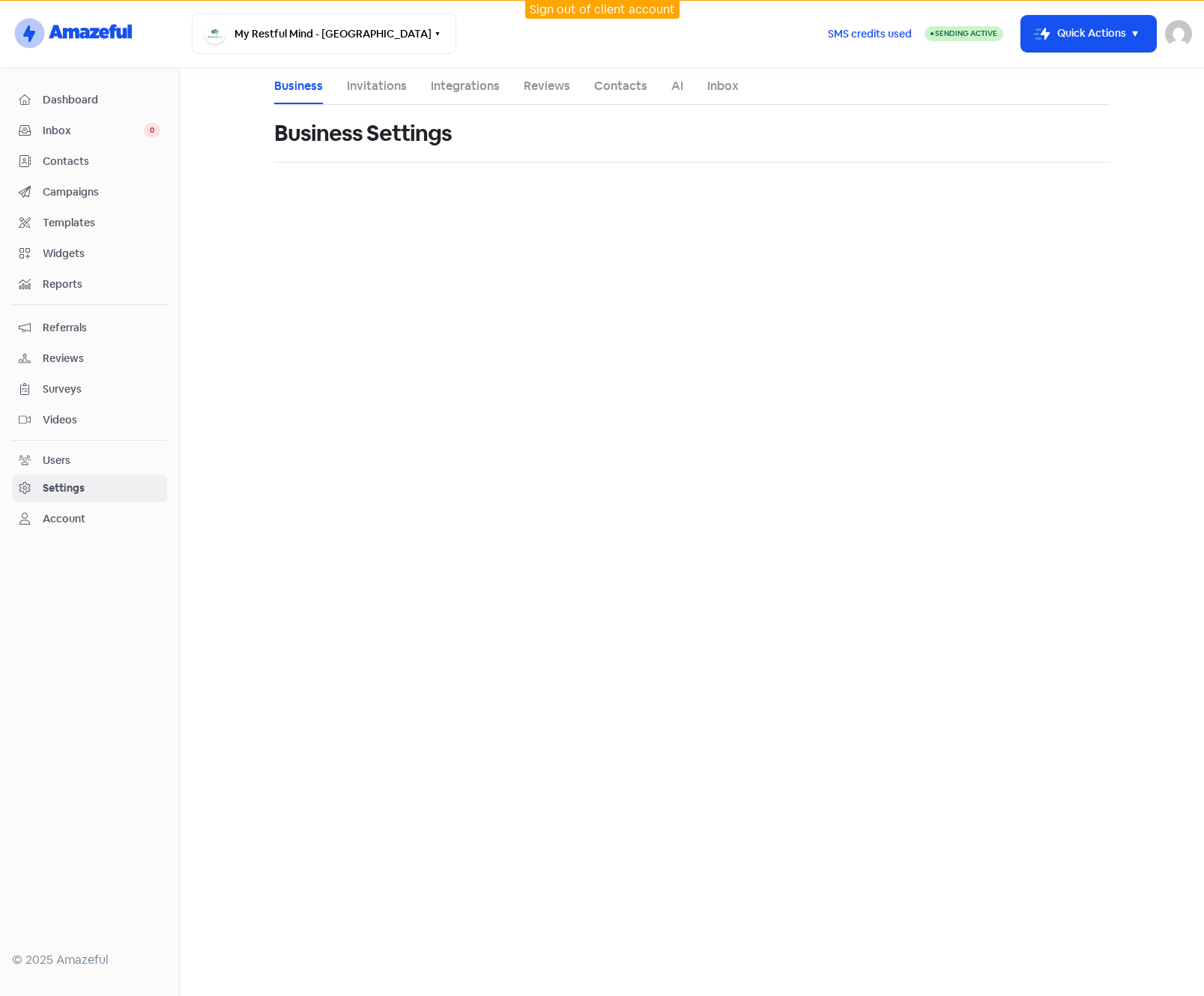
click at [63, 522] on div "Account" at bounding box center [64, 519] width 43 height 16
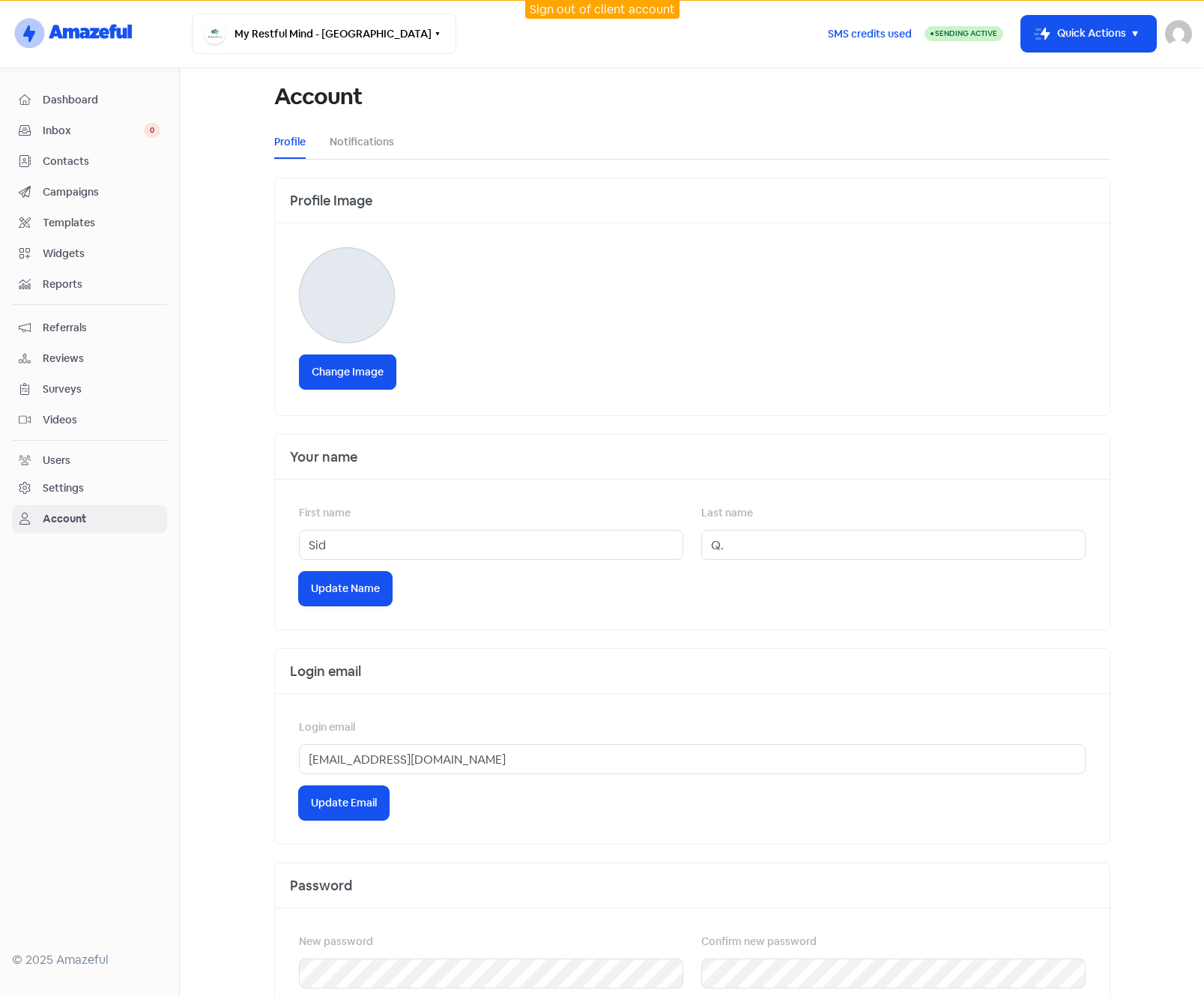
click at [537, 12] on link "Sign out of client account" at bounding box center [602, 9] width 146 height 16
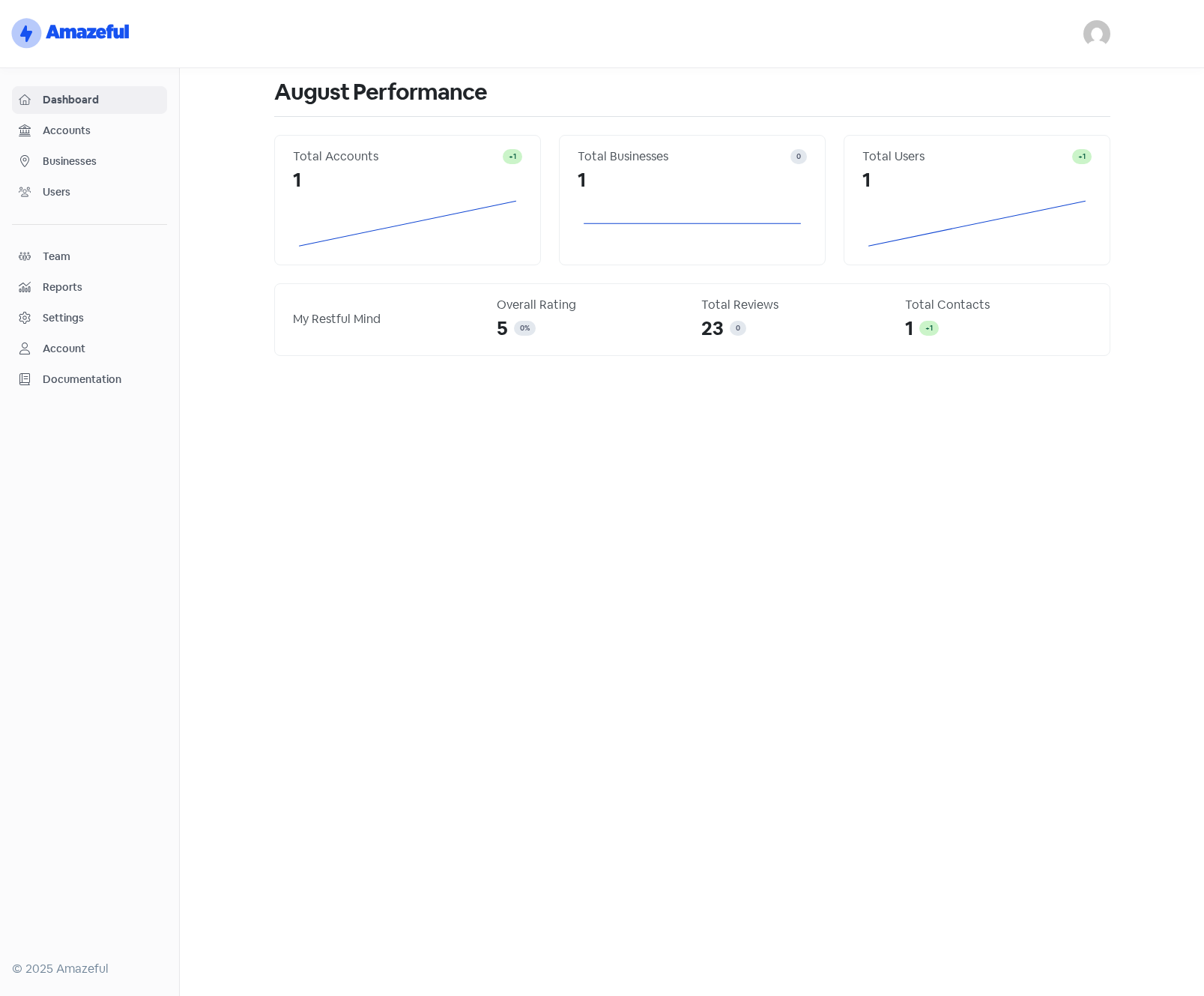
click at [81, 158] on span "Businesses" at bounding box center [101, 162] width 117 height 16
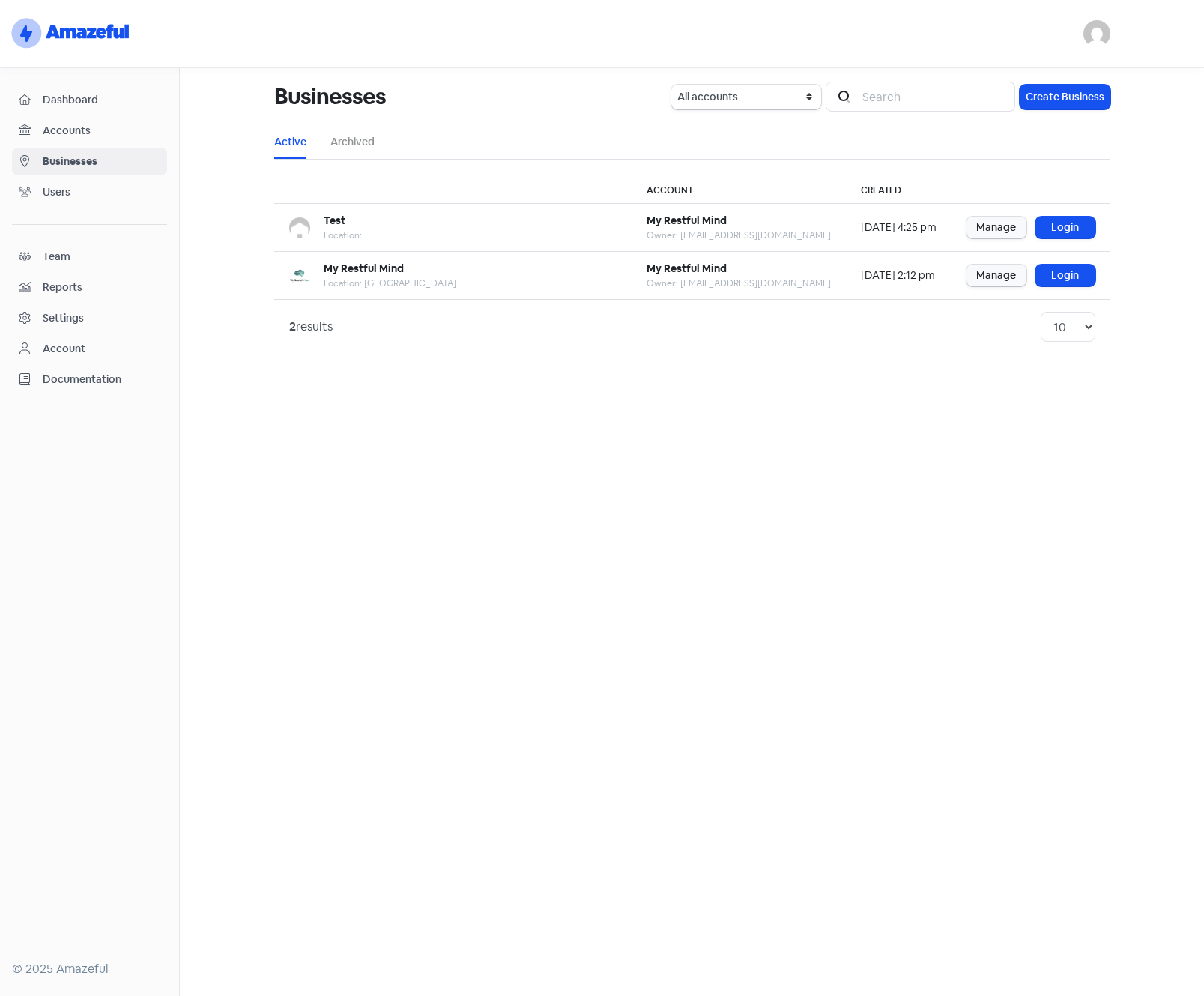
click at [72, 107] on span "Dashboard" at bounding box center [101, 100] width 117 height 16
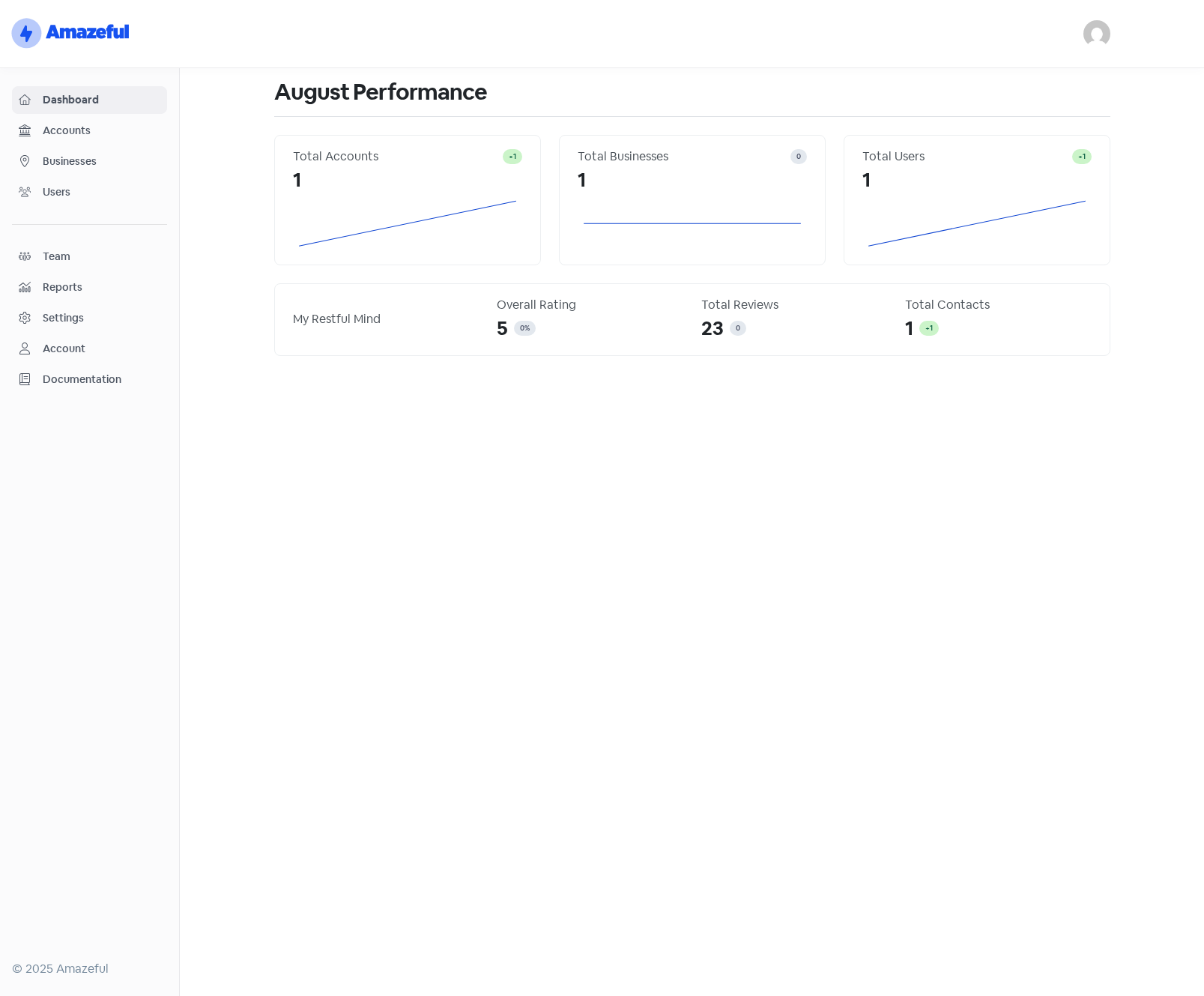
click at [95, 162] on span "Businesses" at bounding box center [101, 162] width 117 height 16
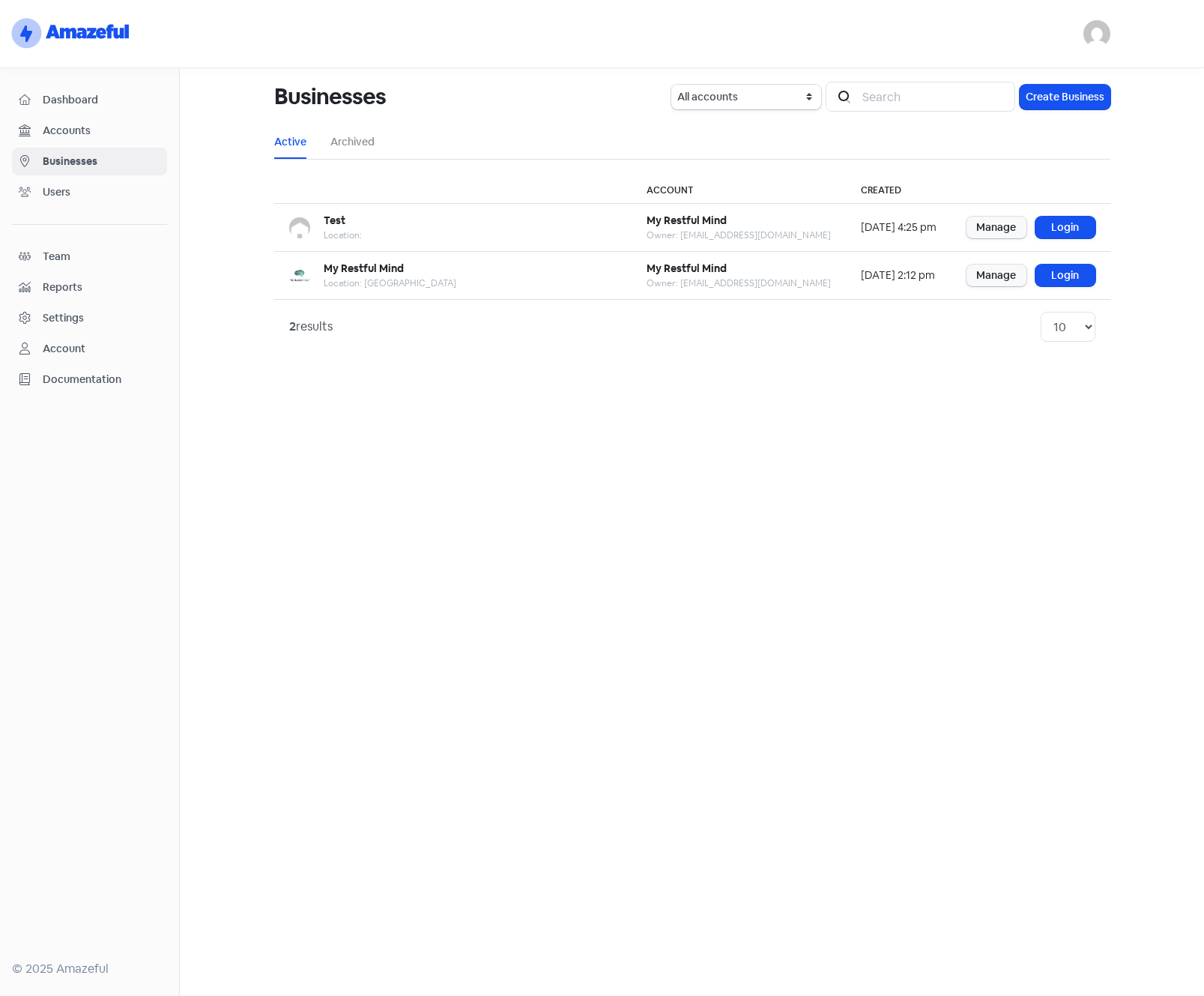
click at [83, 127] on span "Accounts" at bounding box center [101, 131] width 117 height 16
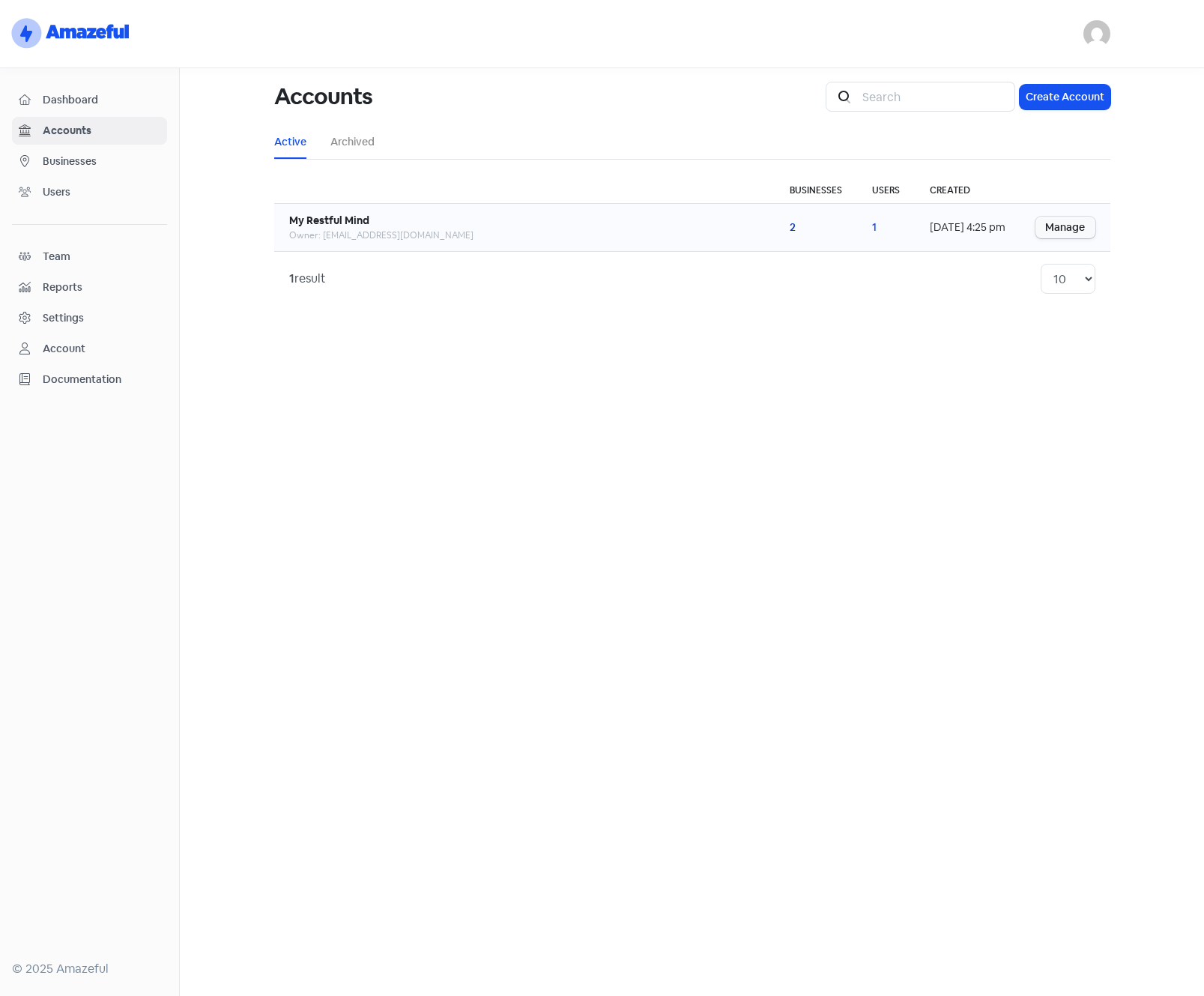
click at [790, 229] on link "2" at bounding box center [793, 227] width 6 height 13
select select "MoZrskya"
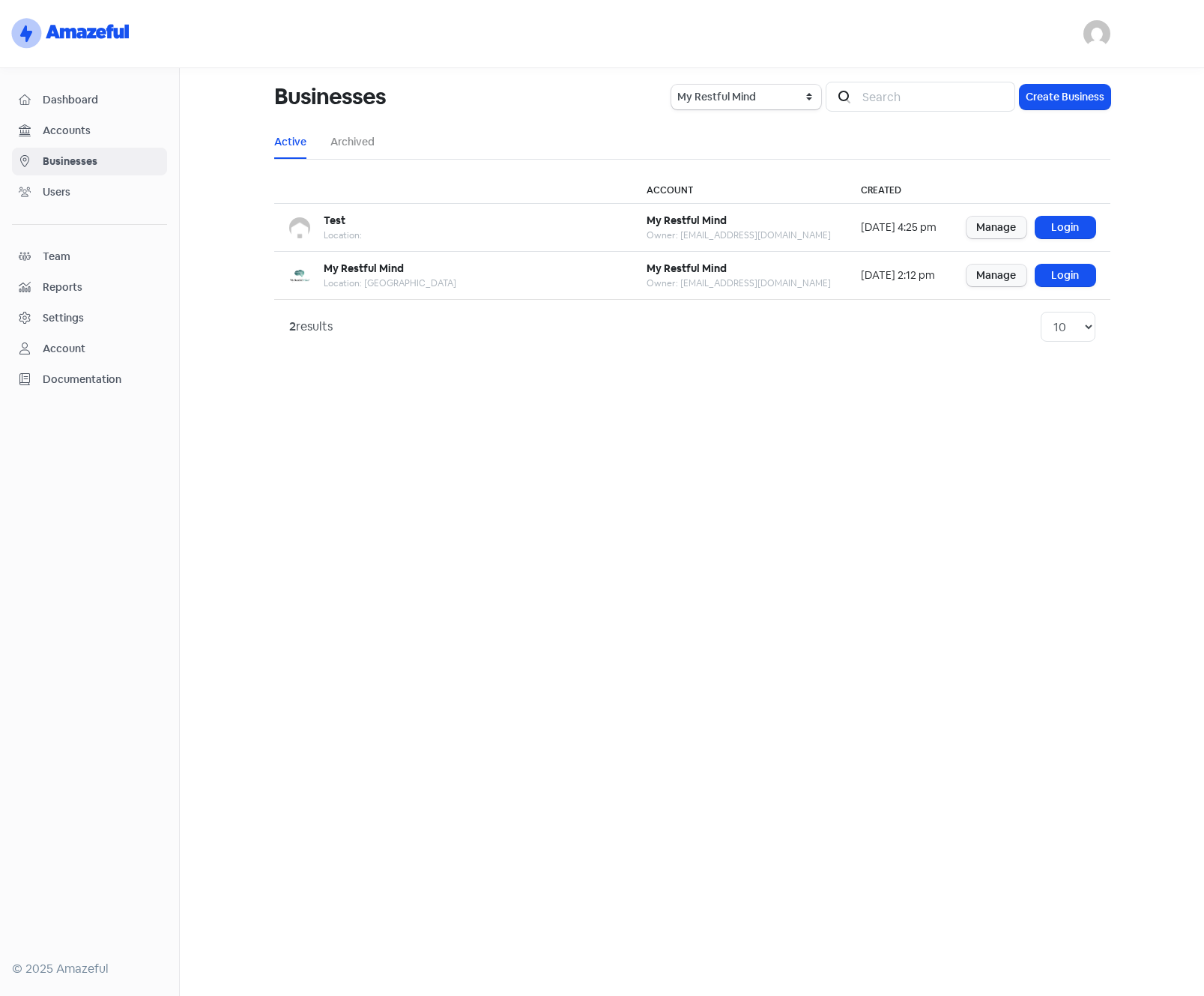
click at [76, 134] on span "Accounts" at bounding box center [101, 131] width 117 height 16
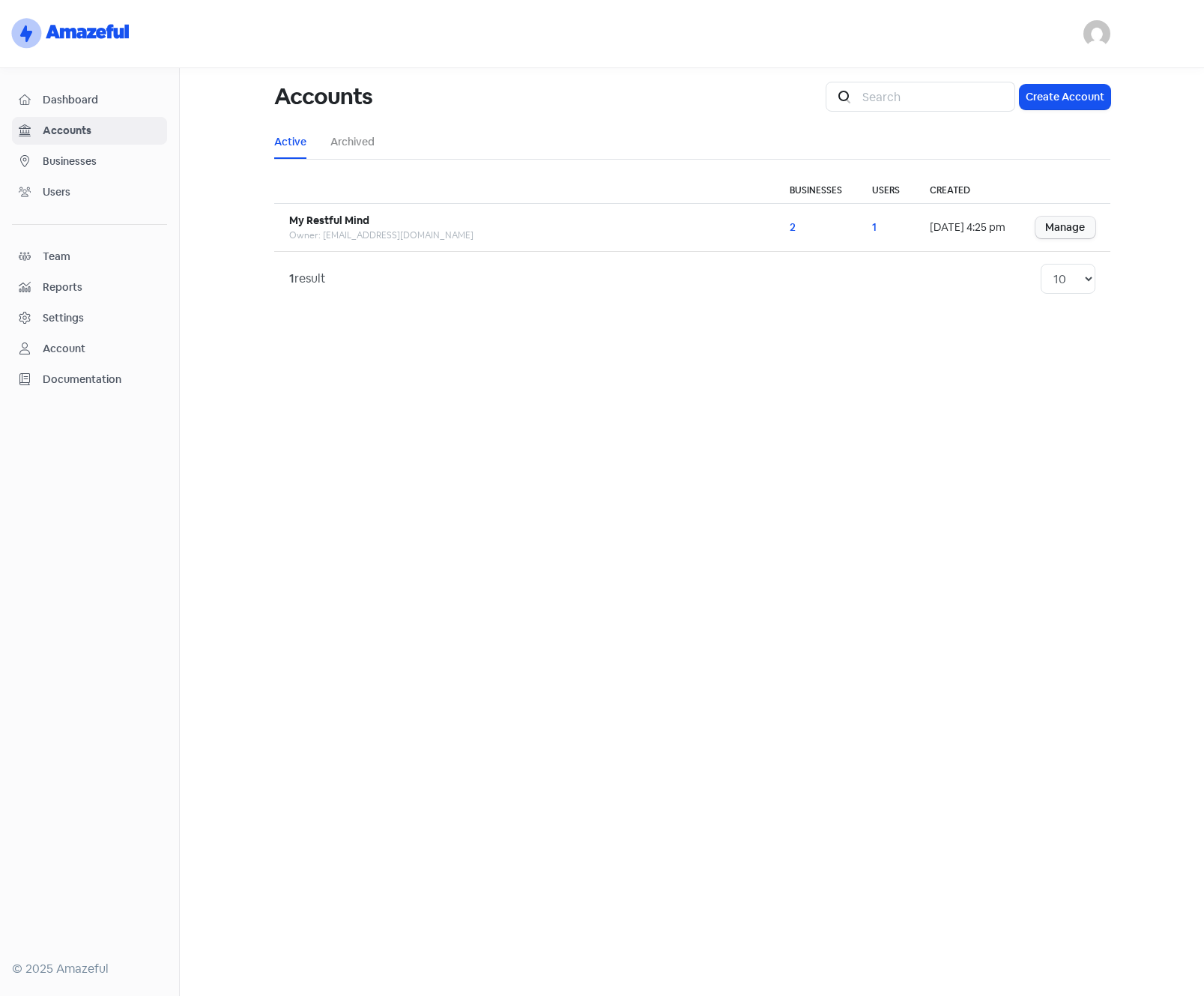
click at [73, 96] on span "Dashboard" at bounding box center [101, 100] width 117 height 16
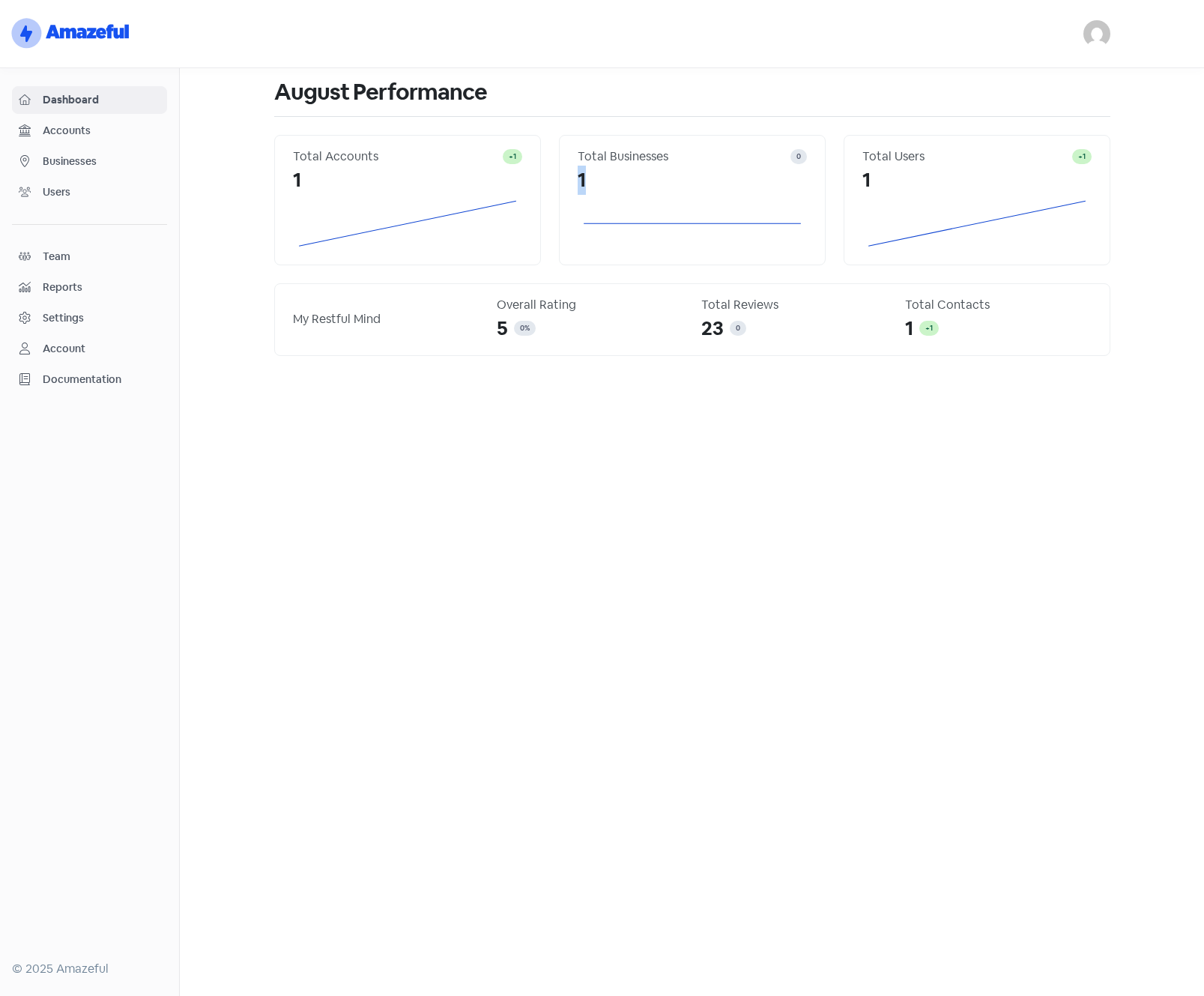
drag, startPoint x: 582, startPoint y: 177, endPoint x: 604, endPoint y: 177, distance: 22.0
click at [604, 177] on div "1" at bounding box center [692, 180] width 229 height 29
click at [209, 329] on main "August Performance Total Accounts +1 1 Total Businesses 0 1 Total Users +1 1 My…" at bounding box center [692, 532] width 1024 height 927
click at [80, 158] on span "Businesses" at bounding box center [101, 162] width 117 height 16
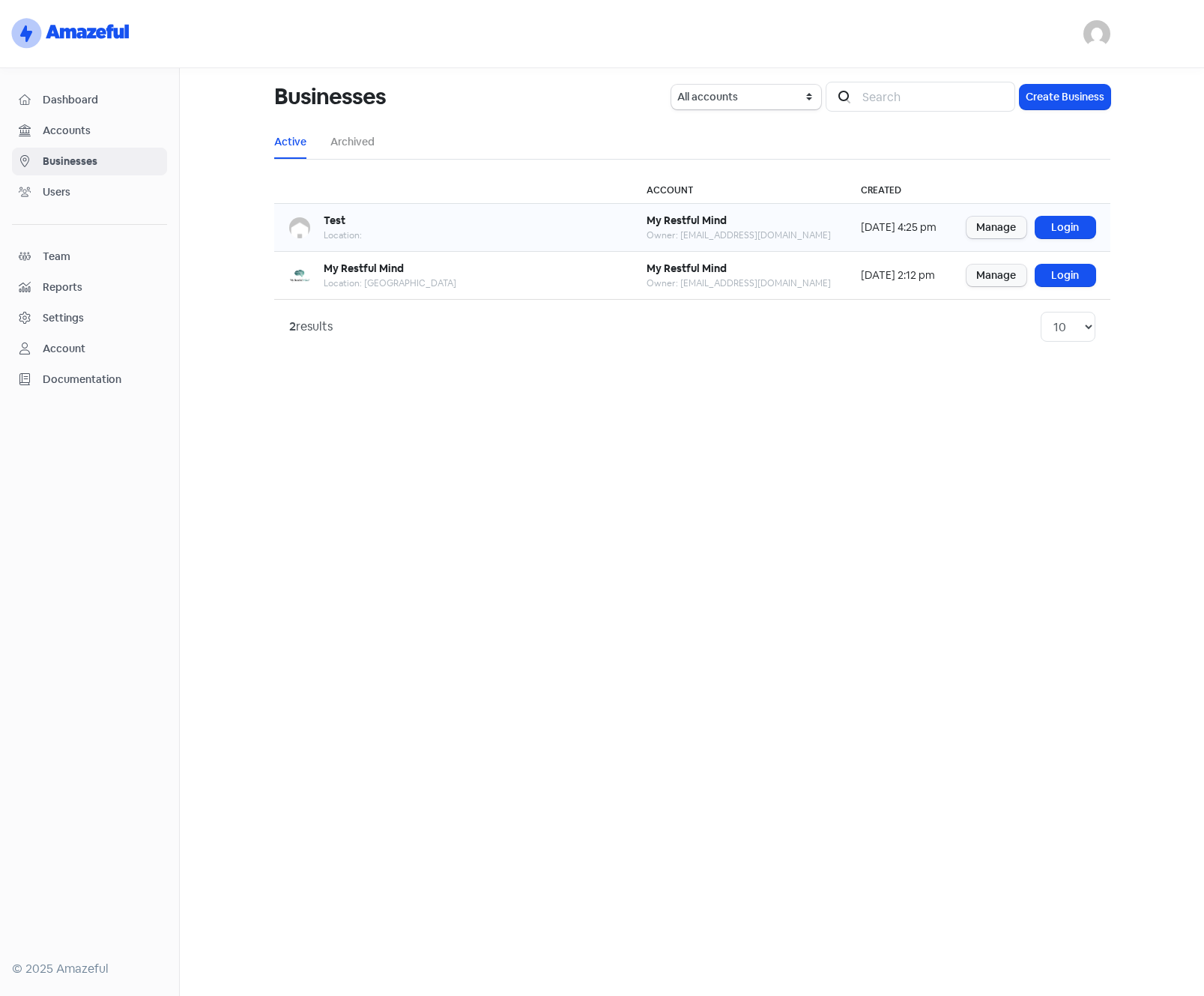
click at [960, 229] on td "Manage Login" at bounding box center [1031, 228] width 159 height 48
click at [988, 229] on link "Manage" at bounding box center [997, 228] width 60 height 22
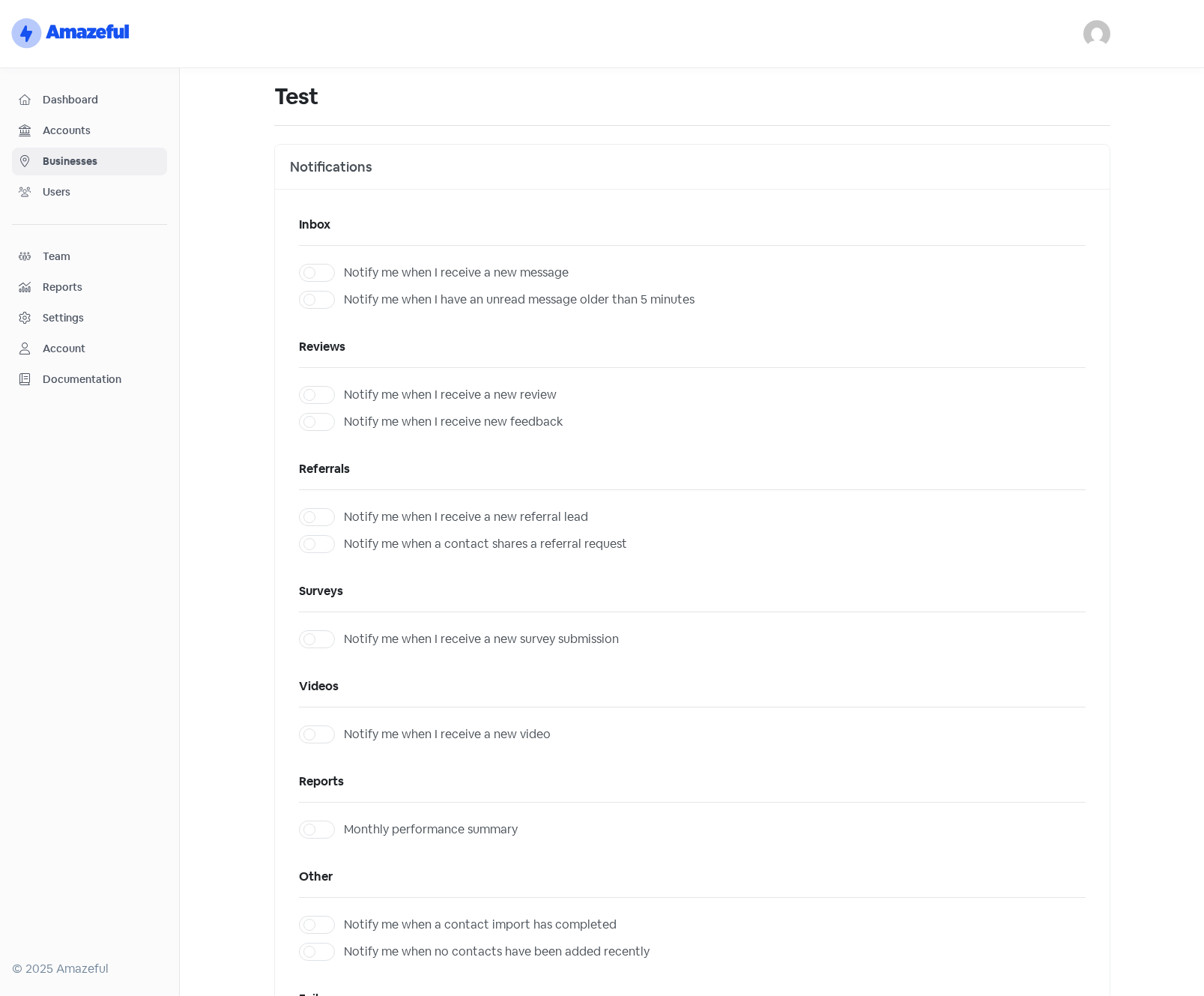
scroll to position [693, 0]
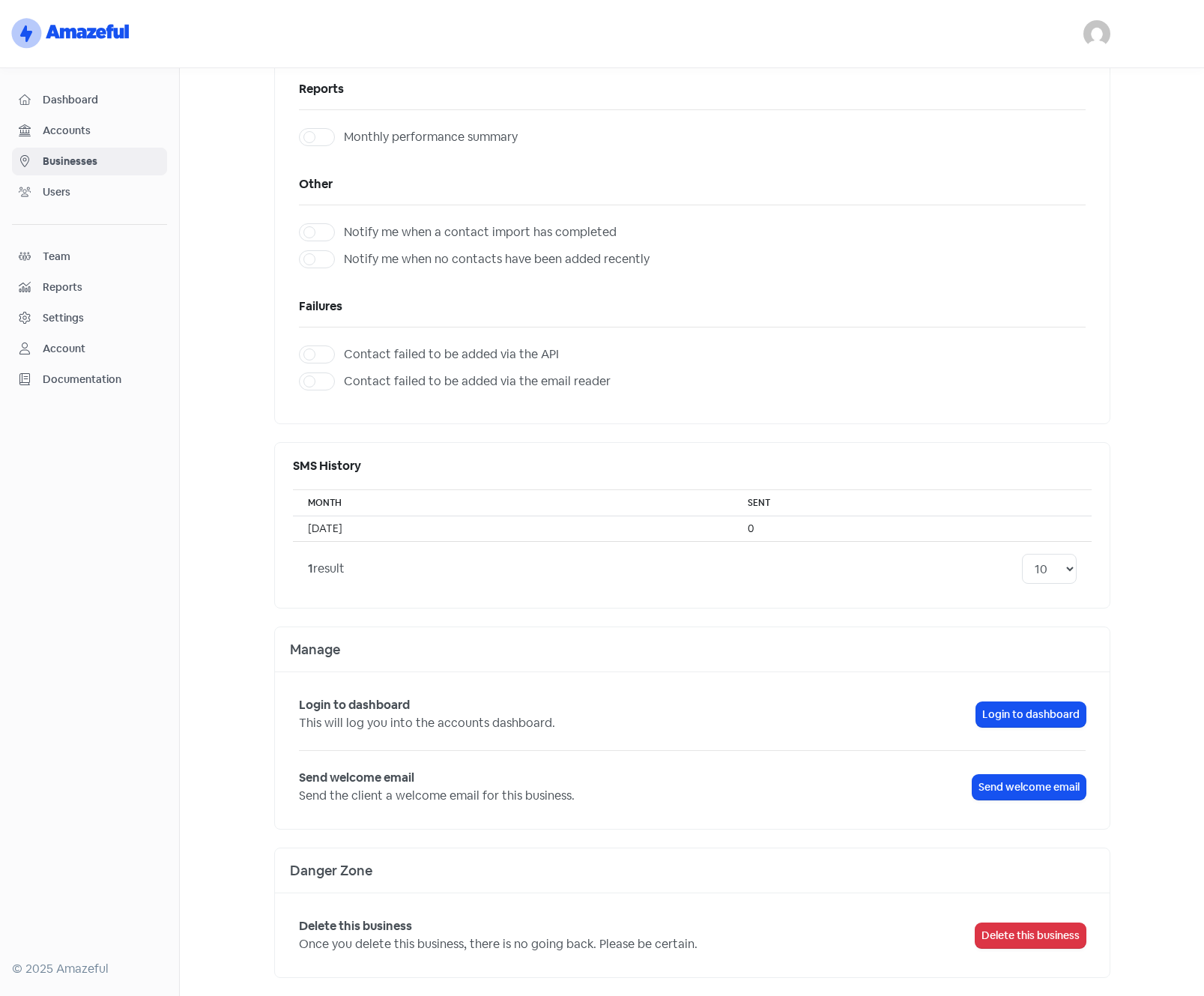
drag, startPoint x: 1013, startPoint y: 943, endPoint x: 665, endPoint y: 68, distance: 941.7
click at [1013, 942] on button "Delete this business" at bounding box center [1031, 935] width 110 height 24
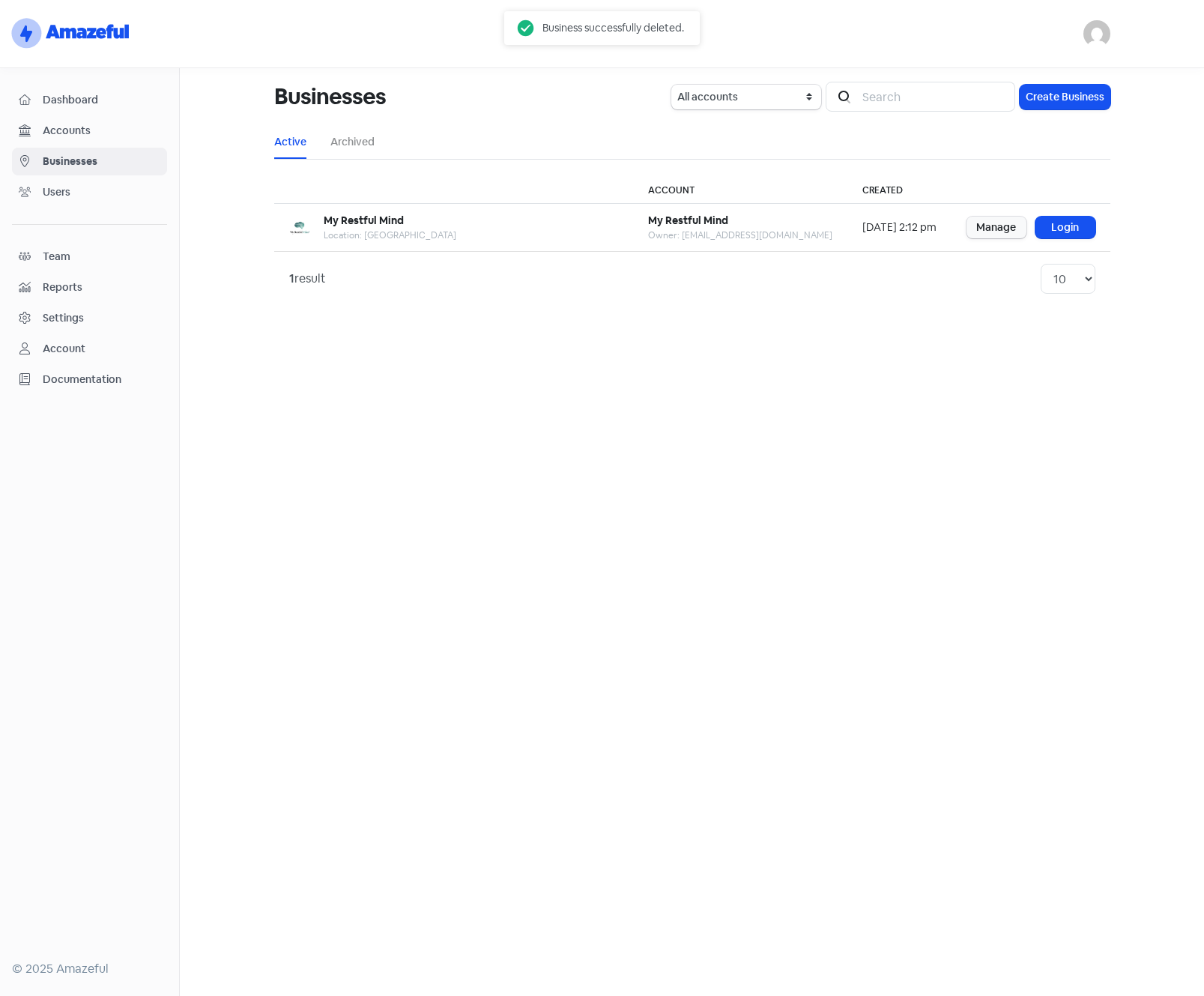
click at [72, 128] on span "Accounts" at bounding box center [101, 131] width 117 height 16
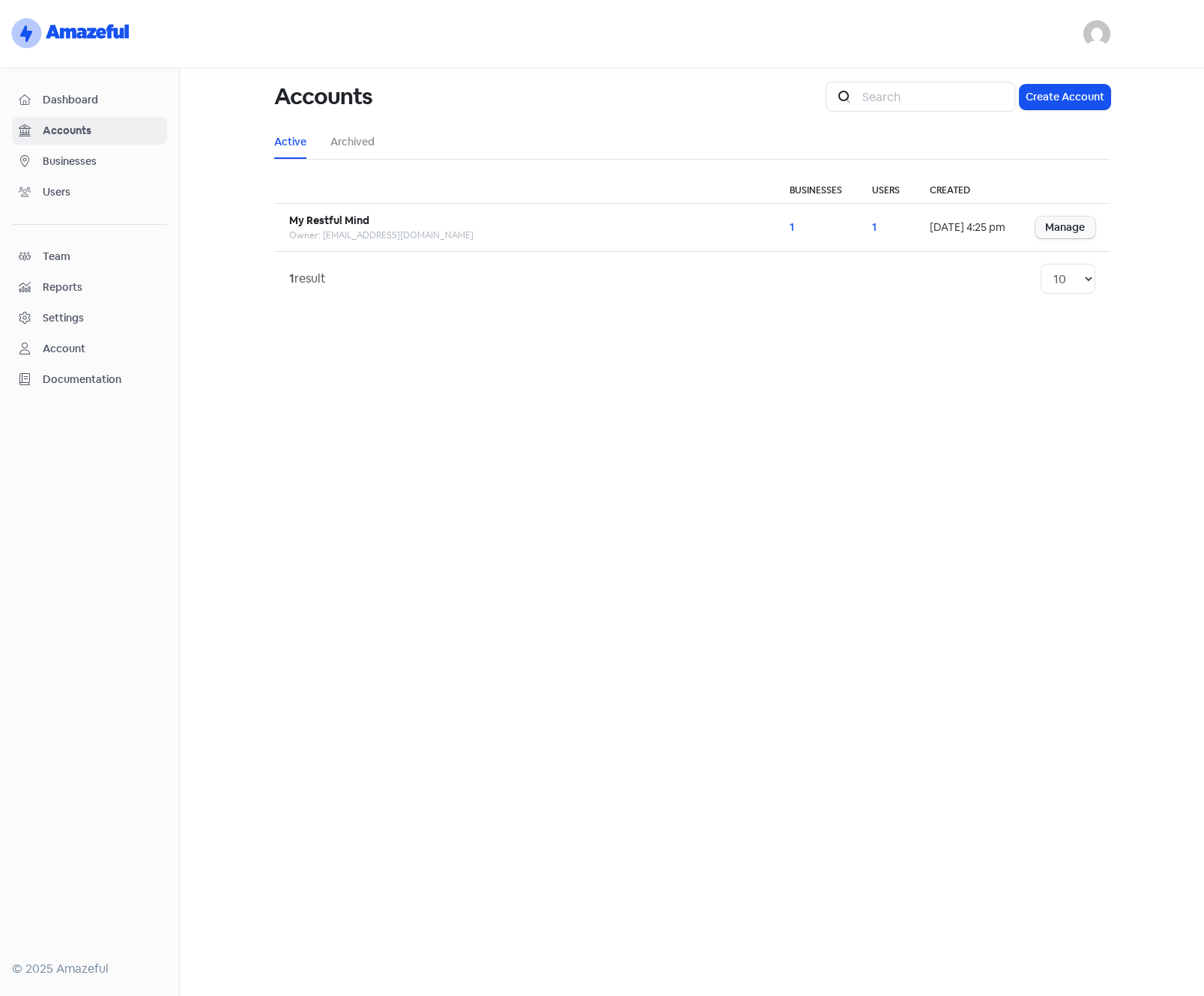
click at [69, 96] on span "Dashboard" at bounding box center [101, 100] width 117 height 16
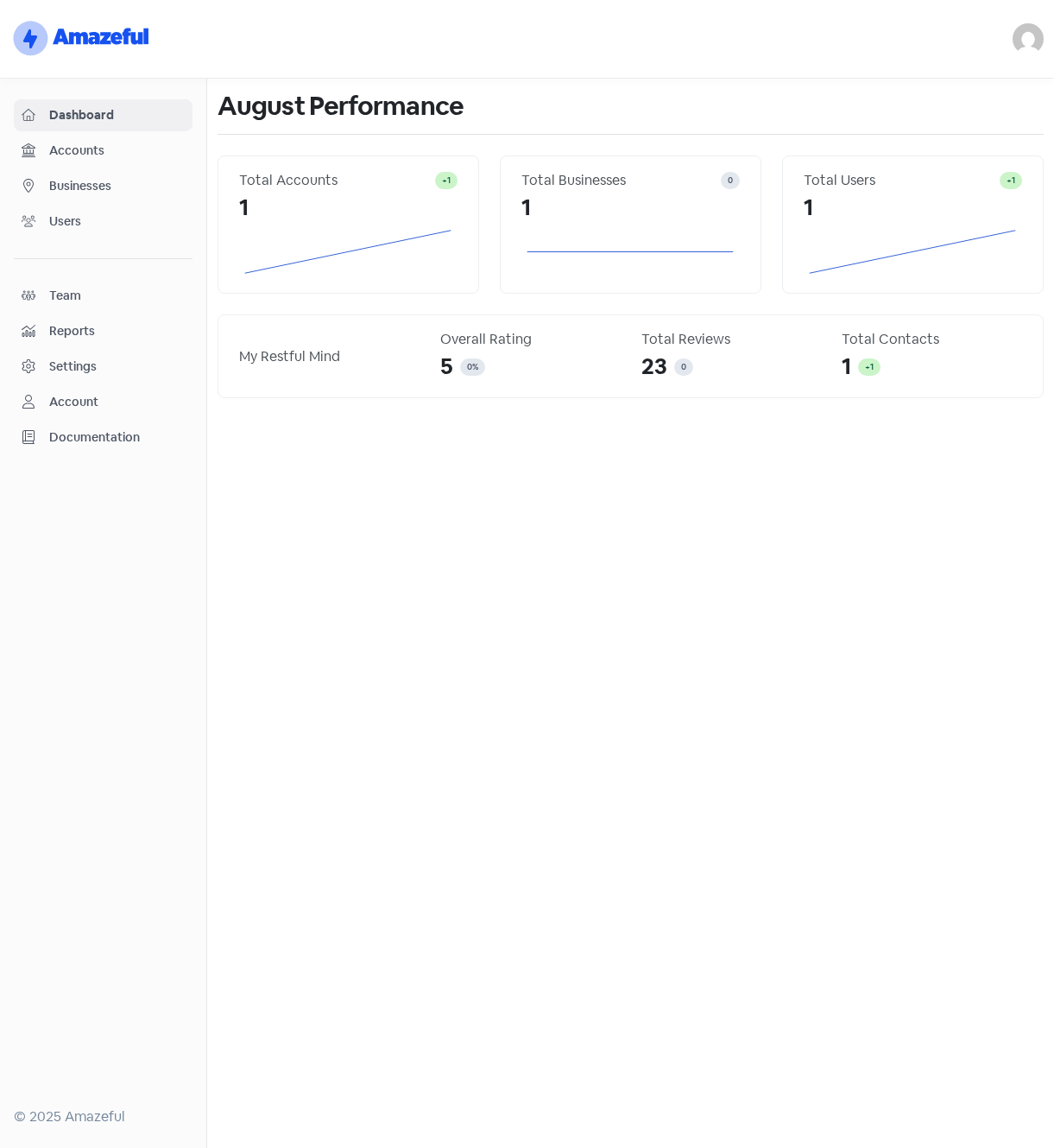
click at [85, 192] on span "Businesses" at bounding box center [116, 186] width 135 height 18
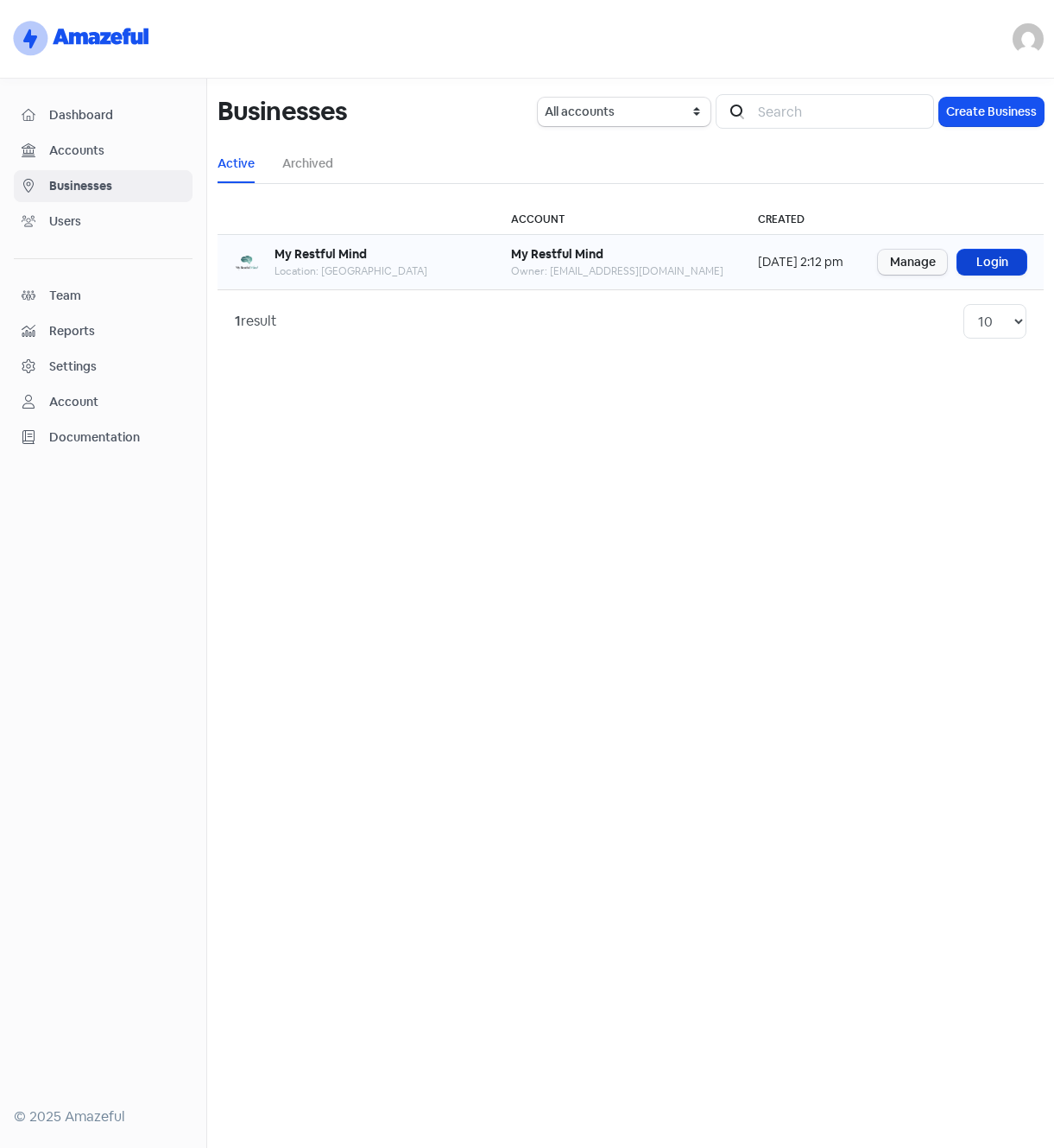
click at [999, 258] on link "Login" at bounding box center [992, 262] width 69 height 25
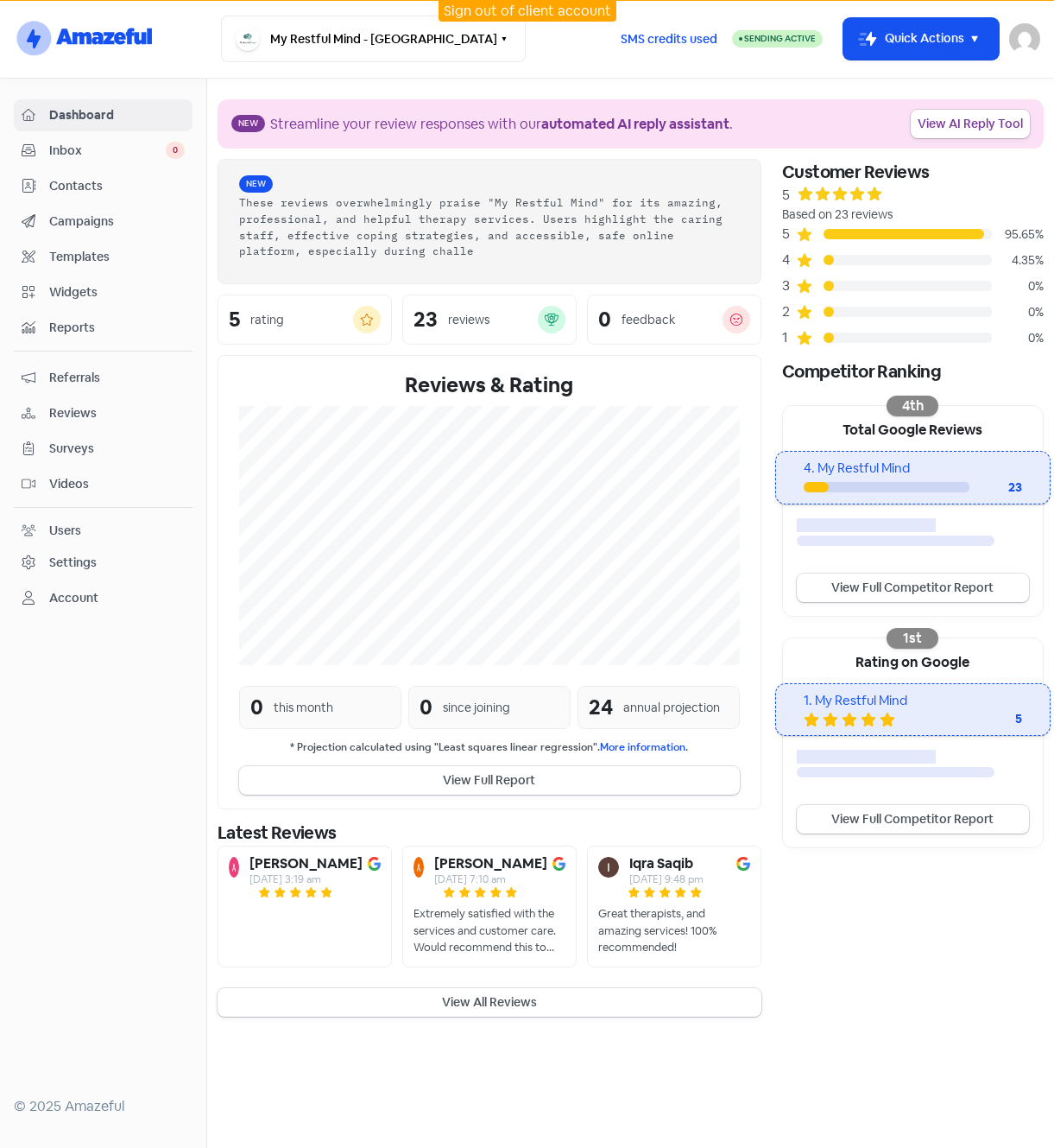
click at [87, 560] on div "Settings" at bounding box center [73, 563] width 47 height 18
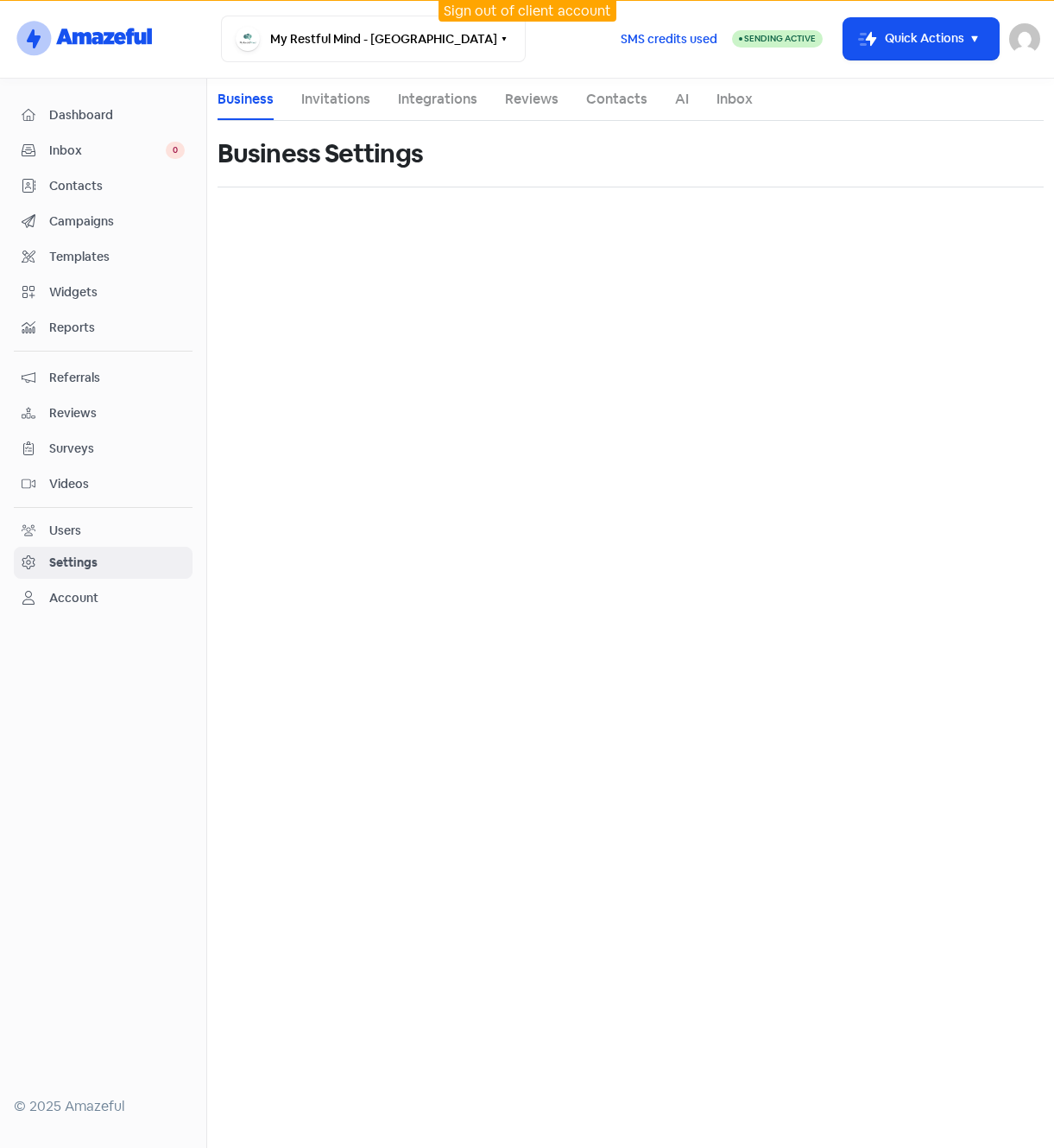
click at [432, 105] on link "Integrations" at bounding box center [437, 99] width 79 height 21
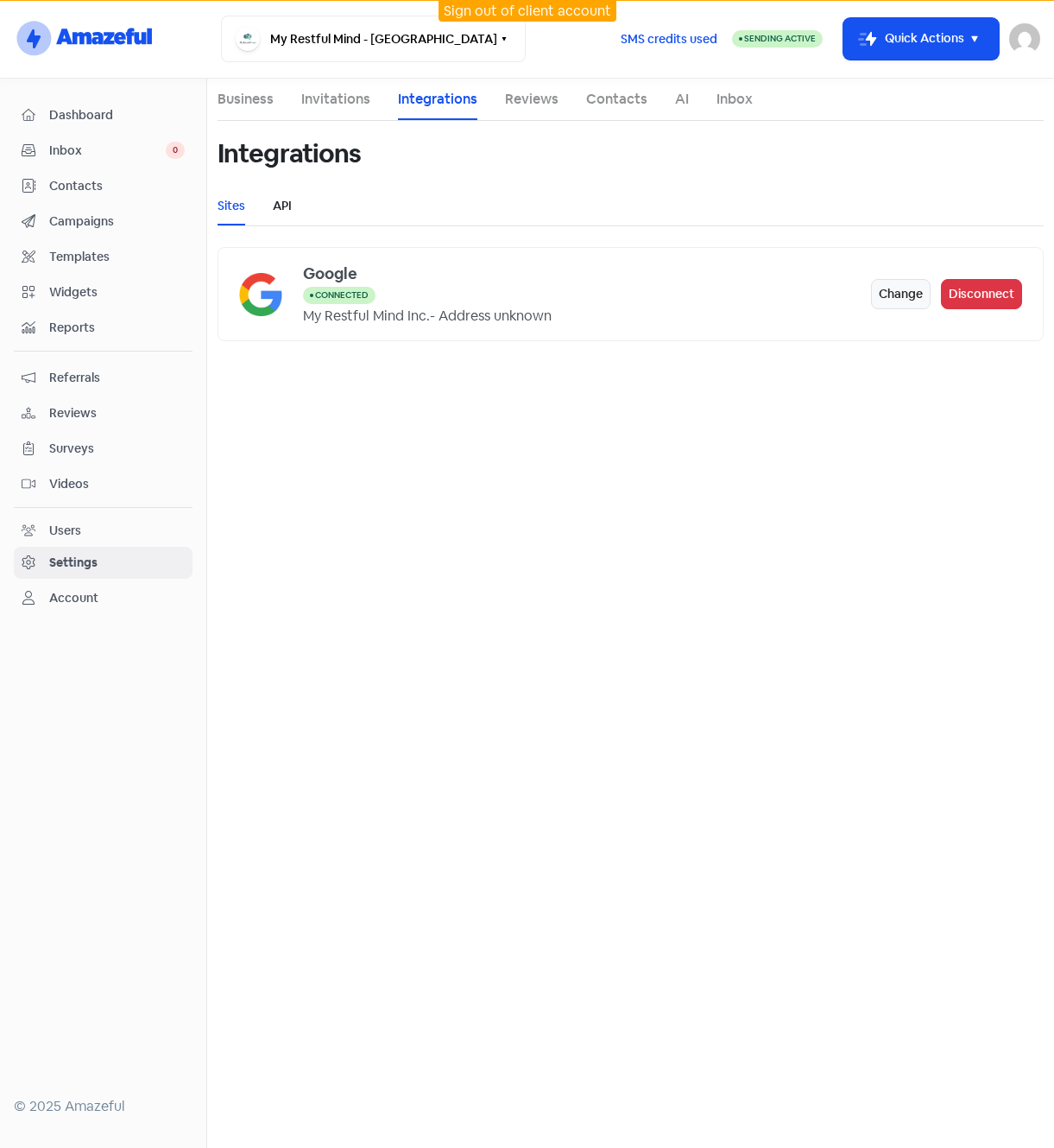
click at [291, 203] on link "API" at bounding box center [282, 206] width 19 height 18
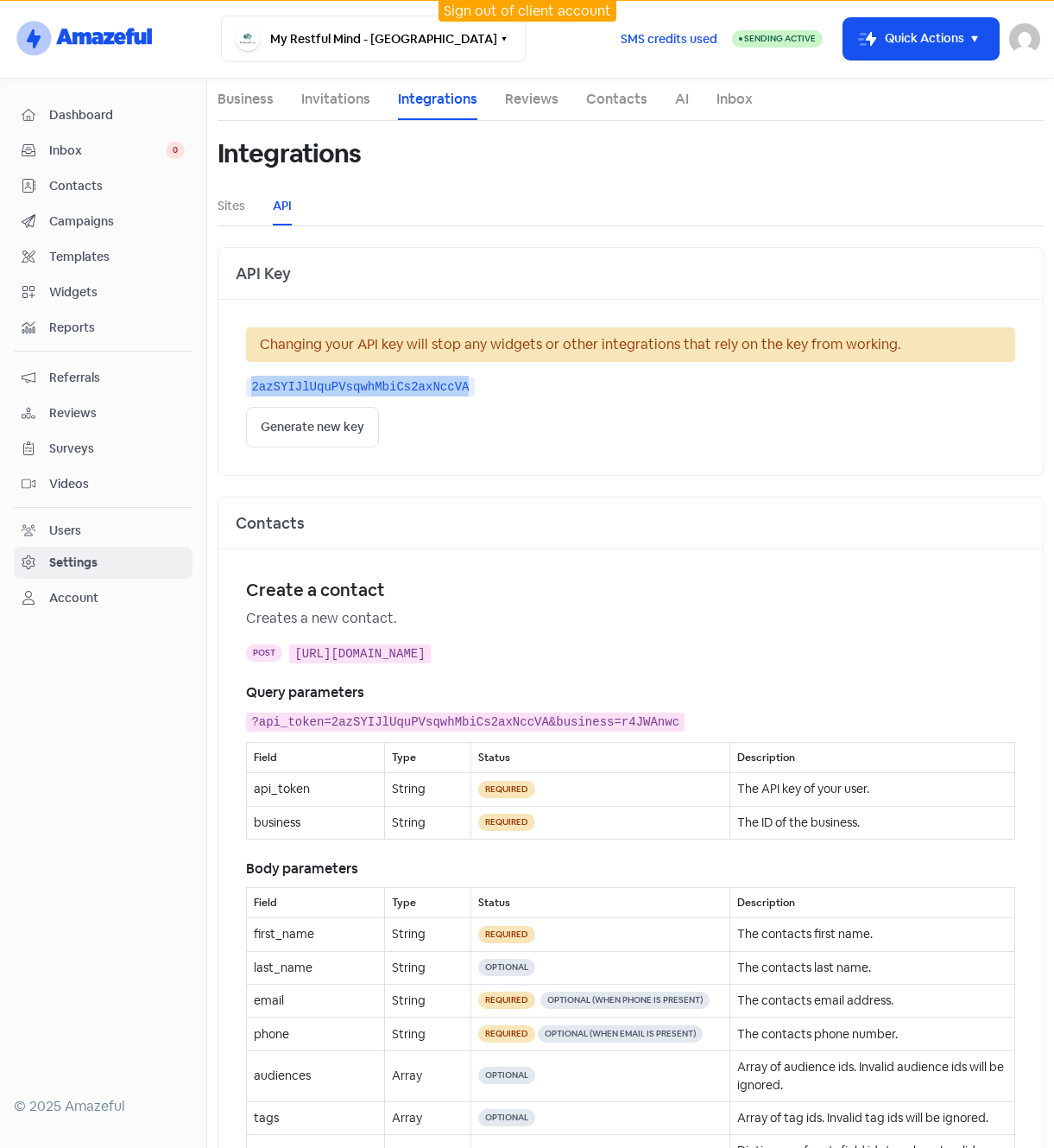
drag, startPoint x: 419, startPoint y: 388, endPoint x: 244, endPoint y: 394, distance: 175.1
click at [244, 394] on div "Changing your API key will stop any widgets or other integrations that rely on …" at bounding box center [631, 387] width 824 height 175
drag, startPoint x: 244, startPoint y: 394, endPoint x: 255, endPoint y: 386, distance: 13.6
copy kbd "2azSYIJlUquPVsqwhMbiCs2axNccVA"
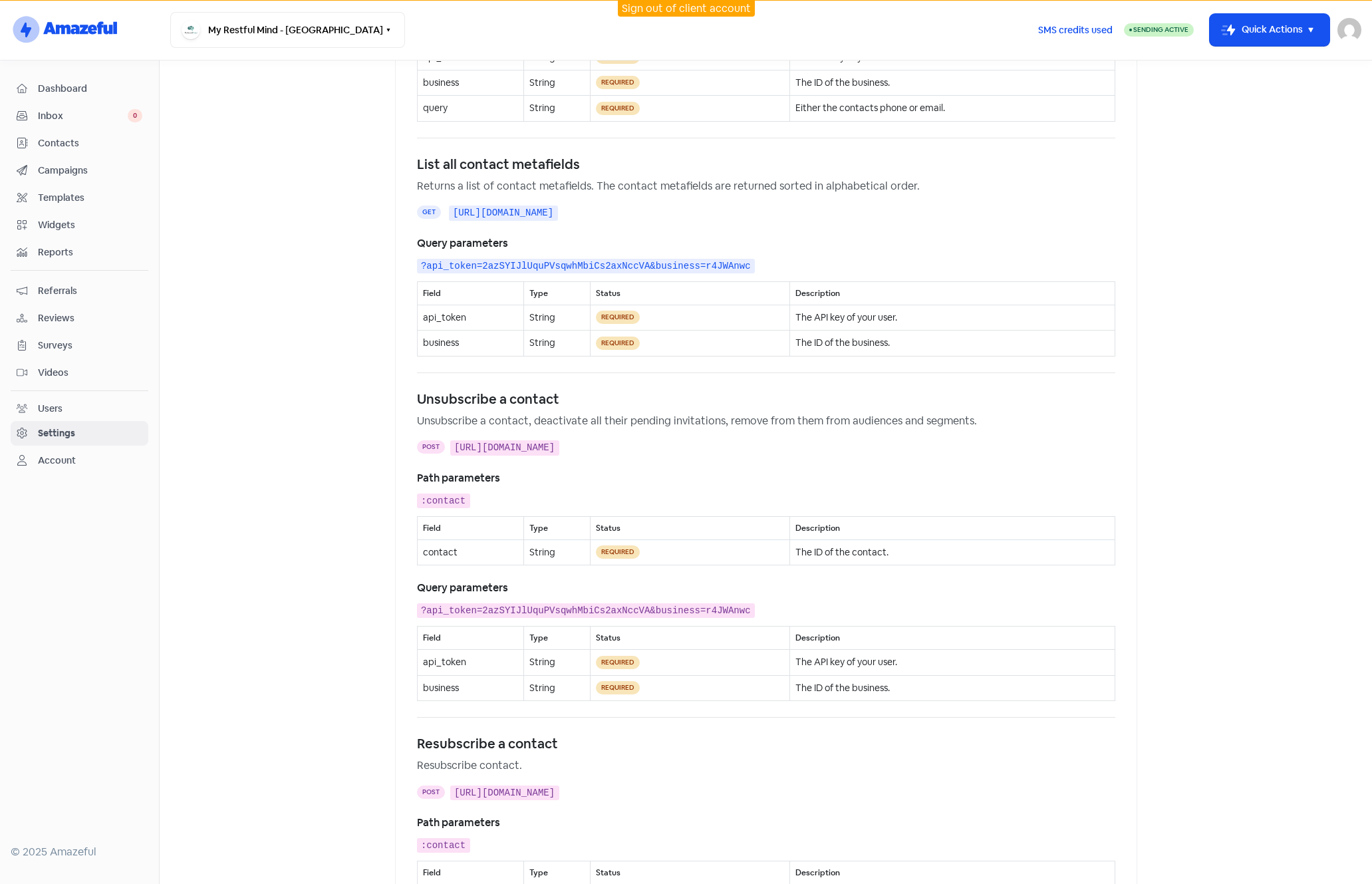
scroll to position [2593, 0]
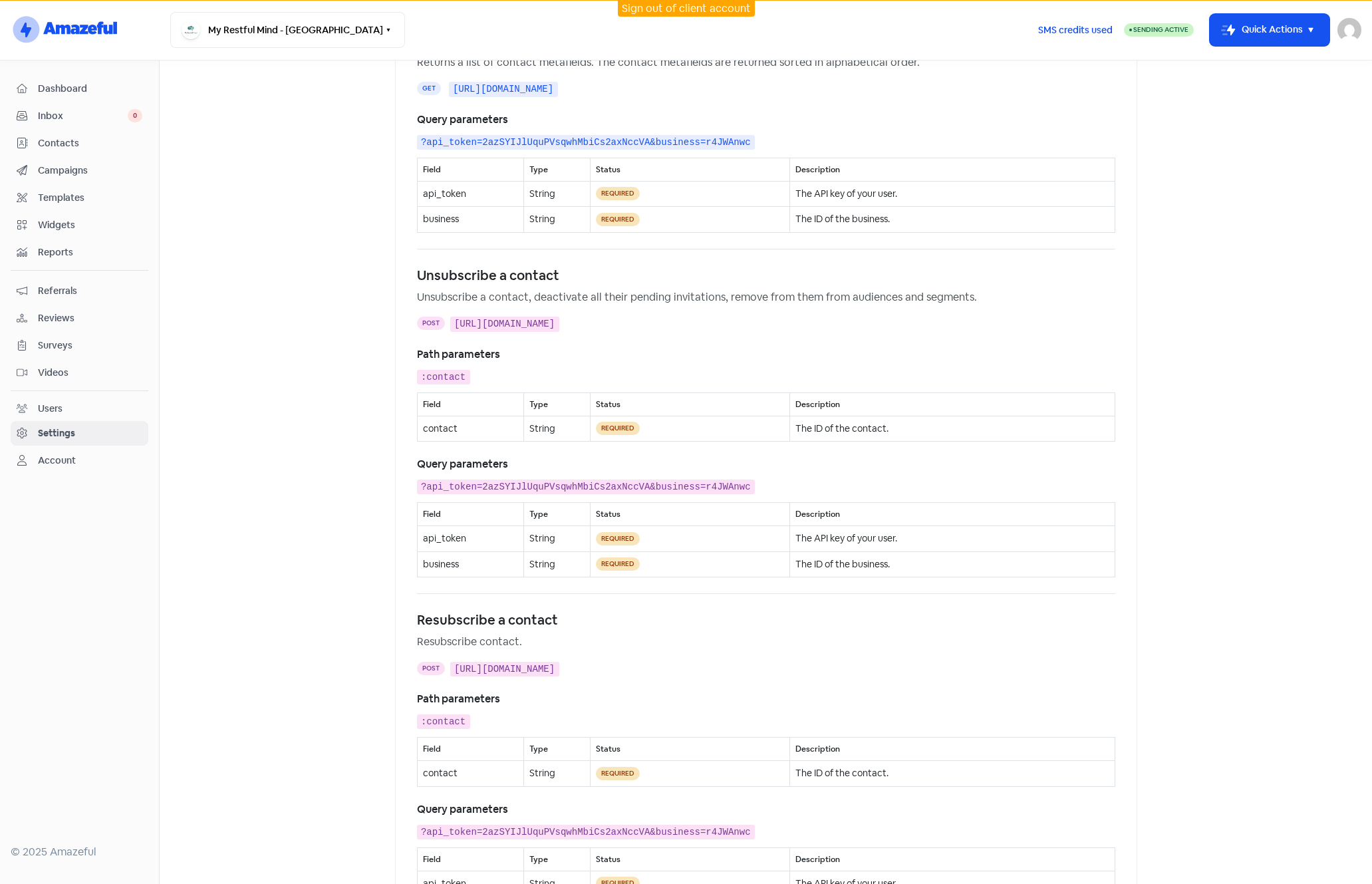
click at [644, 145] on kbd "?api_token=2azSYIJlUquPVsqwhMbiCs2axNccVA&business=r4JWAnwc" at bounding box center [585, 142] width 338 height 15
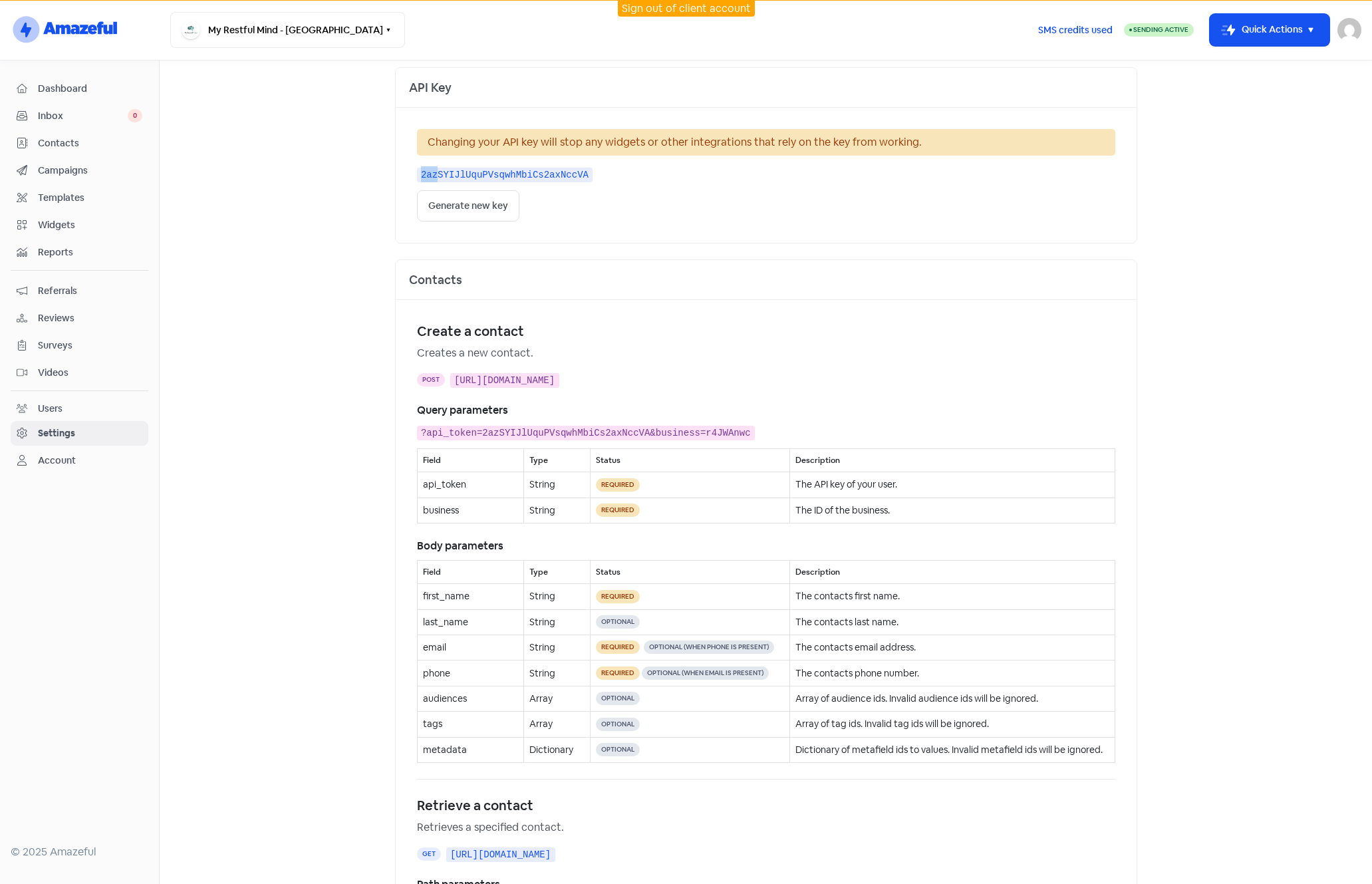
scroll to position [124, 0]
drag, startPoint x: 415, startPoint y: 173, endPoint x: 569, endPoint y: 175, distance: 154.0
click at [569, 175] on kbd "2azSYIJlUquPVsqwhMbiCs2axNccVA" at bounding box center [505, 174] width 176 height 15
drag, startPoint x: 569, startPoint y: 175, endPoint x: 559, endPoint y: 177, distance: 10.2
copy kbd "2azSYIJlUquPVsqwhMbiCs2axNccVA"
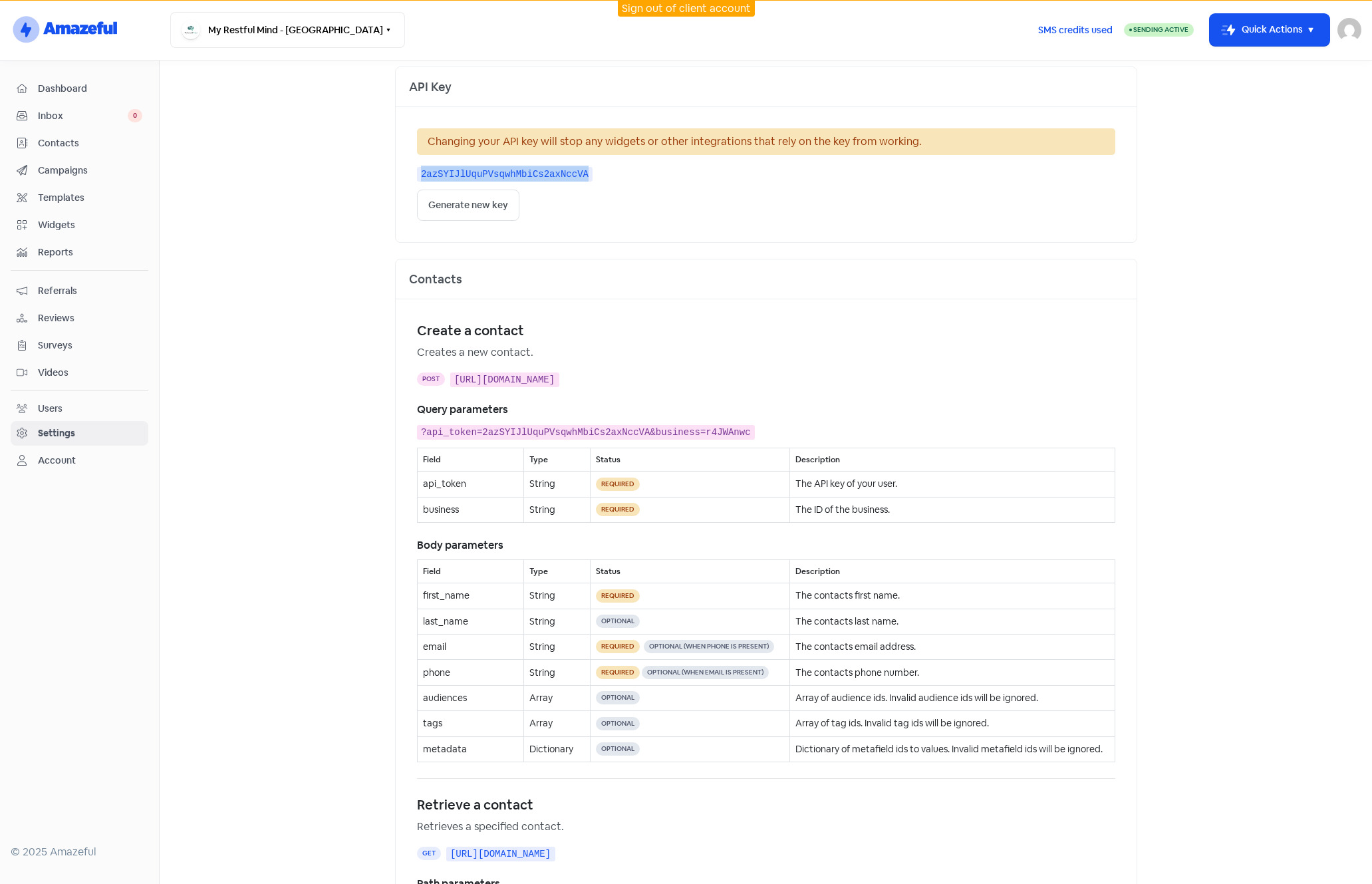
click at [201, 320] on main "Business Invitations Integrations Reviews Contacts AI Inbox Integrations Sites …" at bounding box center [766, 472] width 1213 height 823
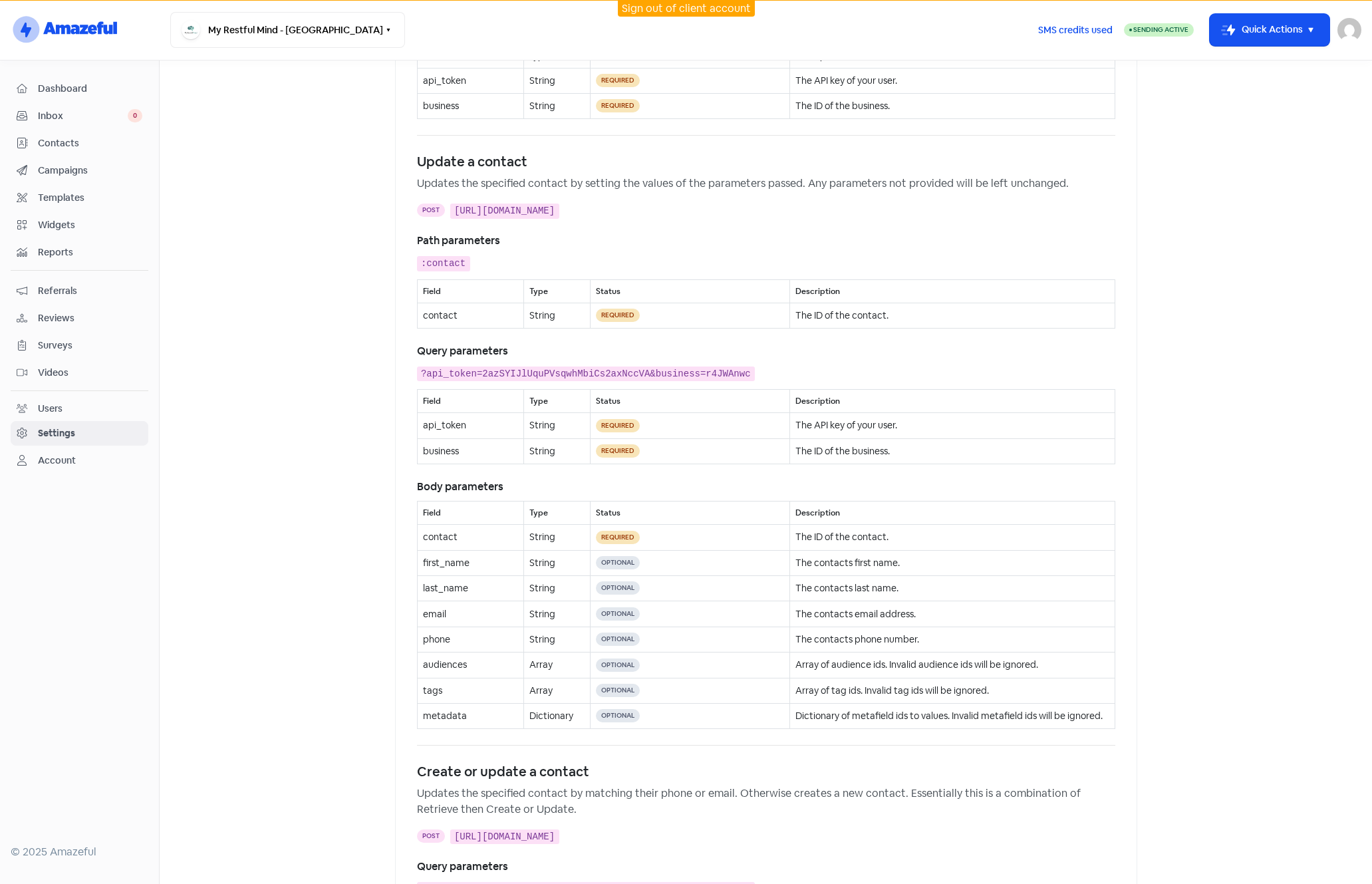
scroll to position [1482, 0]
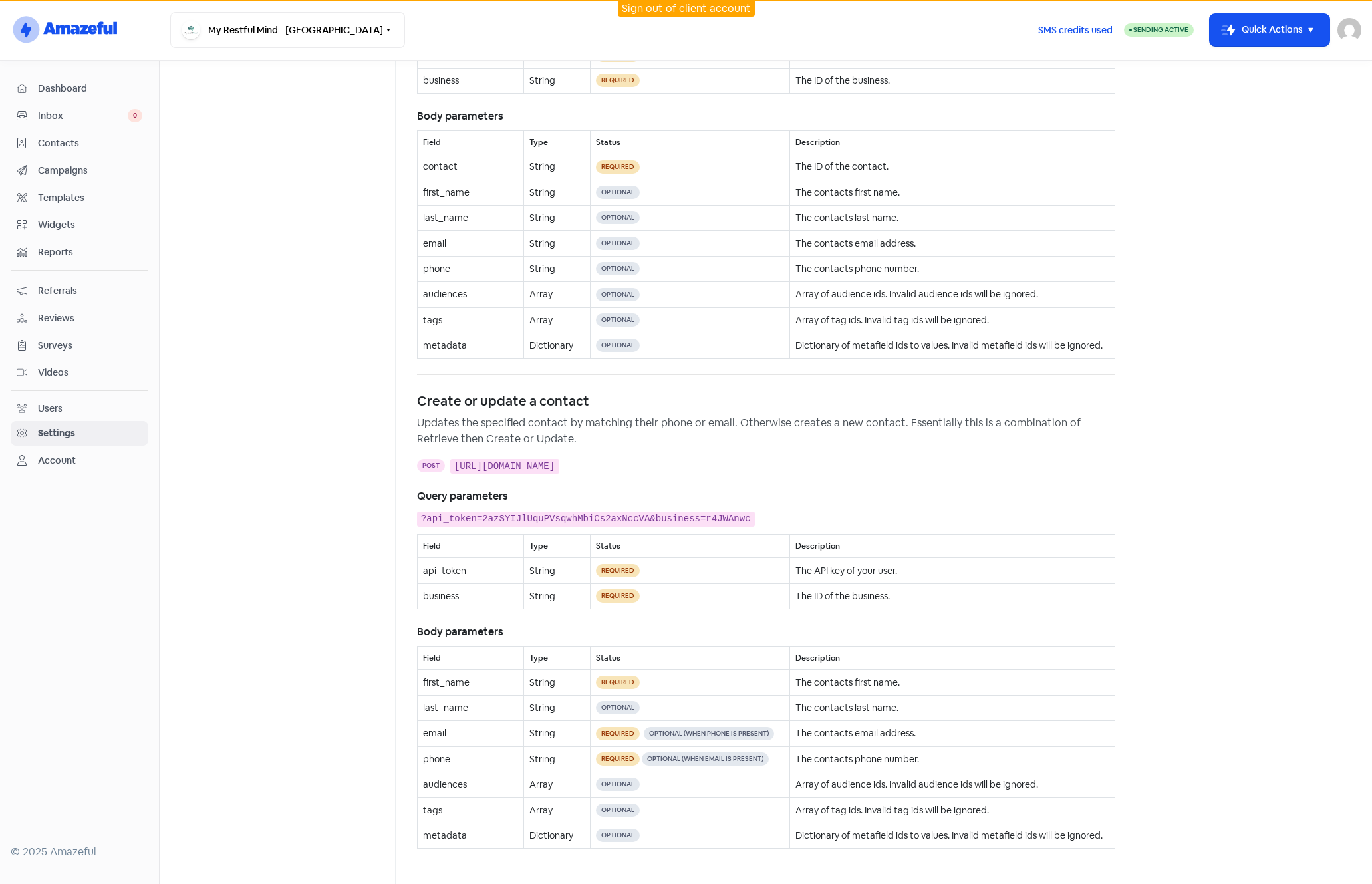
click at [811, 418] on main "Business Invitations Integrations Reviews Contacts AI Inbox Integrations Sites …" at bounding box center [766, 472] width 1213 height 823
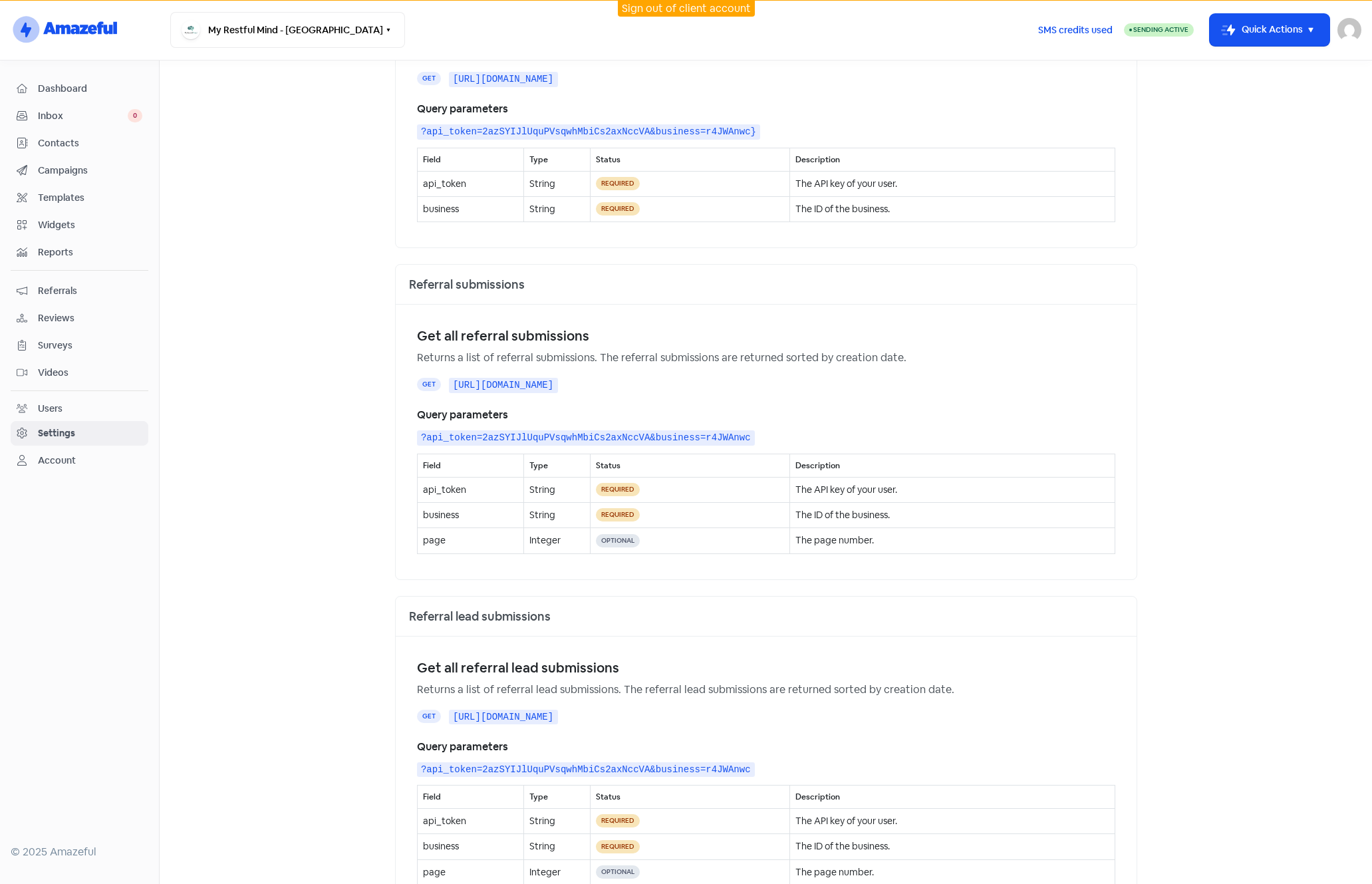
scroll to position [3995, 0]
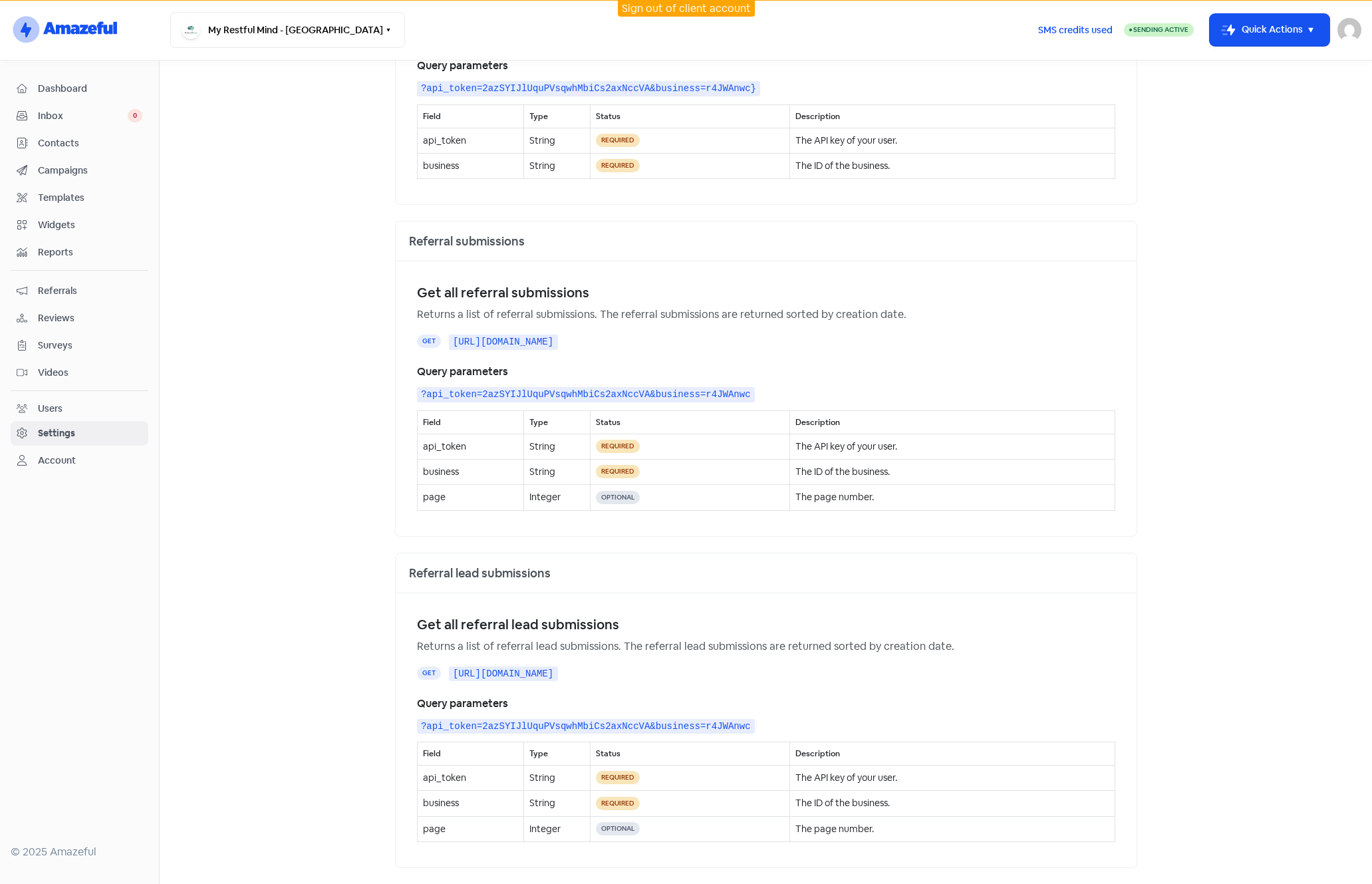
click at [688, 577] on div "Referral lead submissions" at bounding box center [766, 573] width 741 height 40
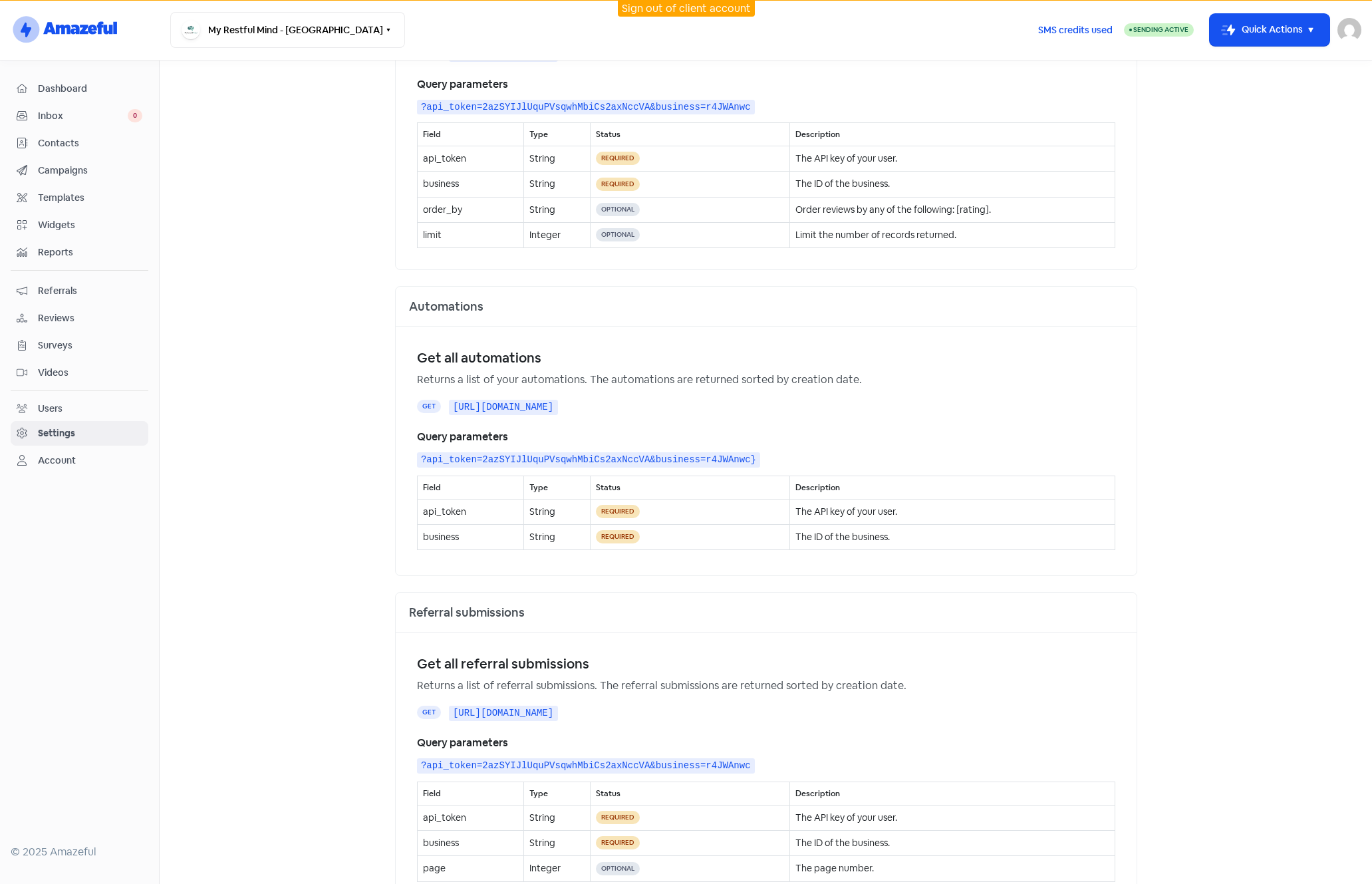
scroll to position [3501, 0]
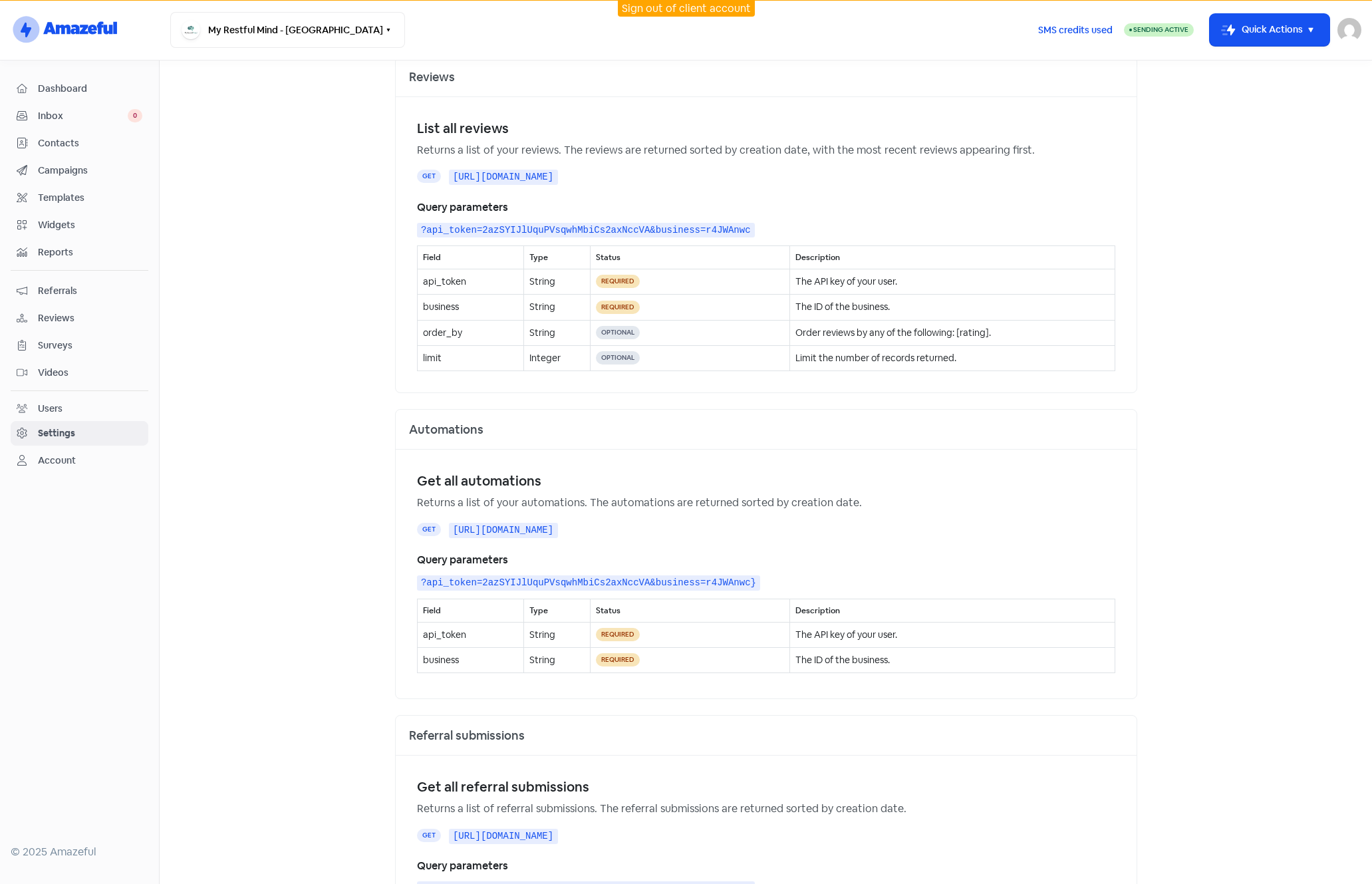
click at [811, 33] on img at bounding box center [1350, 30] width 24 height 24
click at [811, 127] on link "Sign out" at bounding box center [1276, 122] width 169 height 21
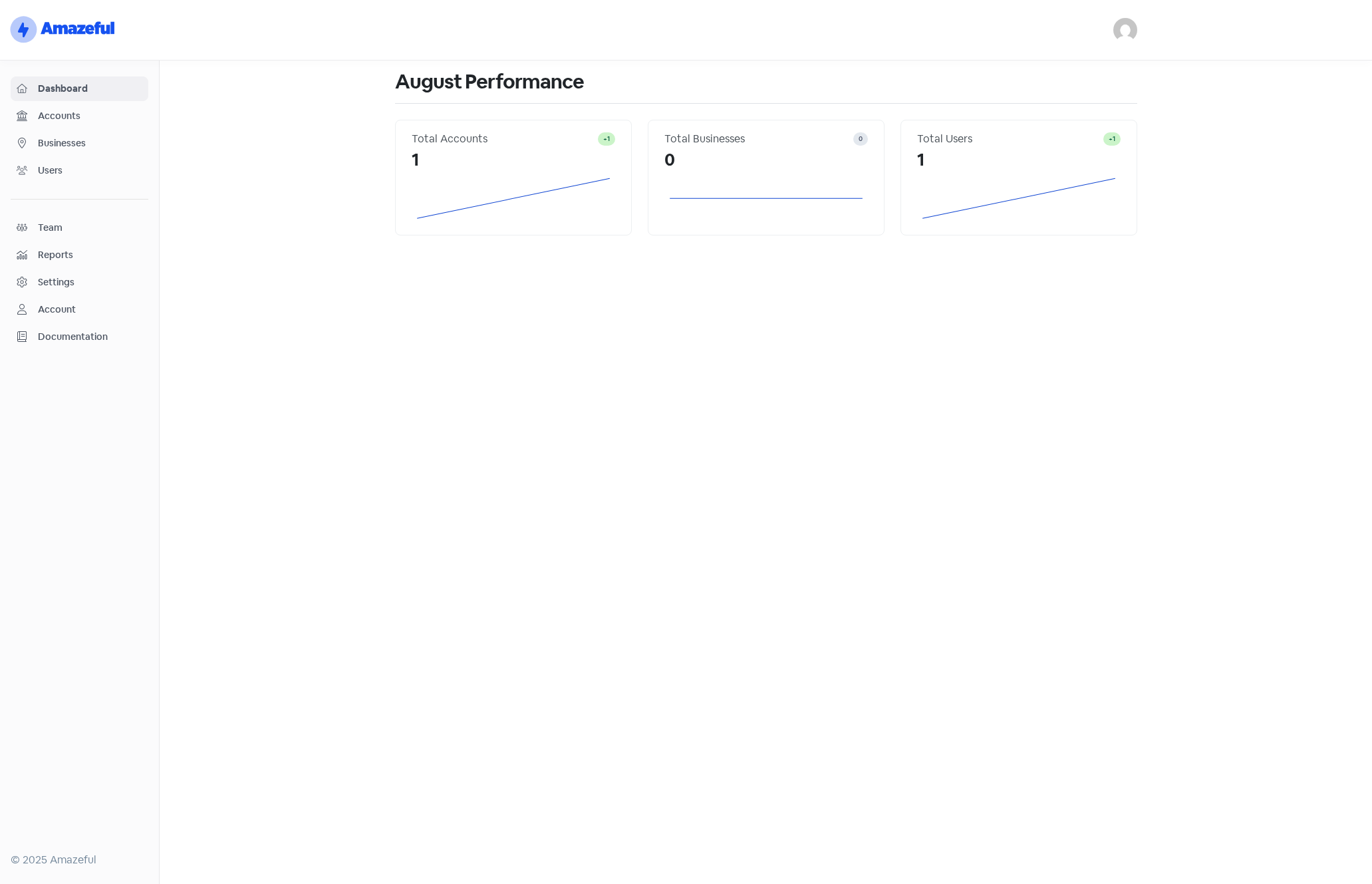
click at [1130, 34] on img at bounding box center [1125, 30] width 24 height 24
click at [1048, 103] on link "Sign out" at bounding box center [1052, 108] width 169 height 21
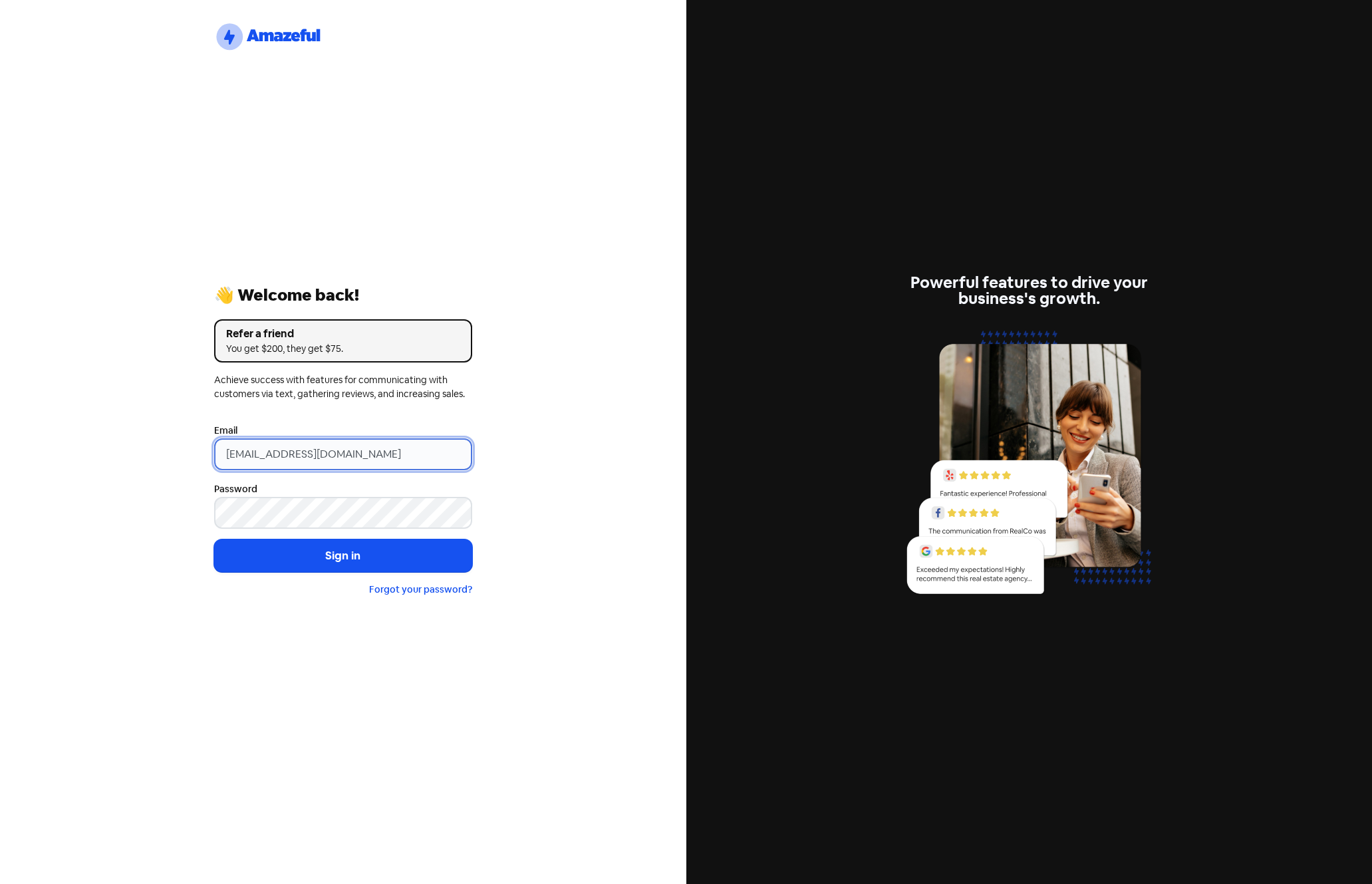
drag, startPoint x: 390, startPoint y: 452, endPoint x: 68, endPoint y: 454, distance: 322.0
click at [73, 454] on div "logo-amazeful_Logo 👋 Welcome back! Refer a friend You get $200, they get $75. A…" at bounding box center [343, 442] width 687 height 884
click at [392, 456] on input "galaxyqureshi@gmail.com" at bounding box center [343, 455] width 258 height 32
drag, startPoint x: 416, startPoint y: 451, endPoint x: 30, endPoint y: 448, distance: 386.0
click at [31, 447] on div "logo-amazeful_Logo 👋 Welcome back! Refer a friend You get $200, they get $75. A…" at bounding box center [343, 442] width 687 height 884
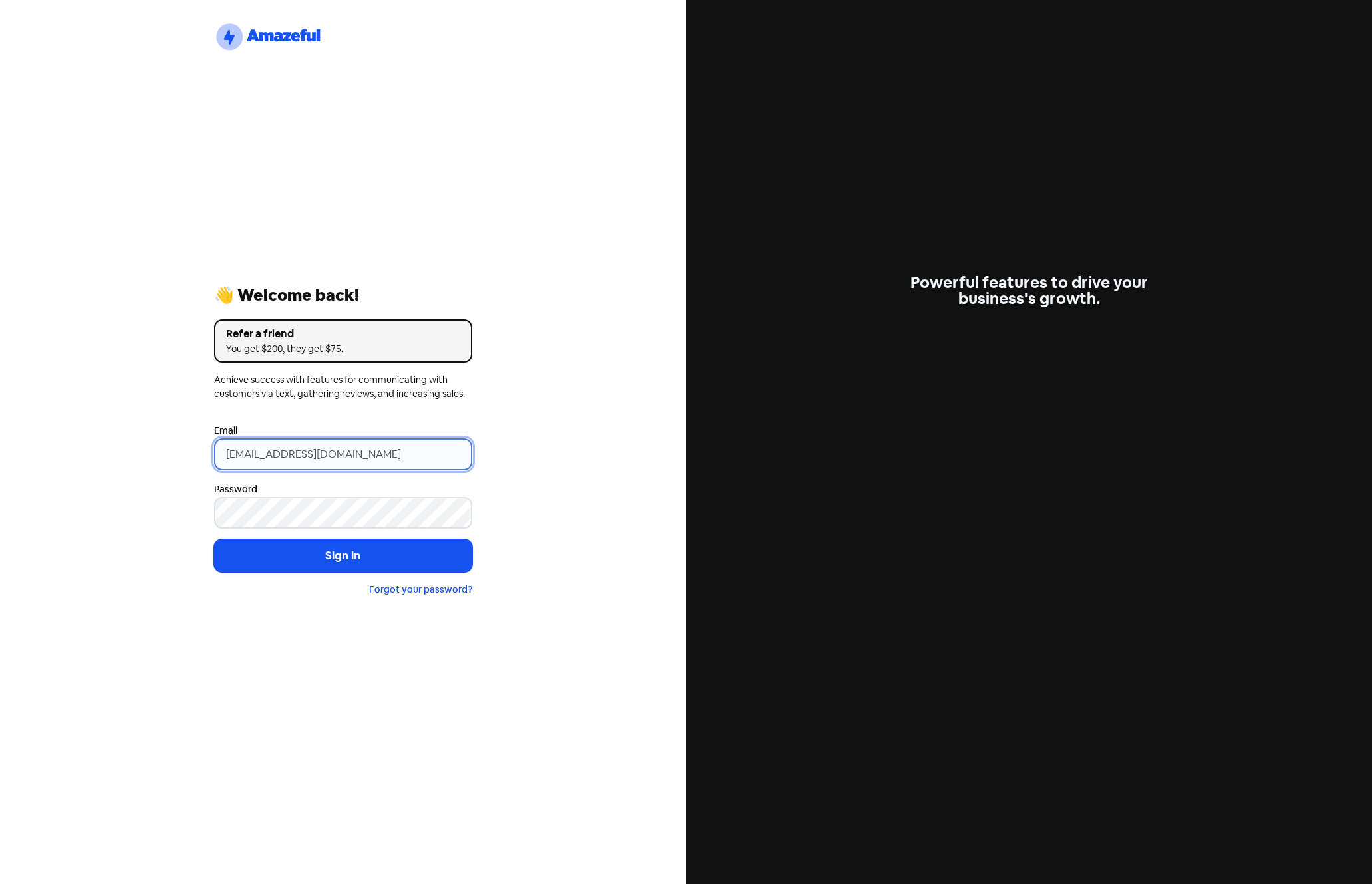
paste input "[EMAIL_ADDRESS][DOMAIN_NAME]"
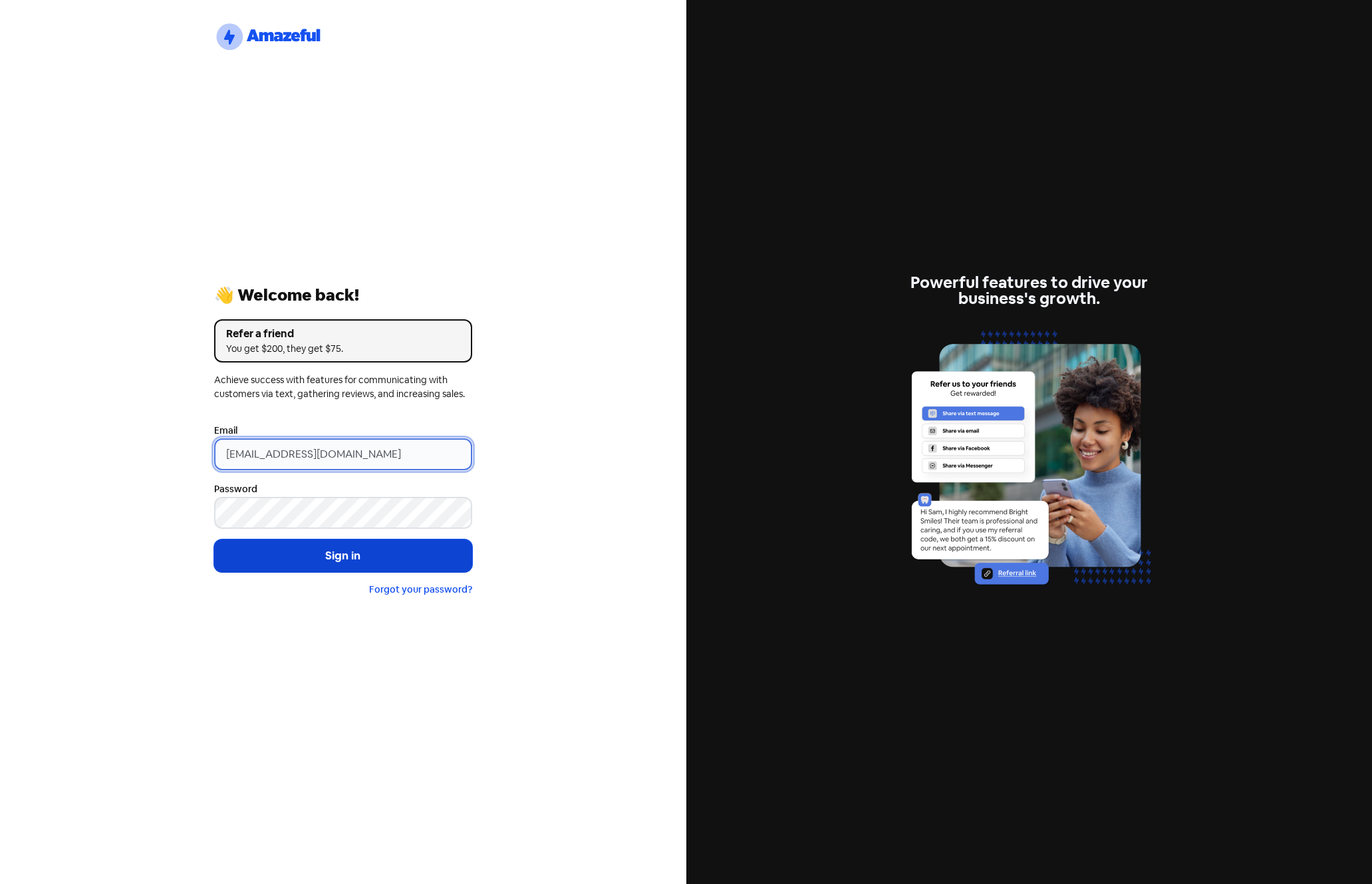
type input "[EMAIL_ADDRESS][DOMAIN_NAME]"
click at [326, 556] on button "Sign in" at bounding box center [343, 556] width 258 height 34
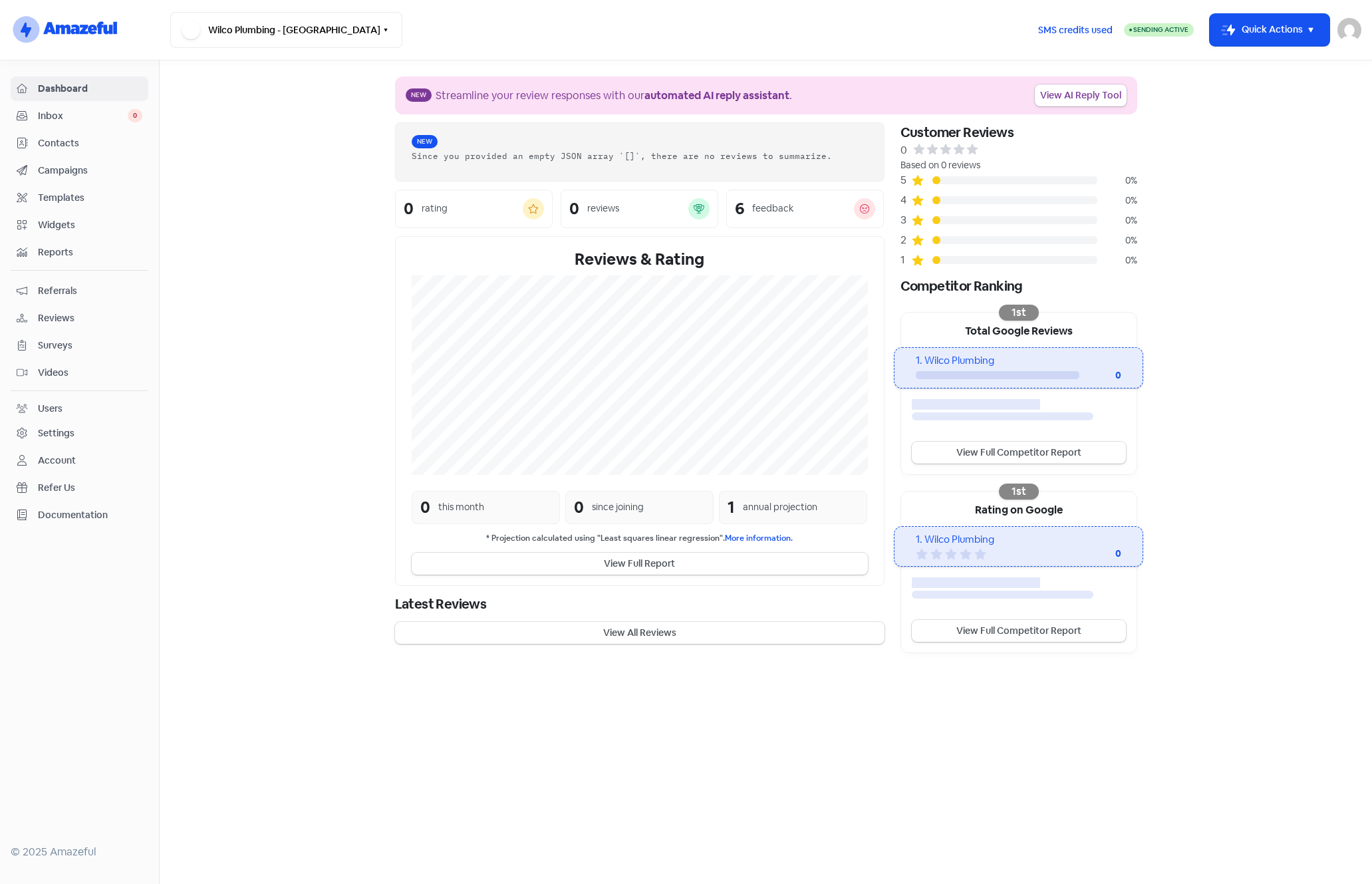
click at [57, 171] on span "Campaigns" at bounding box center [90, 171] width 104 height 14
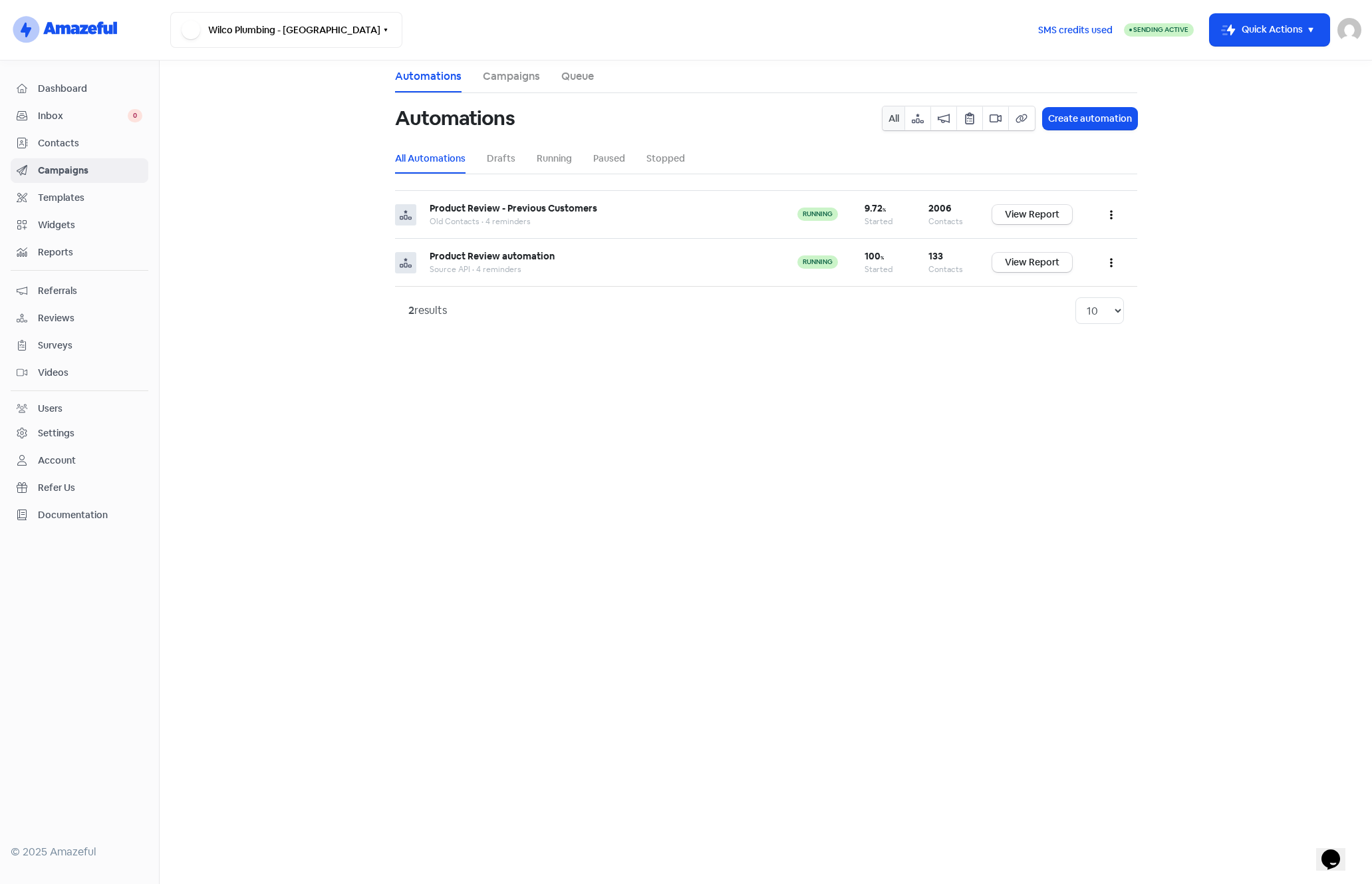
click at [71, 150] on span "Contacts" at bounding box center [90, 143] width 104 height 14
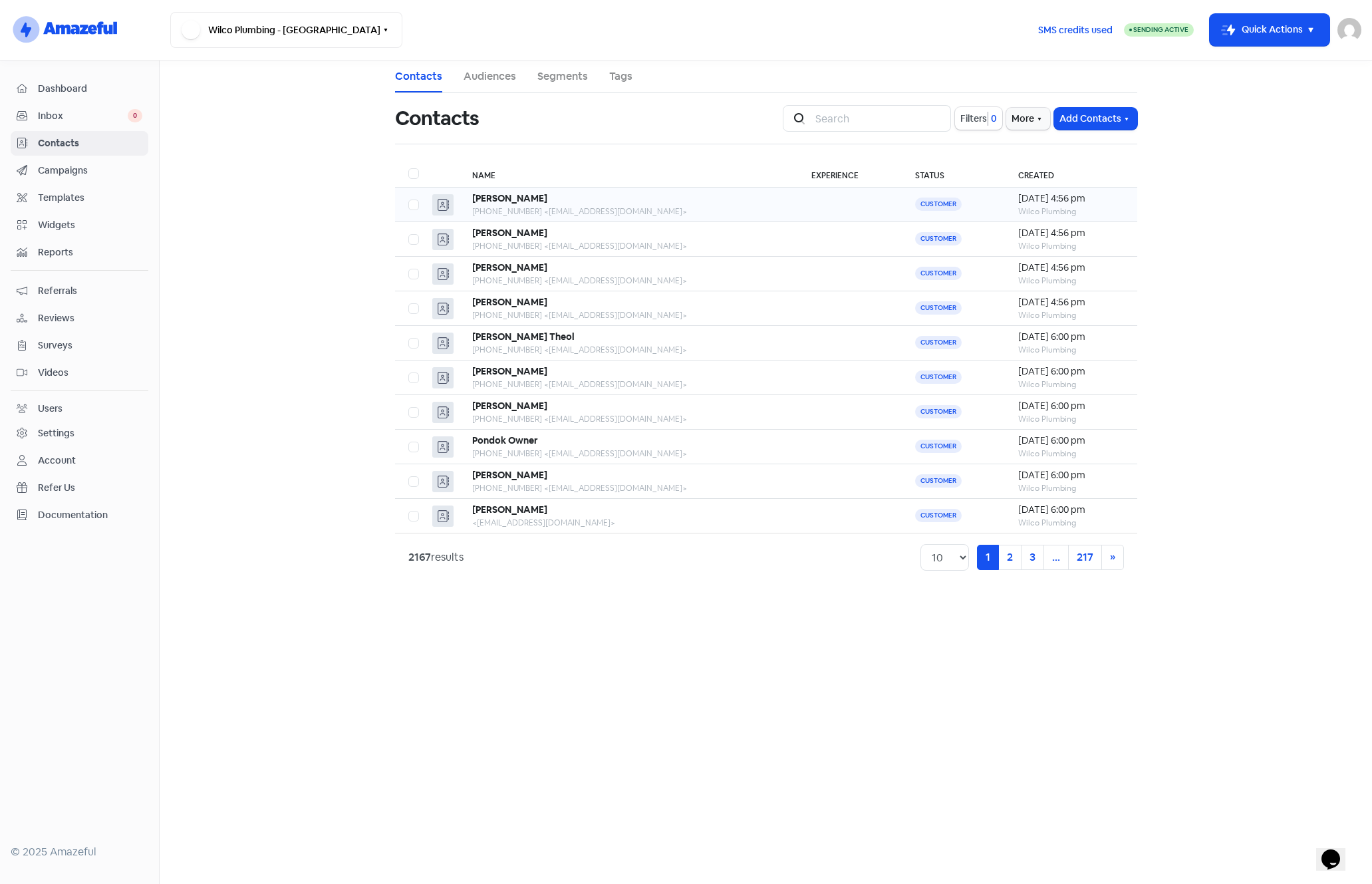
click at [612, 197] on div "Irwin T" at bounding box center [629, 199] width 313 height 14
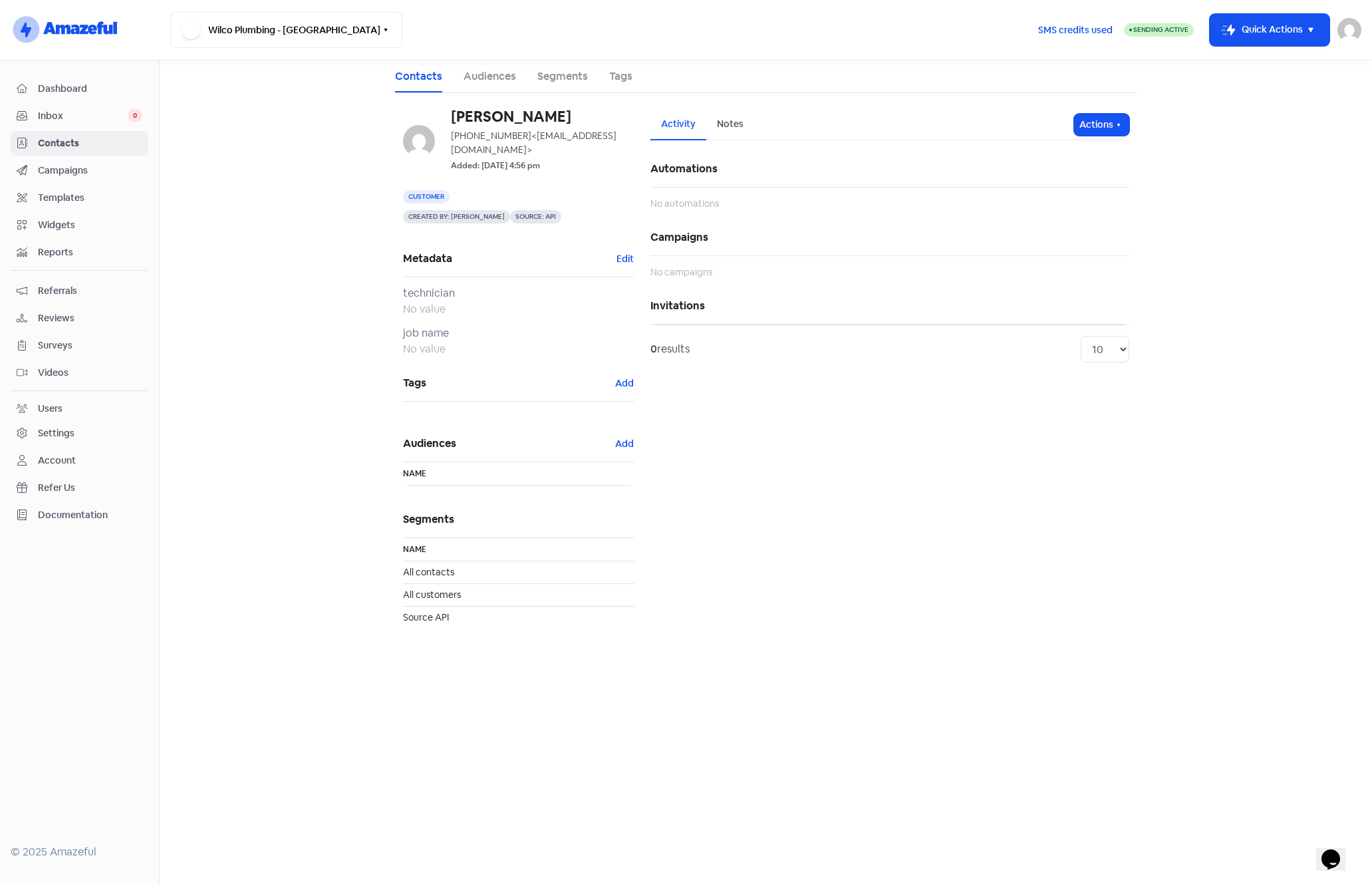
click at [56, 169] on span "Campaigns" at bounding box center [90, 171] width 104 height 14
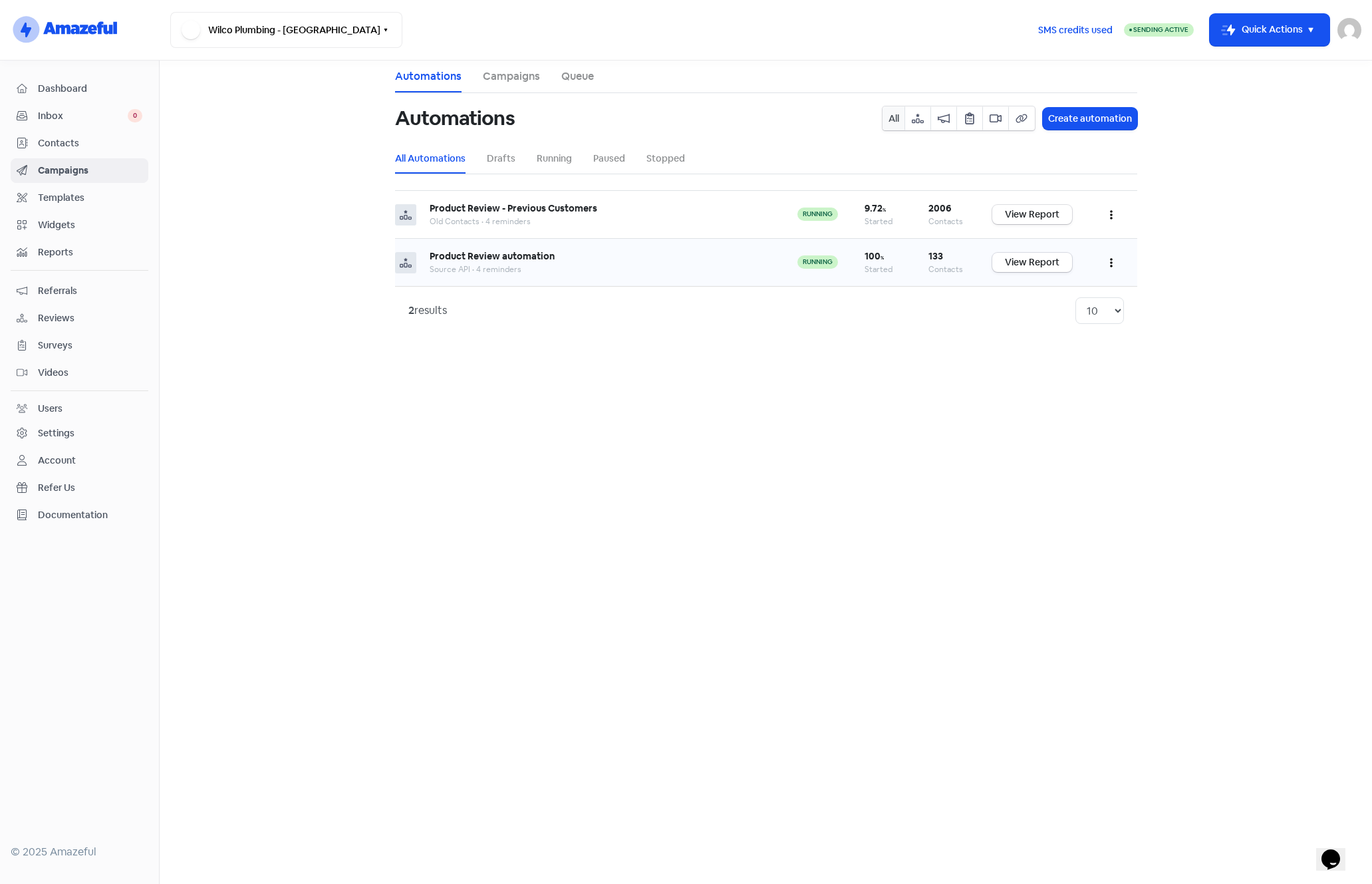
click at [1113, 262] on button "button" at bounding box center [1111, 262] width 25 height 31
click at [1051, 297] on button "Edit" at bounding box center [1071, 296] width 105 height 27
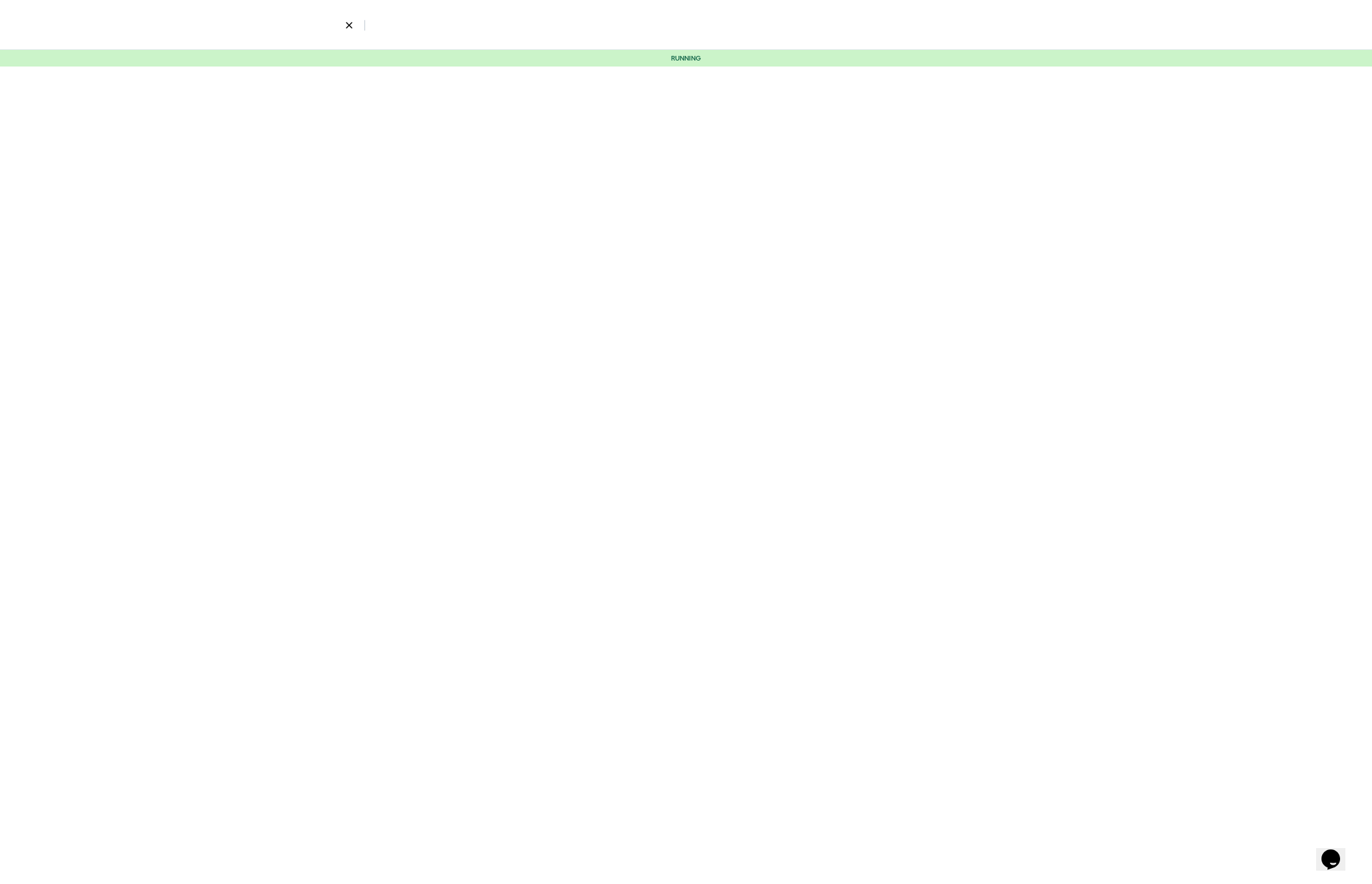
select select "2319"
select select "4"
select select "9"
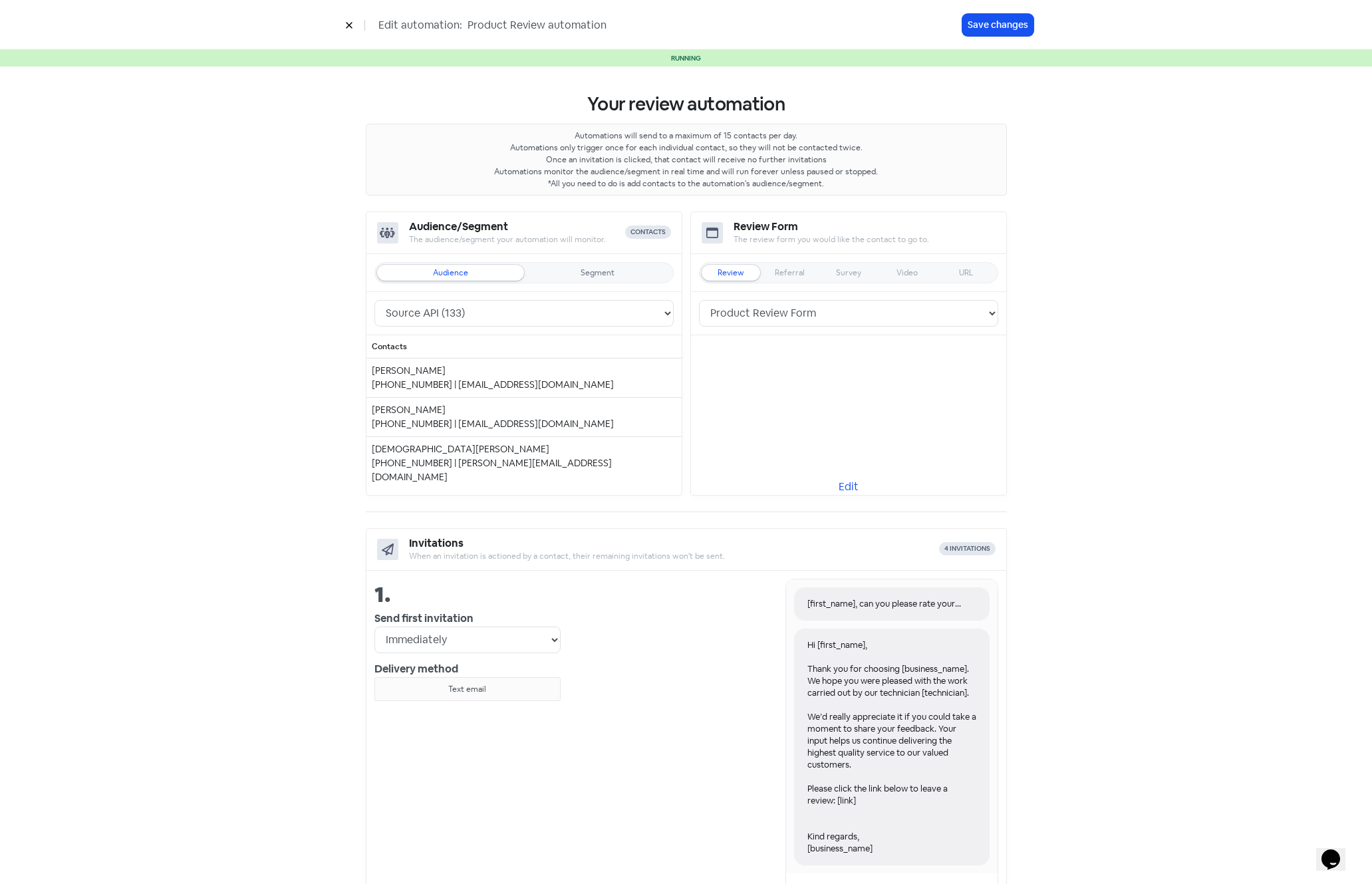
click at [343, 25] on button at bounding box center [349, 24] width 20 height 23
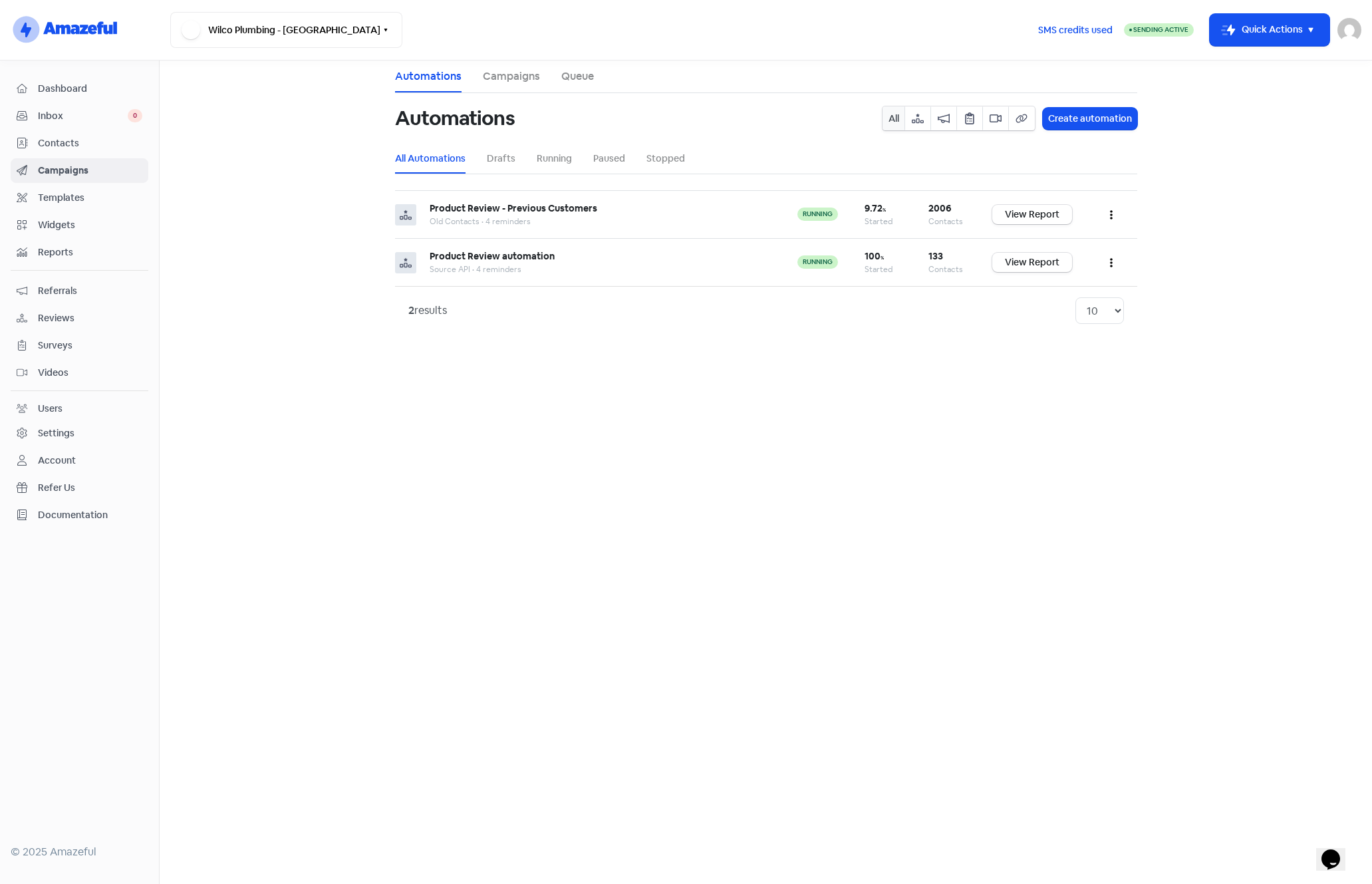
click at [925, 413] on main "Automations Campaigns Queue Automations All Create automation All Automations D…" at bounding box center [766, 472] width 1213 height 823
click at [60, 146] on span "Contacts" at bounding box center [90, 143] width 104 height 14
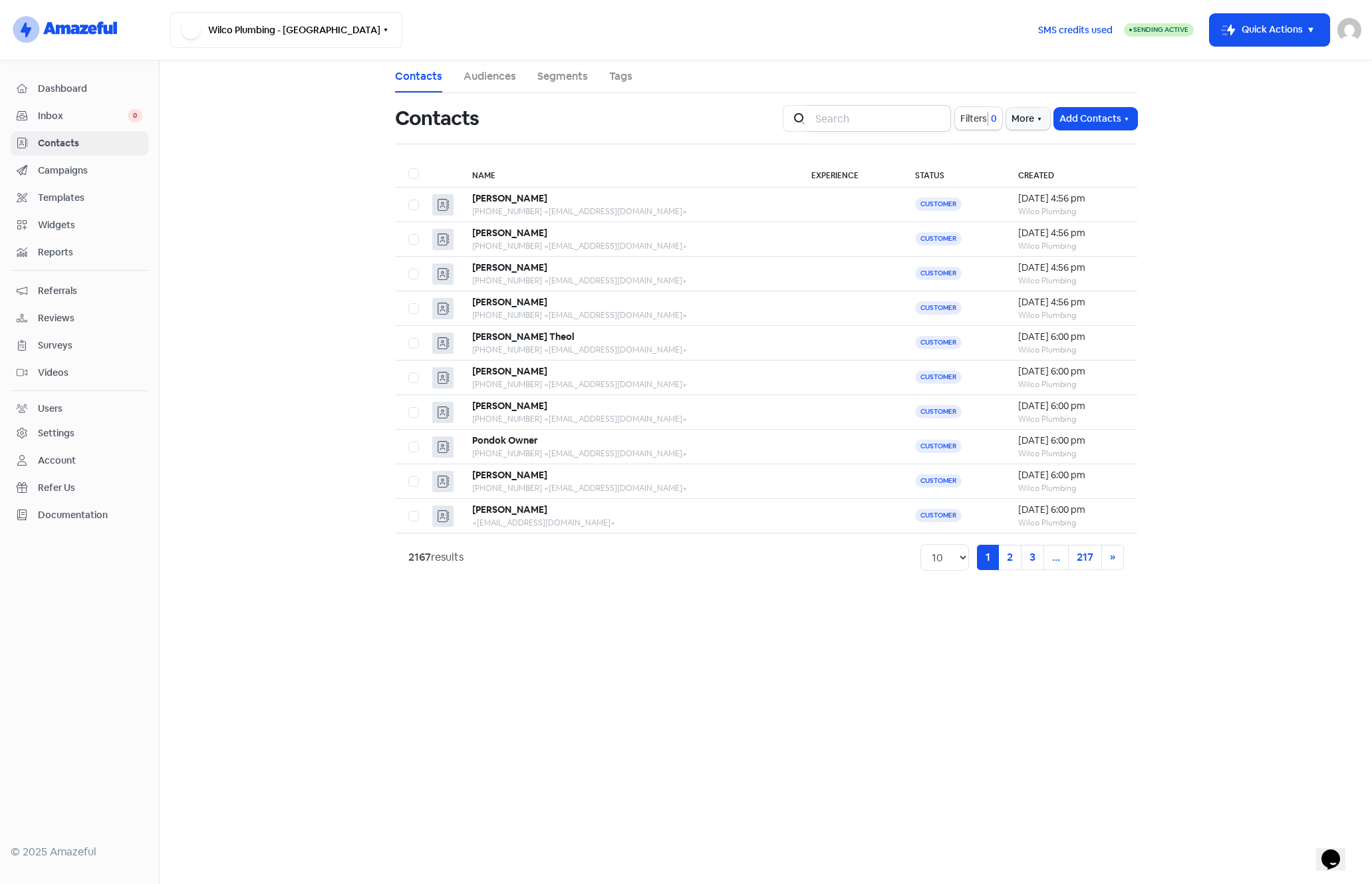
click at [901, 129] on input "search" at bounding box center [879, 118] width 143 height 27
type input "dominic"
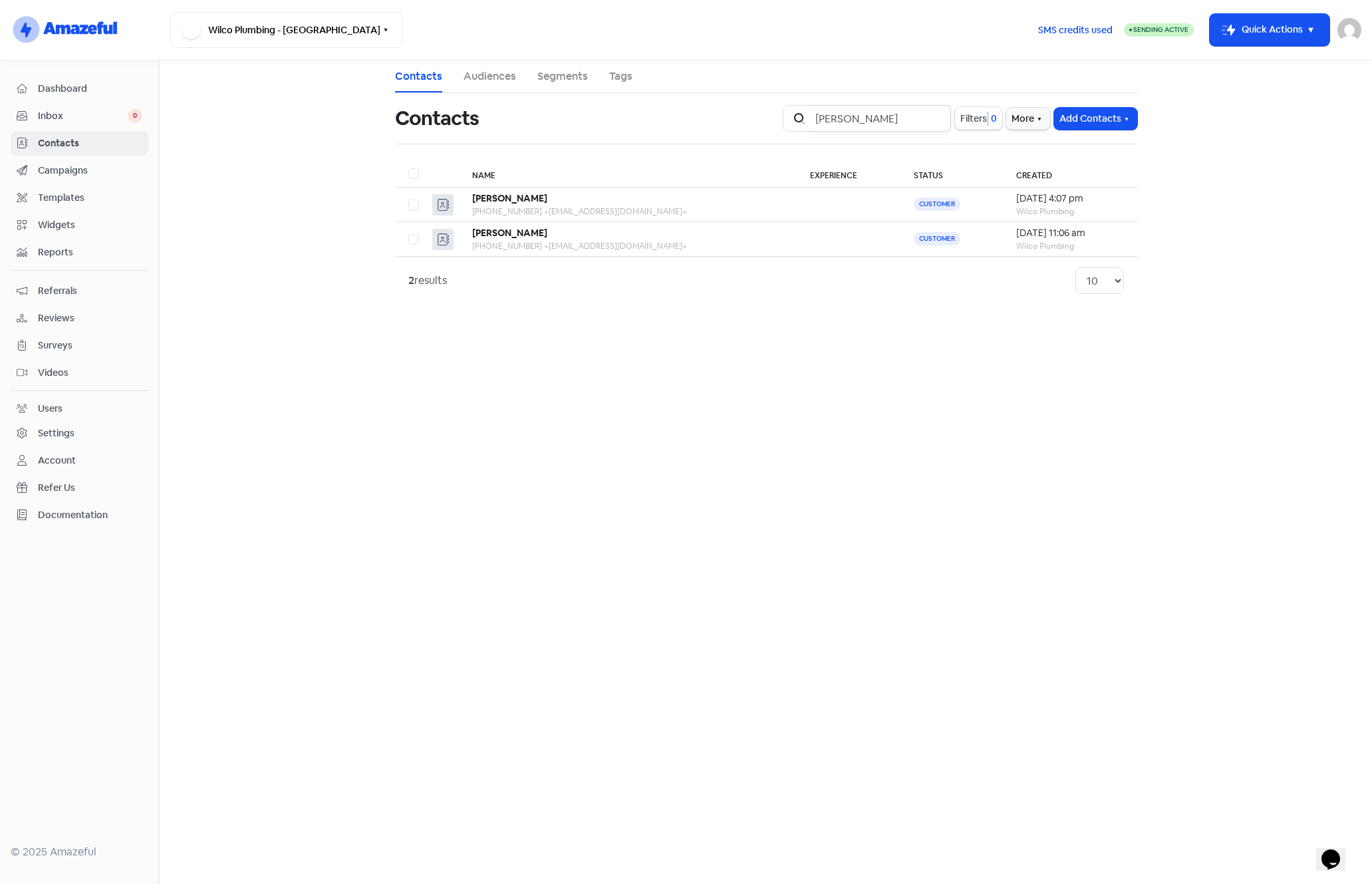
click at [931, 116] on input "dominic" at bounding box center [879, 118] width 143 height 27
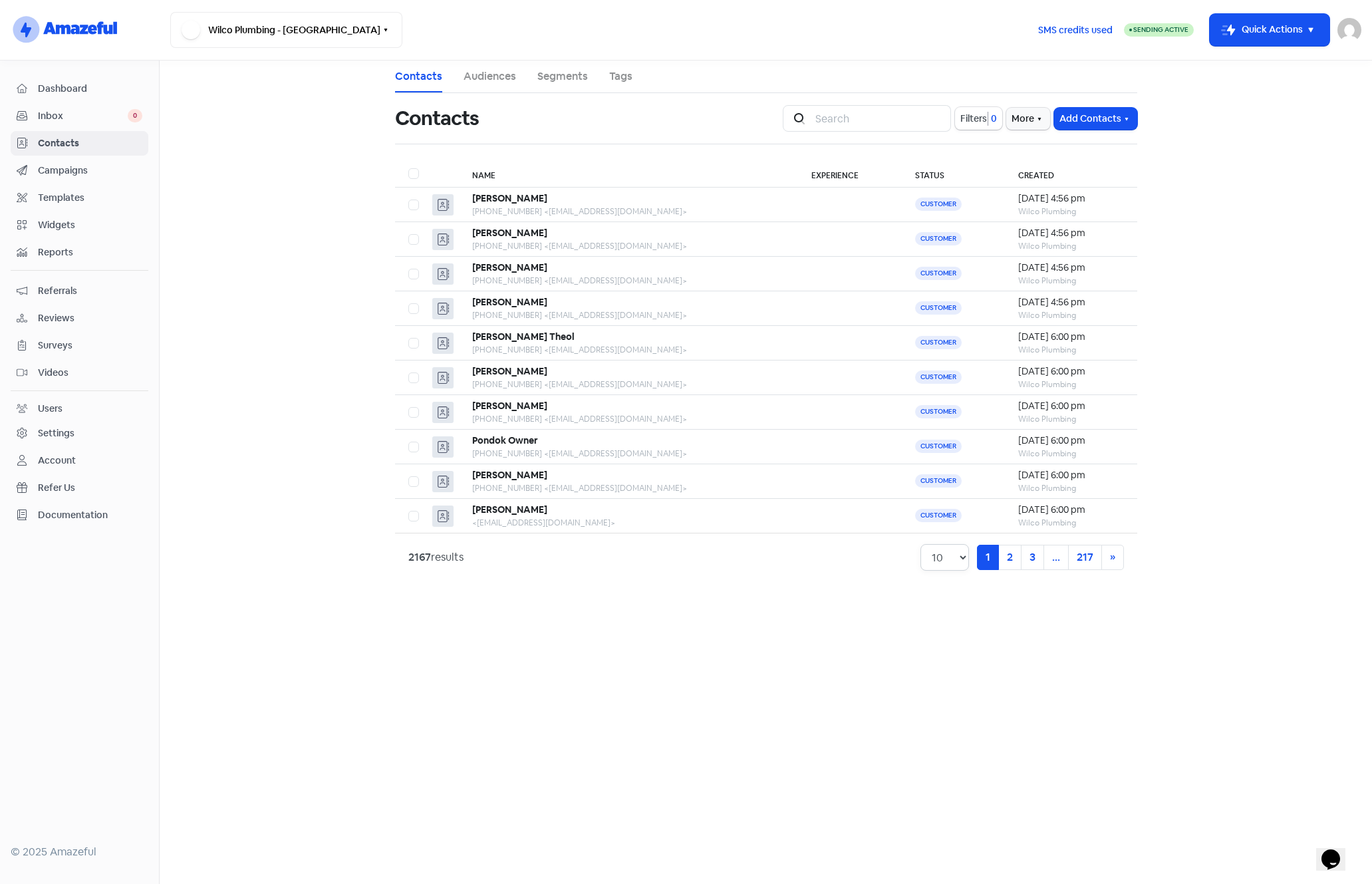
click at [954, 563] on select "10 20 30 50 100" at bounding box center [944, 557] width 48 height 27
select select "100"
click at [920, 544] on select "10 20 30 50 100" at bounding box center [944, 557] width 48 height 27
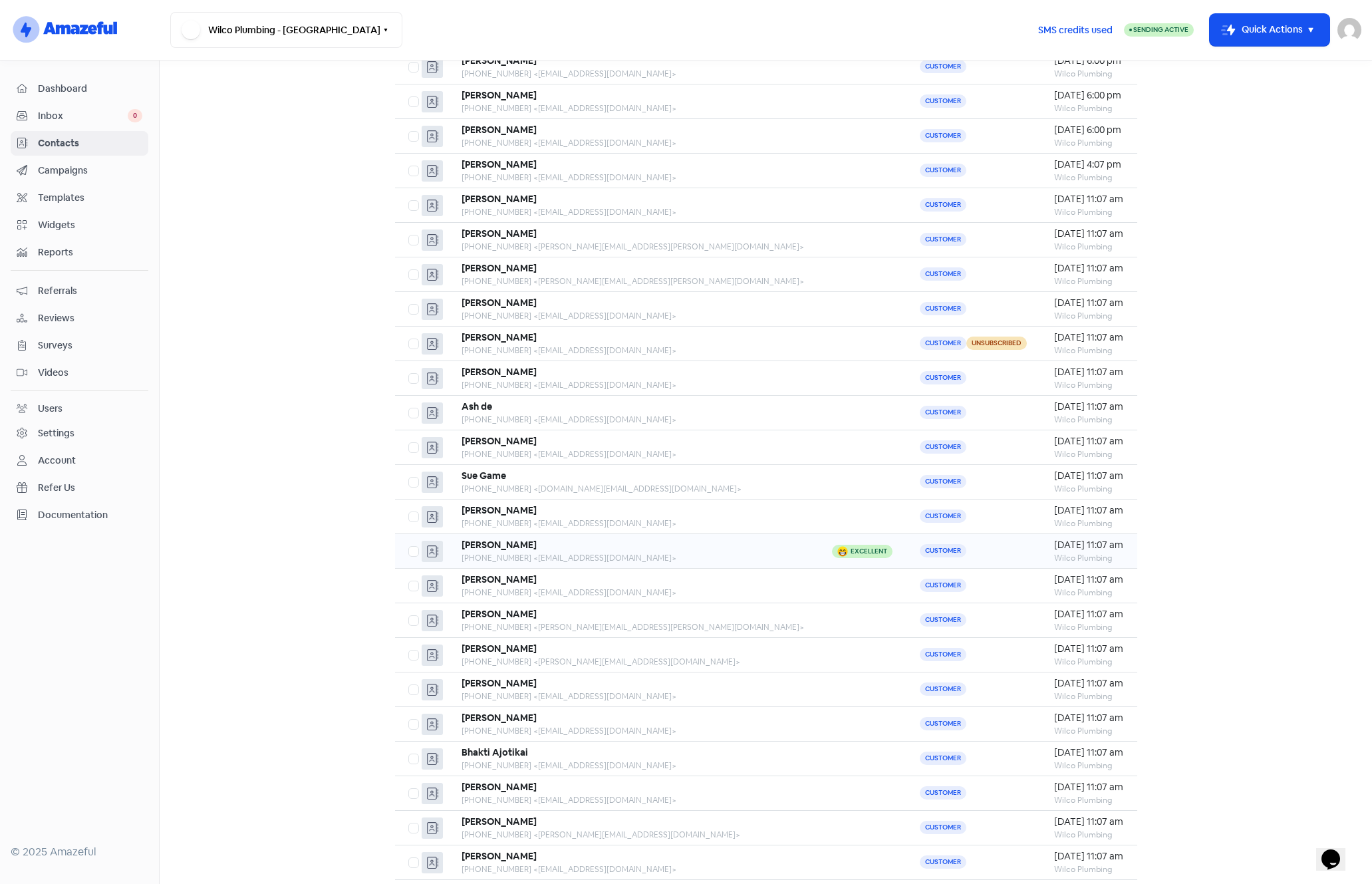
scroll to position [741, 0]
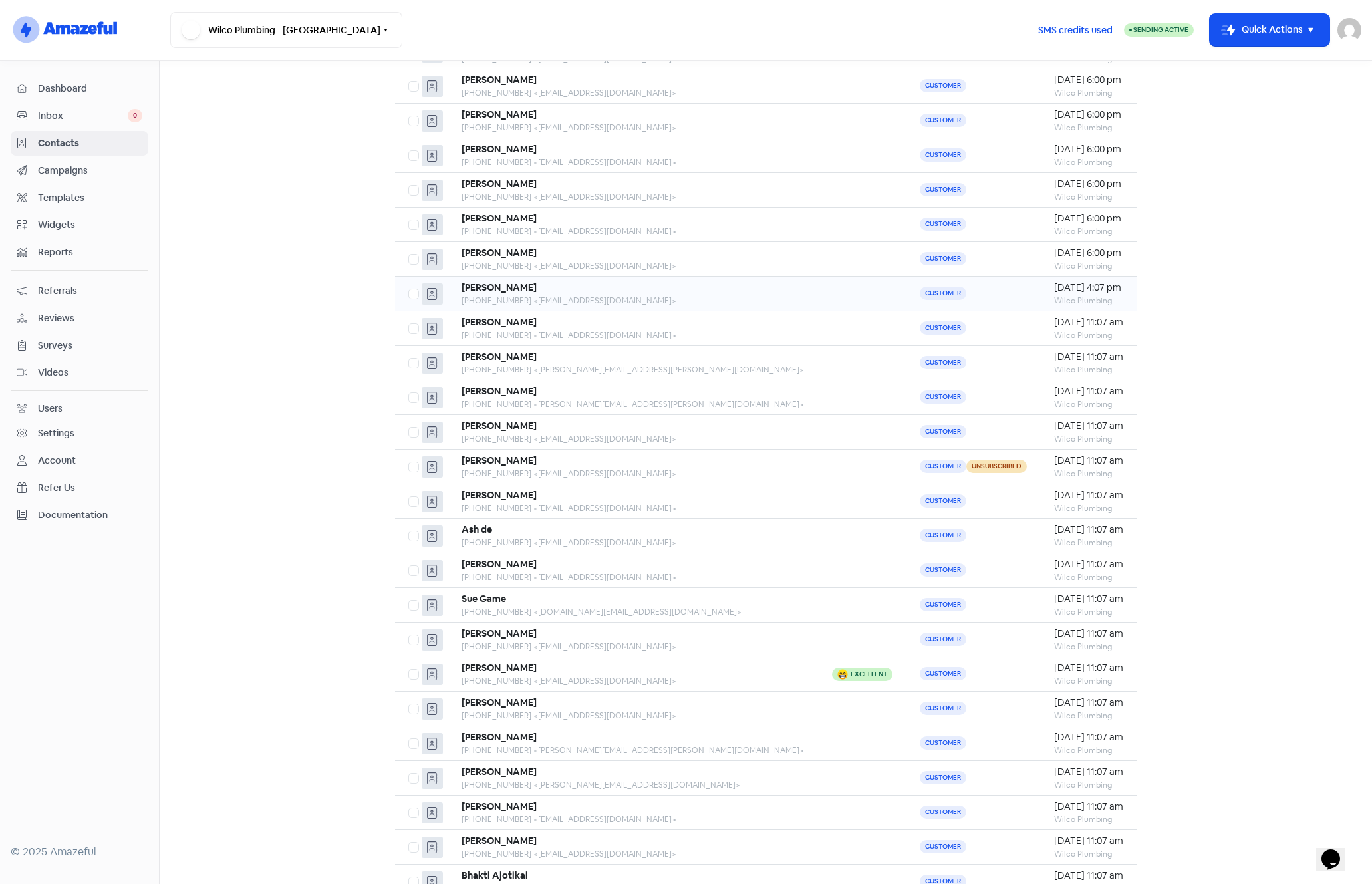
click at [680, 306] on td "Dominic Pineiro +61417653632 <tremuso@yahoo.com.au>" at bounding box center [634, 294] width 371 height 34
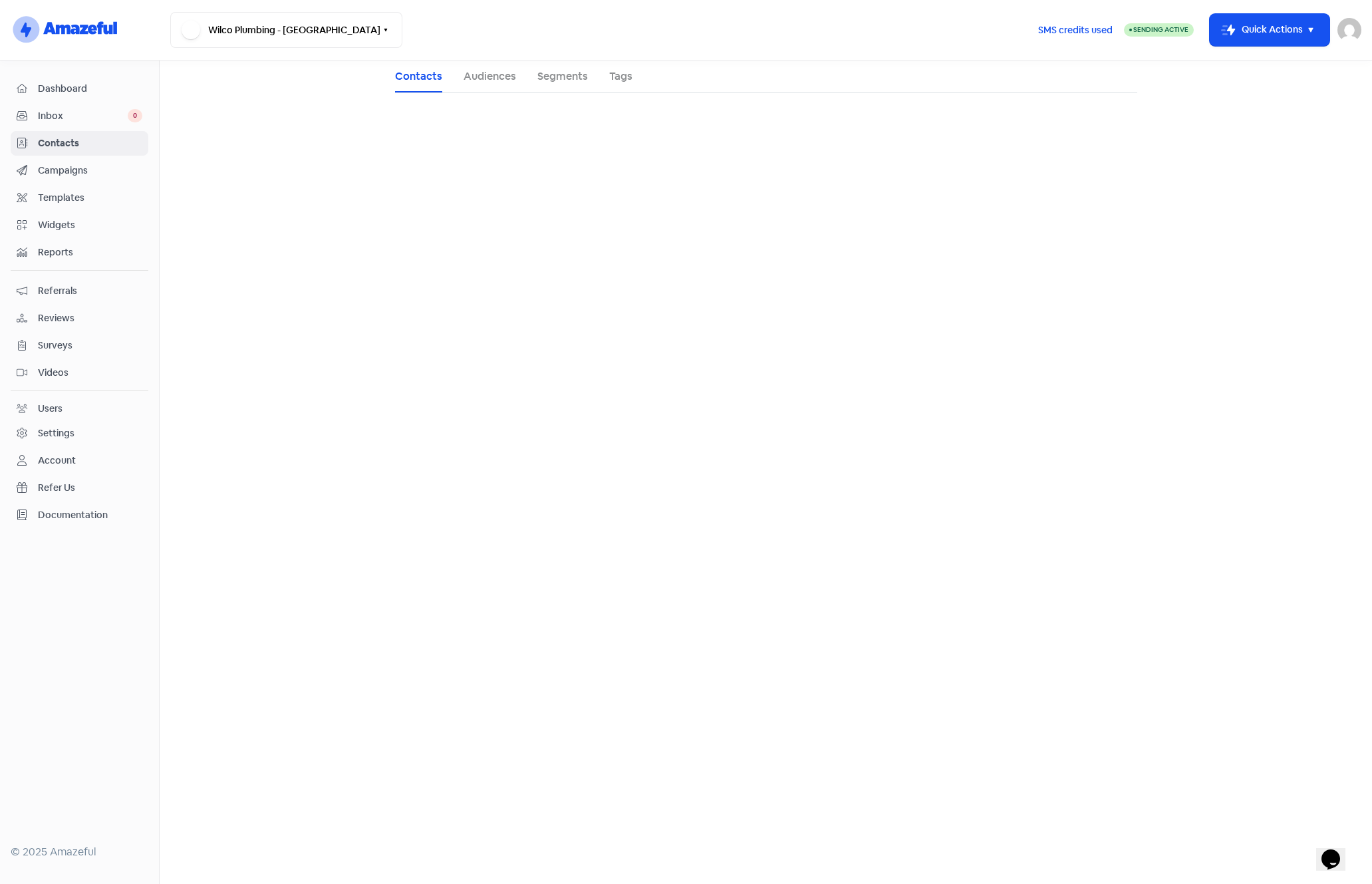
select select "100"
